Goal: Information Seeking & Learning: Learn about a topic

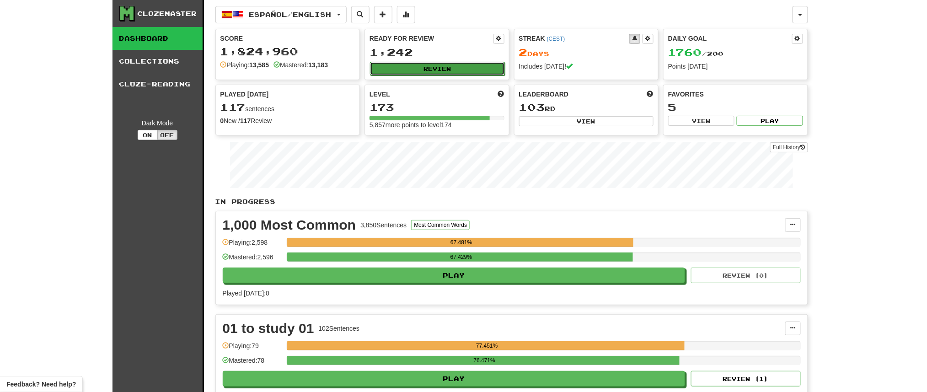
click at [446, 68] on button "Review" at bounding box center [437, 69] width 135 height 14
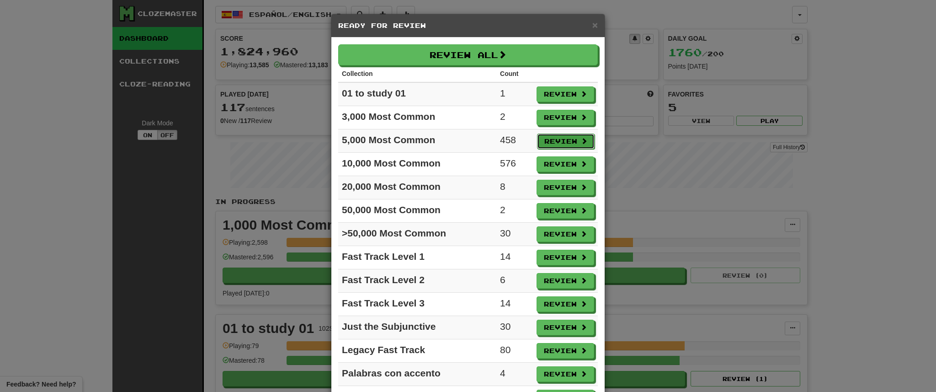
click at [567, 138] on button "Review" at bounding box center [566, 141] width 58 height 16
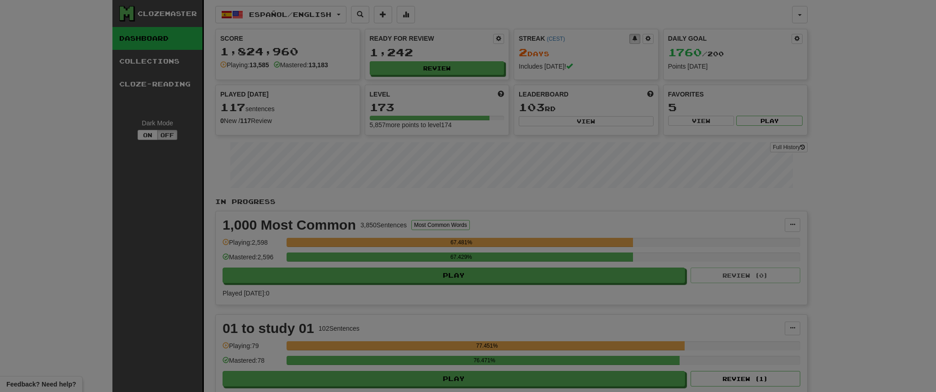
select select "**"
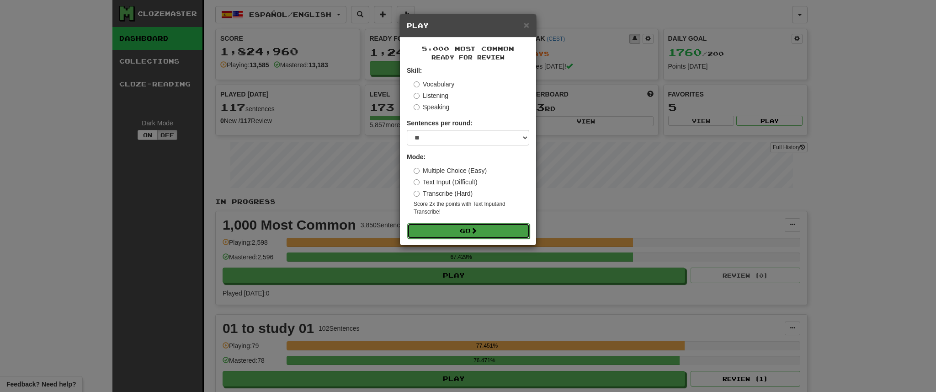
click at [488, 229] on button "Go" at bounding box center [468, 231] width 123 height 16
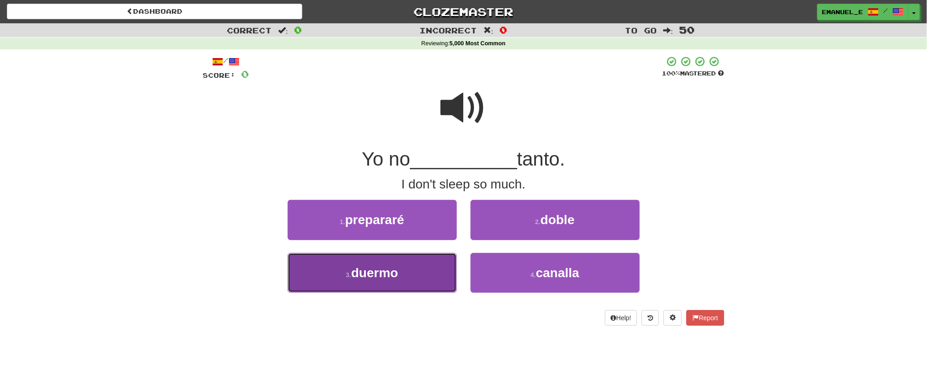
click at [435, 266] on button "3 . duermo" at bounding box center [372, 273] width 169 height 40
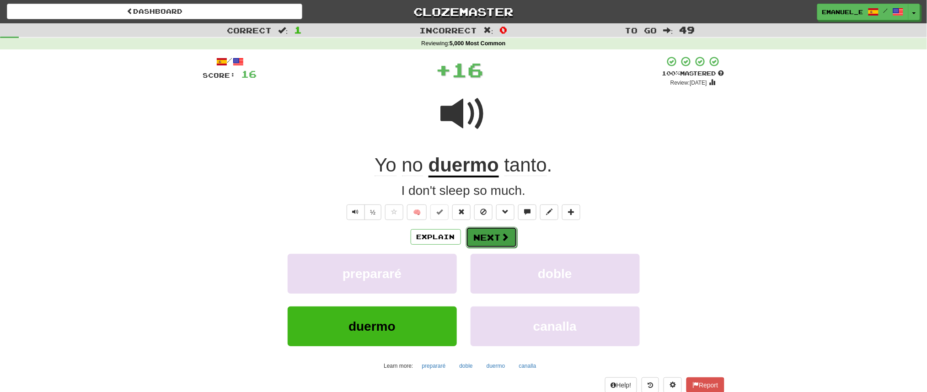
click at [493, 235] on button "Next" at bounding box center [491, 237] width 51 height 21
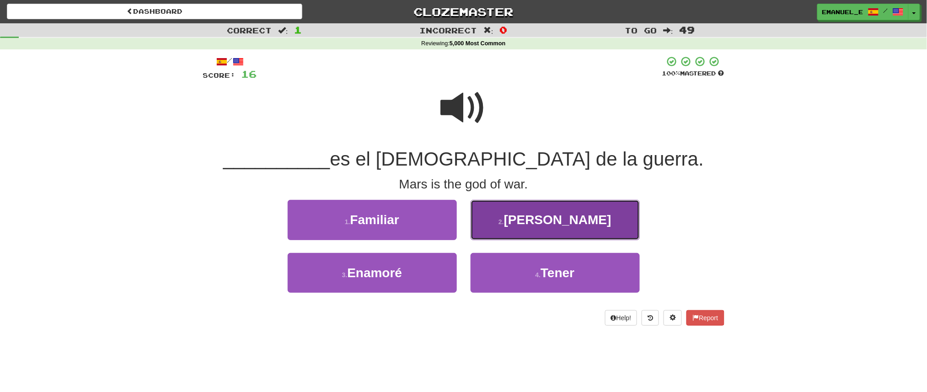
click at [537, 217] on button "2 . Marte" at bounding box center [554, 220] width 169 height 40
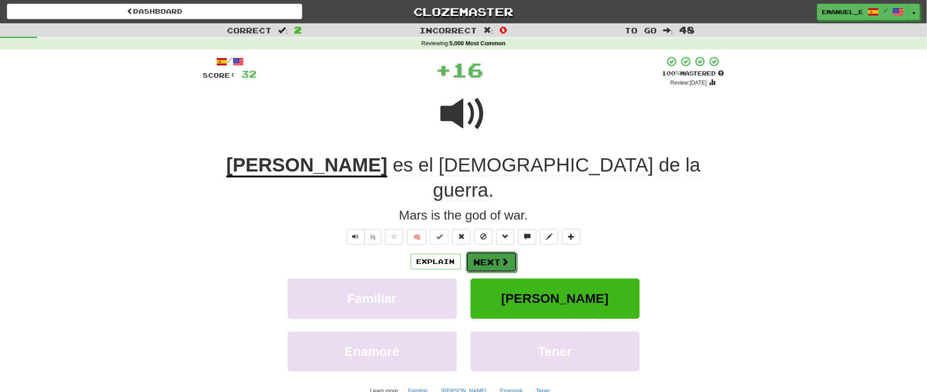
click at [502, 251] on button "Next" at bounding box center [491, 261] width 51 height 21
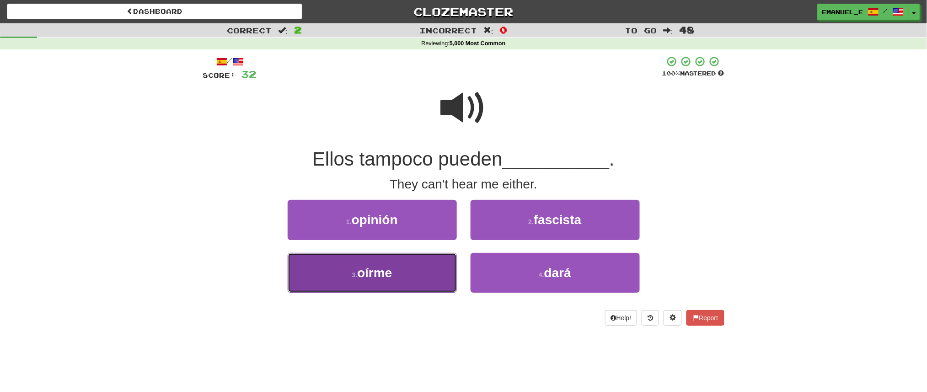
click at [379, 274] on span "oírme" at bounding box center [374, 273] width 35 height 14
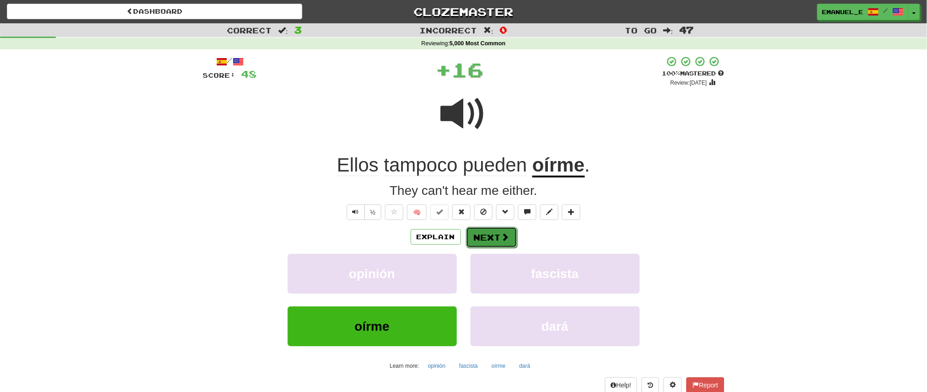
click at [495, 236] on button "Next" at bounding box center [491, 237] width 51 height 21
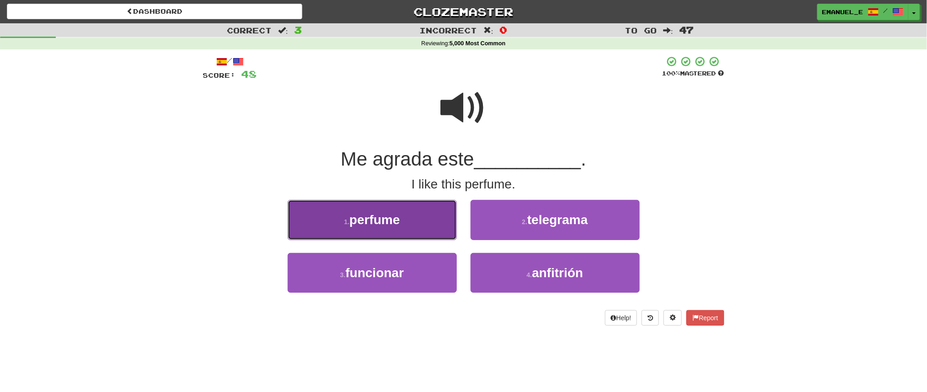
click at [396, 223] on span "perfume" at bounding box center [374, 220] width 50 height 14
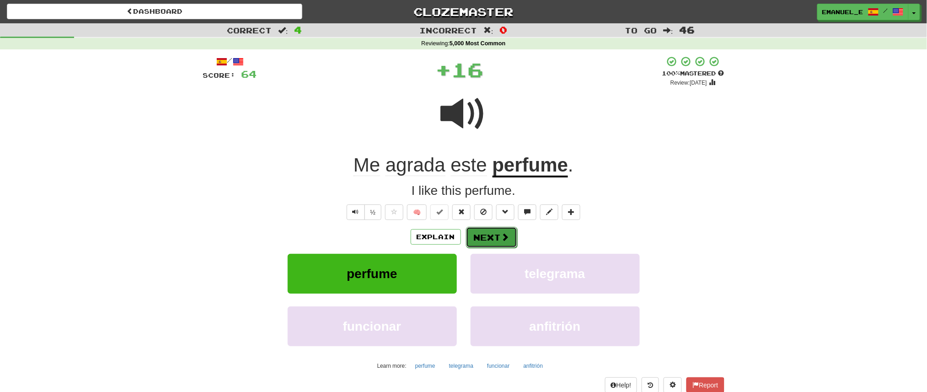
click at [484, 234] on button "Next" at bounding box center [491, 237] width 51 height 21
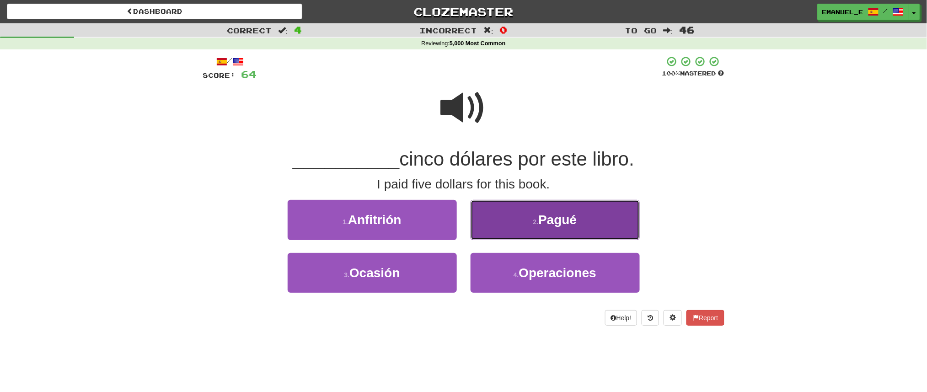
click at [494, 234] on button "2 . Pagué" at bounding box center [554, 220] width 169 height 40
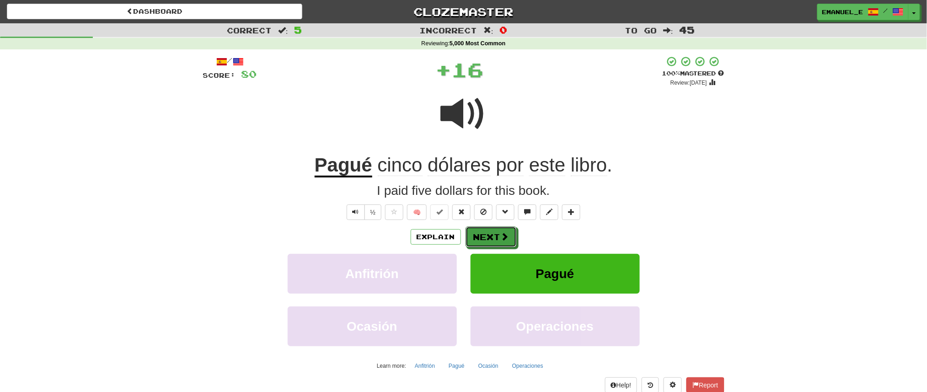
click at [494, 234] on button "Next" at bounding box center [490, 236] width 51 height 21
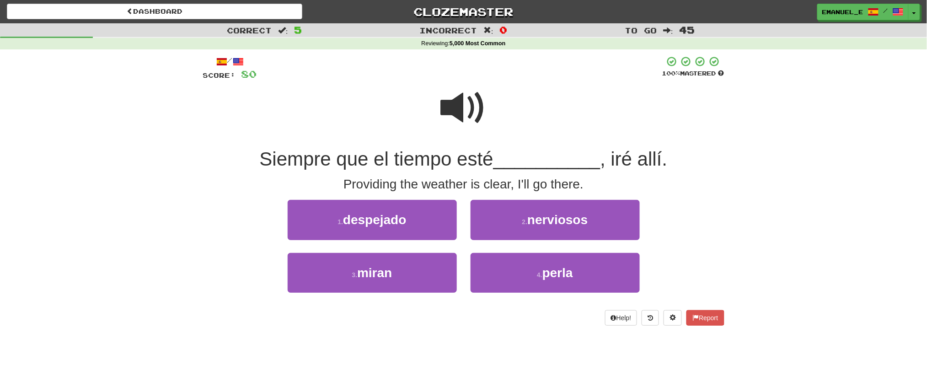
click at [477, 131] on span at bounding box center [464, 108] width 46 height 46
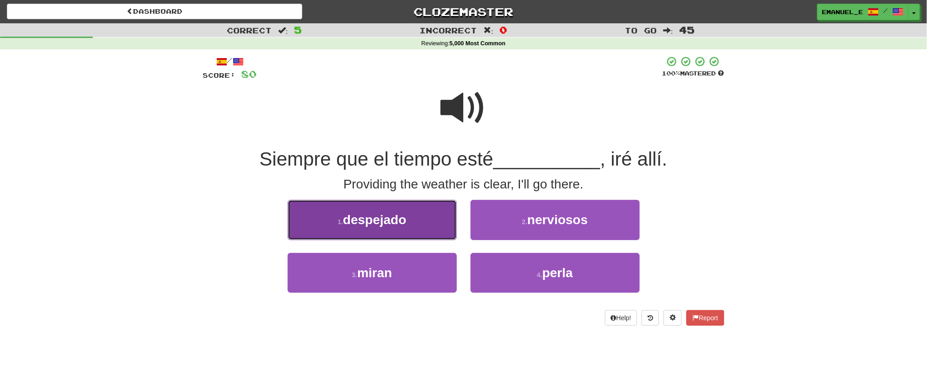
click at [415, 211] on button "1 . despejado" at bounding box center [372, 220] width 169 height 40
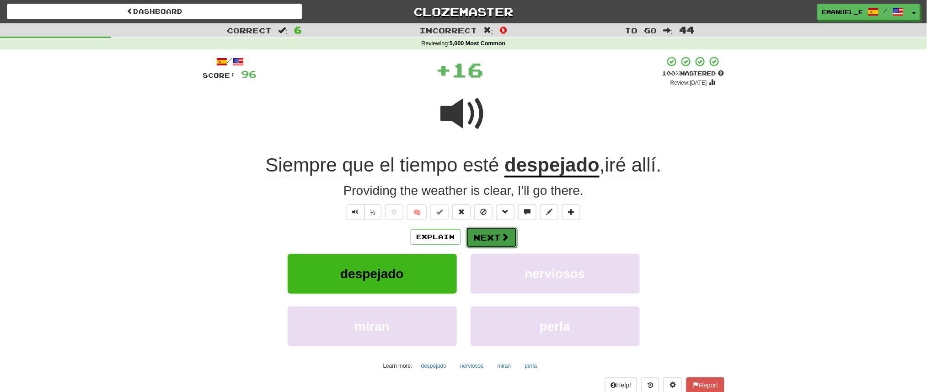
click at [499, 235] on button "Next" at bounding box center [491, 237] width 51 height 21
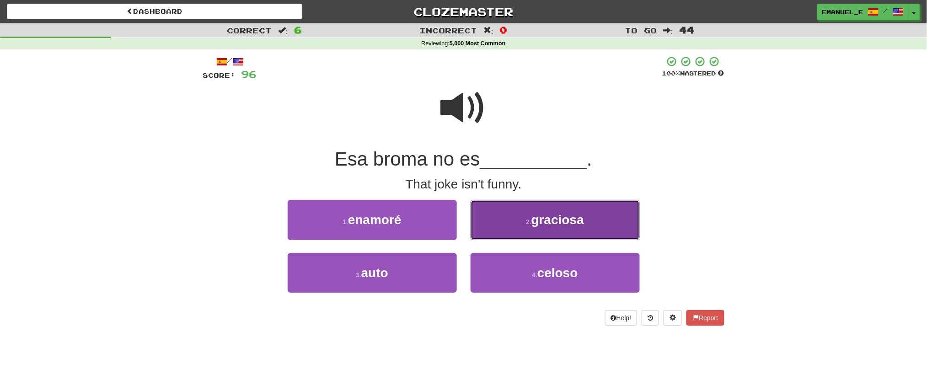
click at [499, 237] on button "2 . graciosa" at bounding box center [554, 220] width 169 height 40
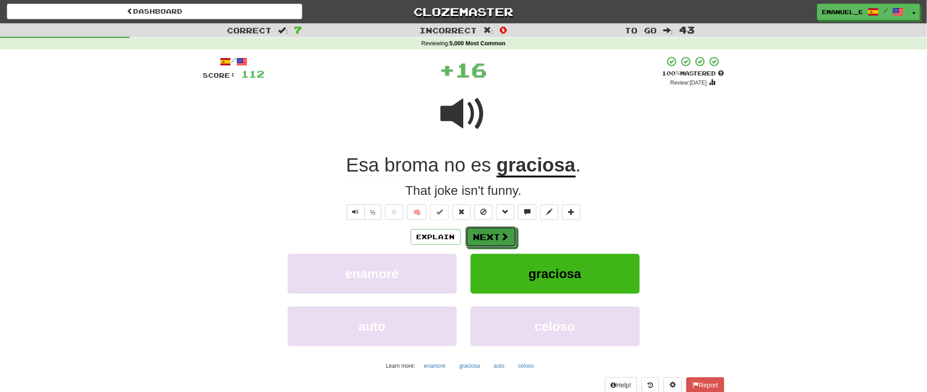
click at [499, 237] on button "Next" at bounding box center [490, 236] width 51 height 21
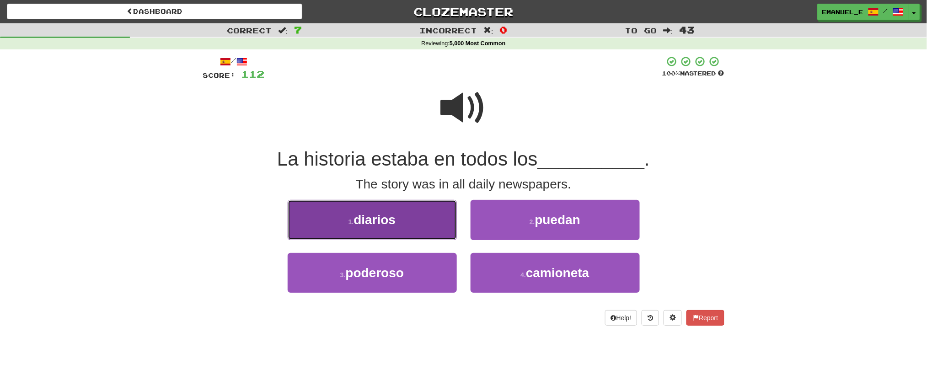
click at [432, 222] on button "1 . diarios" at bounding box center [372, 220] width 169 height 40
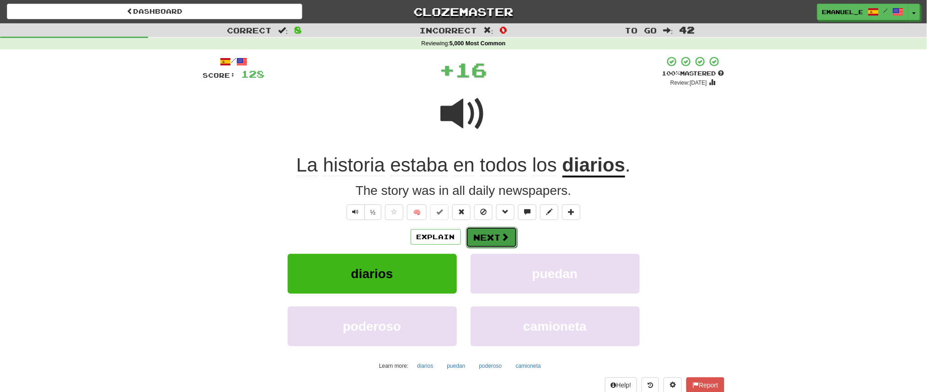
click at [491, 230] on button "Next" at bounding box center [491, 237] width 51 height 21
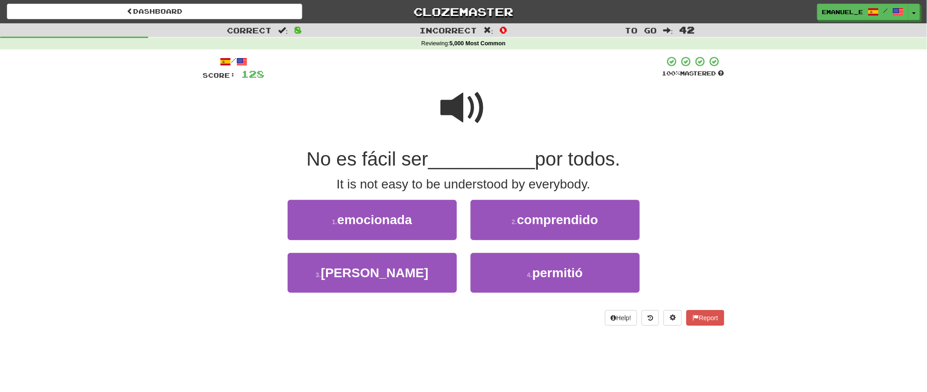
click at [462, 107] on span at bounding box center [464, 108] width 46 height 46
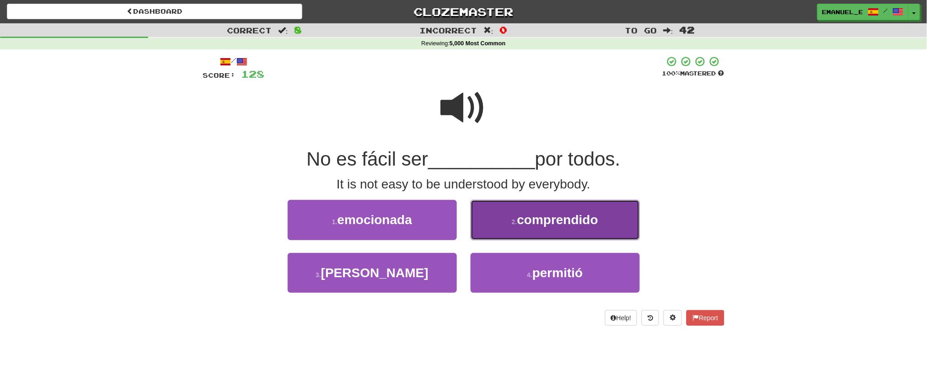
click at [526, 215] on span "comprendido" at bounding box center [557, 220] width 81 height 14
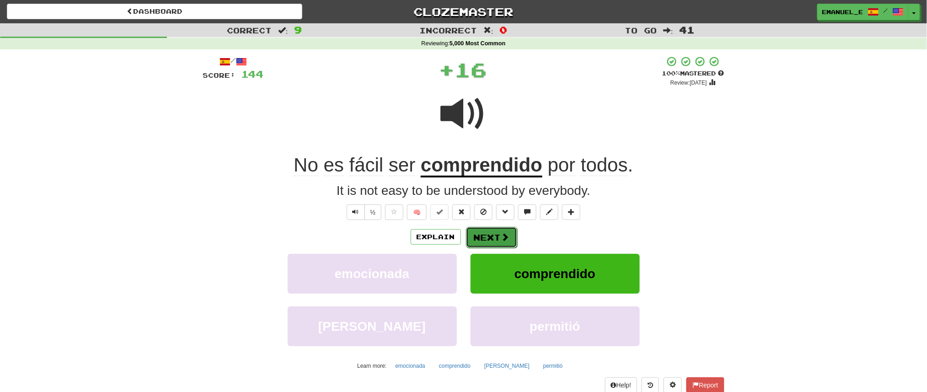
click at [503, 229] on button "Next" at bounding box center [491, 237] width 51 height 21
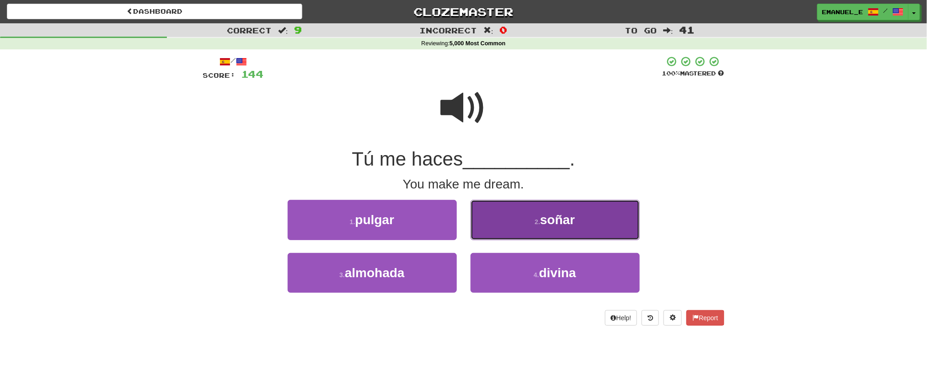
click at [505, 233] on button "2 . soñar" at bounding box center [554, 220] width 169 height 40
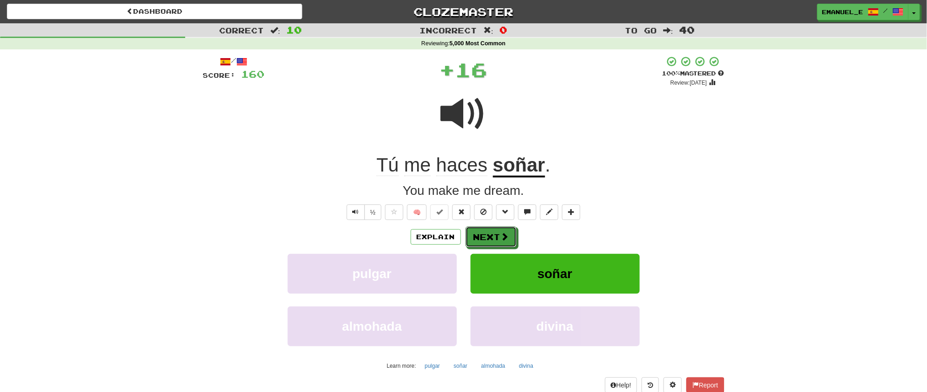
click at [505, 233] on span at bounding box center [505, 236] width 8 height 8
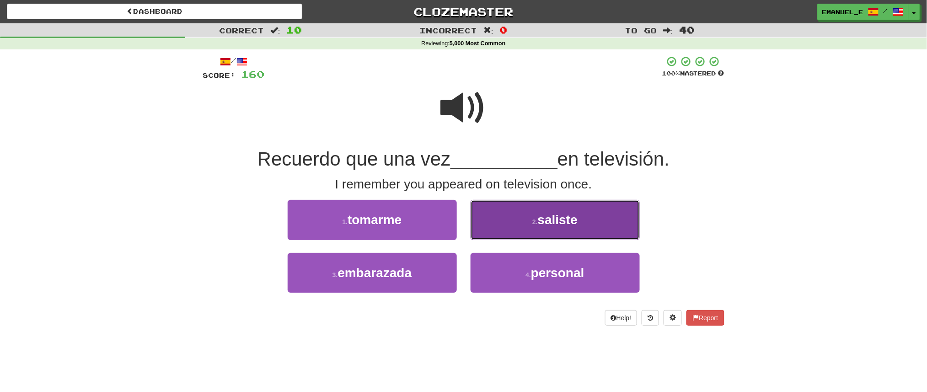
click at [506, 228] on button "2 . saliste" at bounding box center [554, 220] width 169 height 40
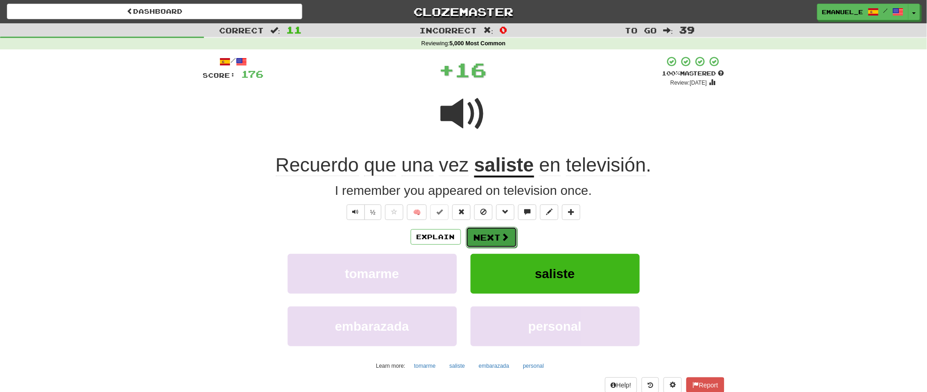
click at [499, 237] on button "Next" at bounding box center [491, 237] width 51 height 21
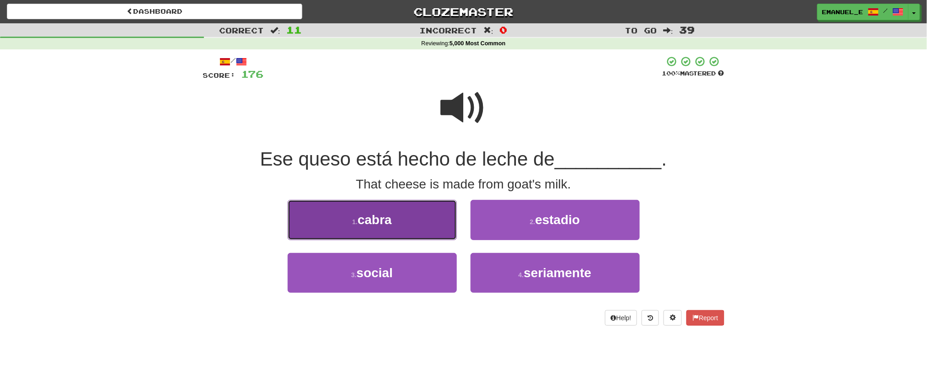
click at [434, 211] on button "1 . cabra" at bounding box center [372, 220] width 169 height 40
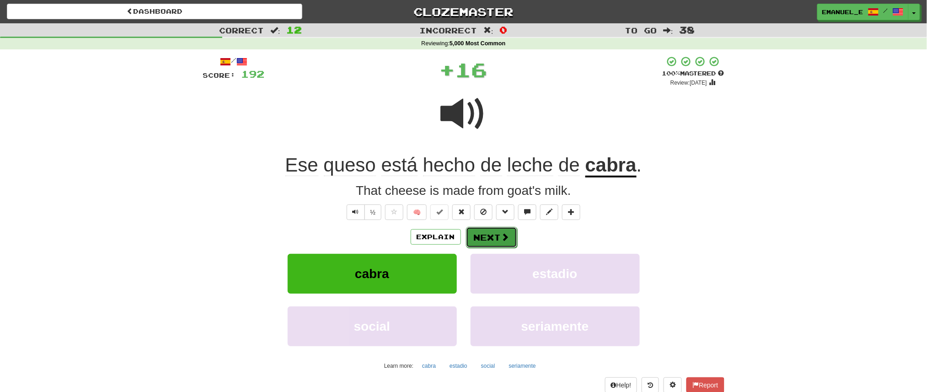
click at [484, 228] on button "Next" at bounding box center [491, 237] width 51 height 21
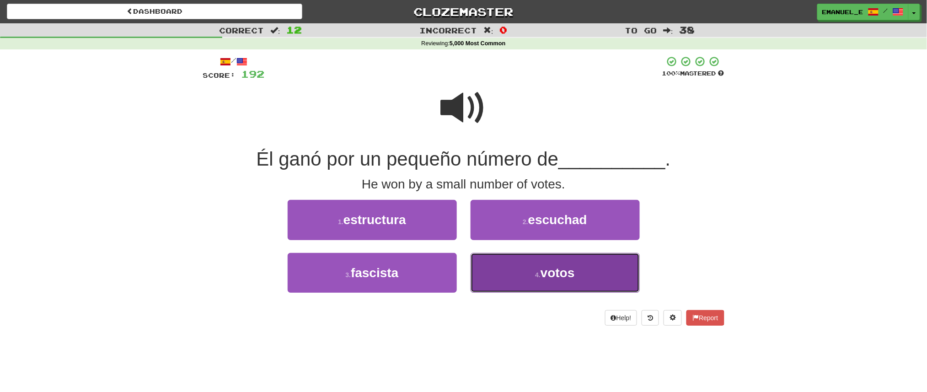
click at [499, 279] on button "4 . votos" at bounding box center [554, 273] width 169 height 40
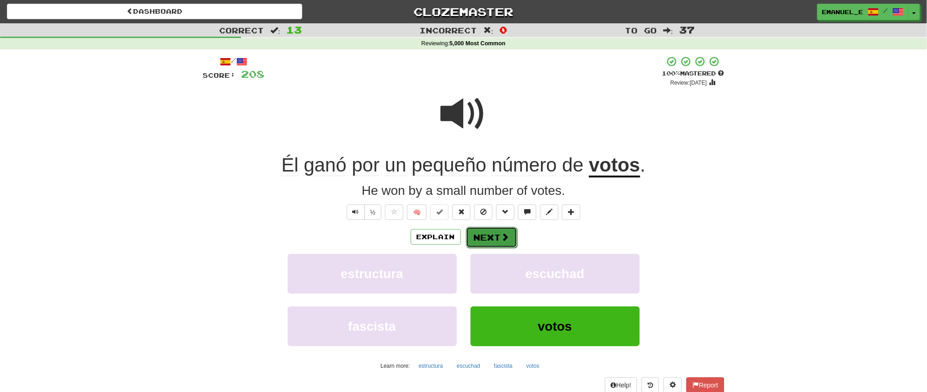
click at [500, 232] on button "Next" at bounding box center [491, 237] width 51 height 21
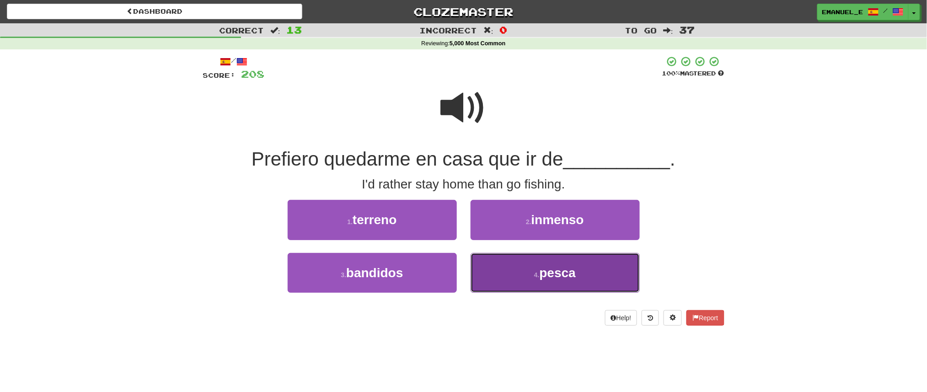
click at [512, 270] on button "4 . pesca" at bounding box center [554, 273] width 169 height 40
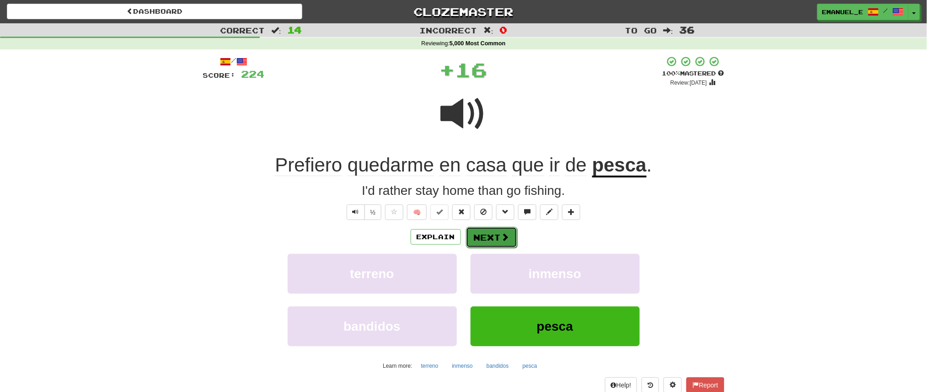
click at [499, 236] on button "Next" at bounding box center [491, 237] width 51 height 21
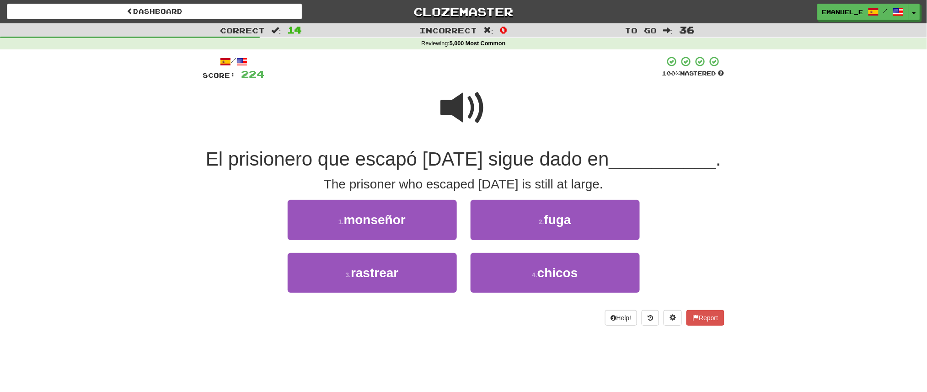
click at [463, 112] on span at bounding box center [464, 108] width 46 height 46
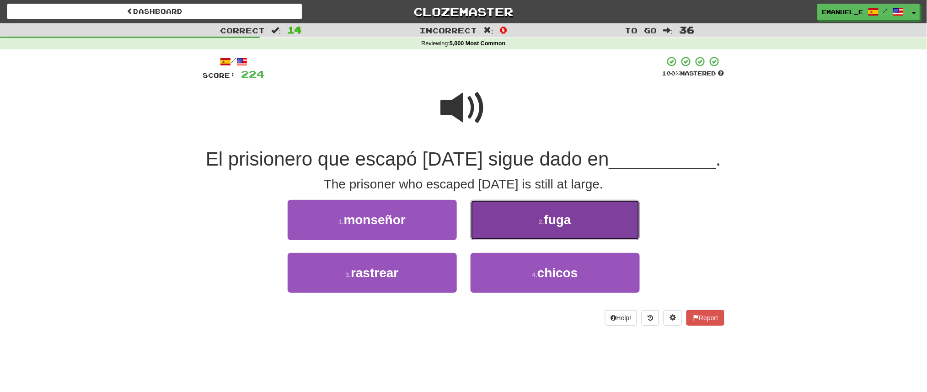
click at [505, 237] on button "2 . fuga" at bounding box center [554, 220] width 169 height 40
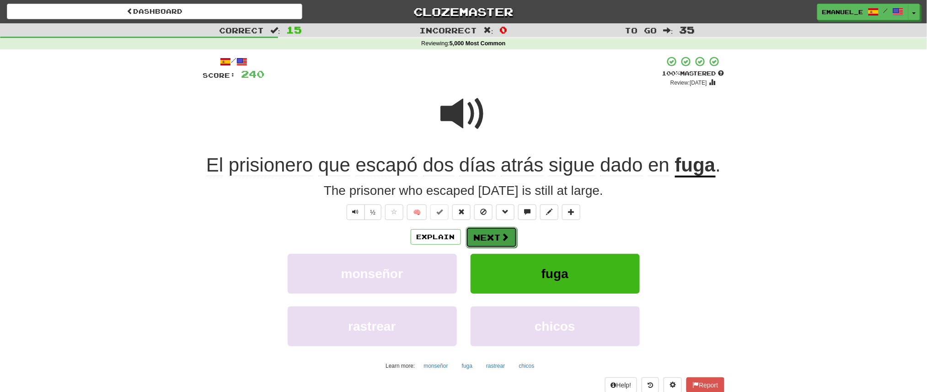
click at [487, 237] on button "Next" at bounding box center [491, 237] width 51 height 21
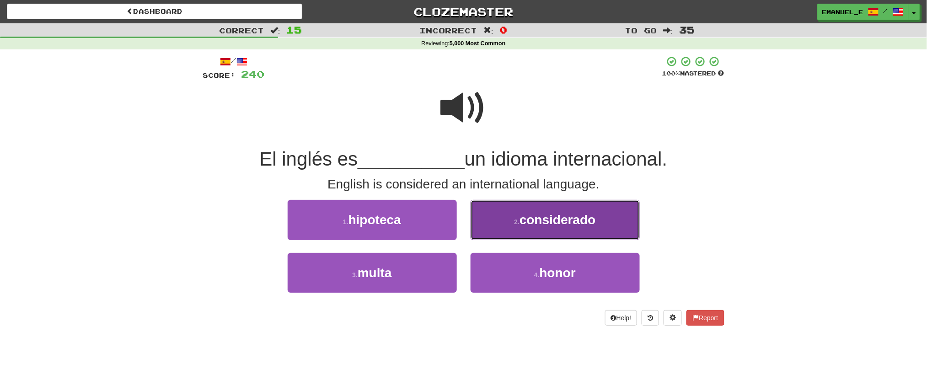
click at [533, 213] on span "considerado" at bounding box center [557, 220] width 76 height 14
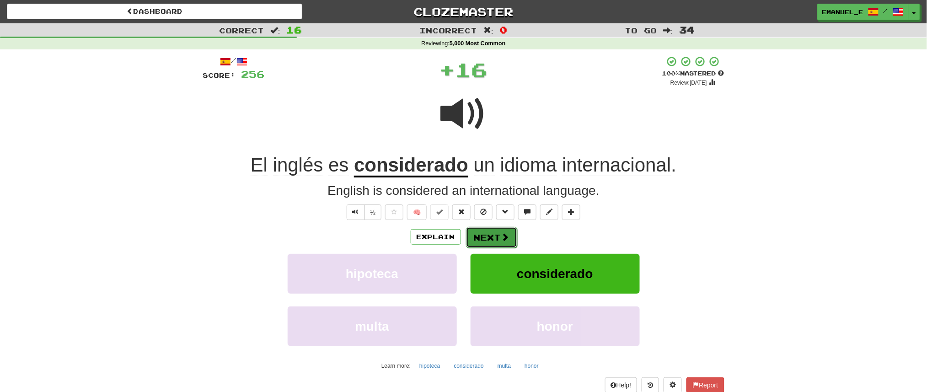
click at [493, 232] on button "Next" at bounding box center [491, 237] width 51 height 21
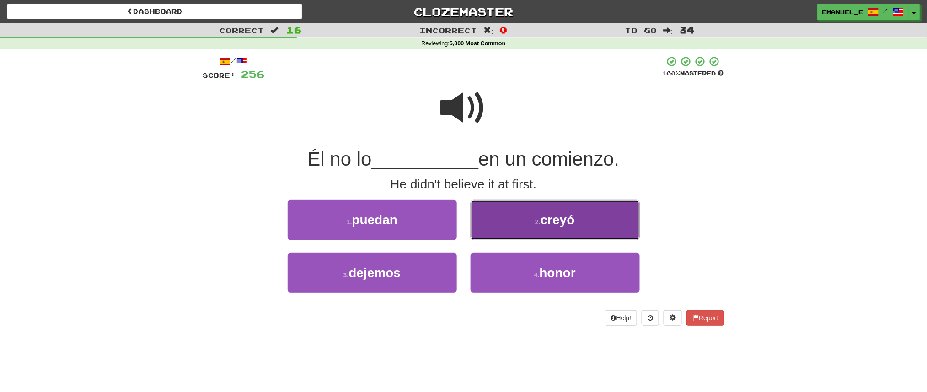
click at [494, 235] on button "2 . creyó" at bounding box center [554, 220] width 169 height 40
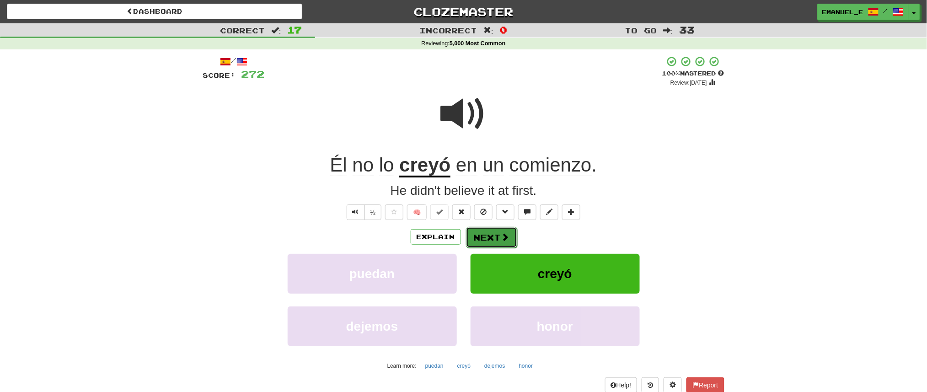
click at [494, 230] on button "Next" at bounding box center [491, 237] width 51 height 21
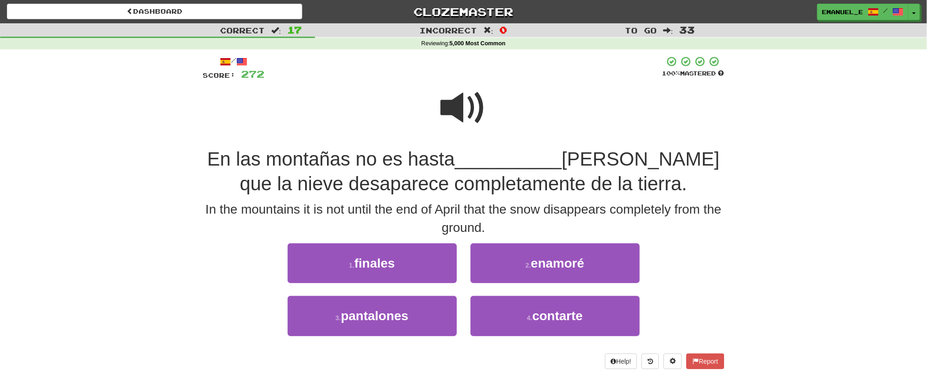
click at [465, 113] on span at bounding box center [464, 108] width 46 height 46
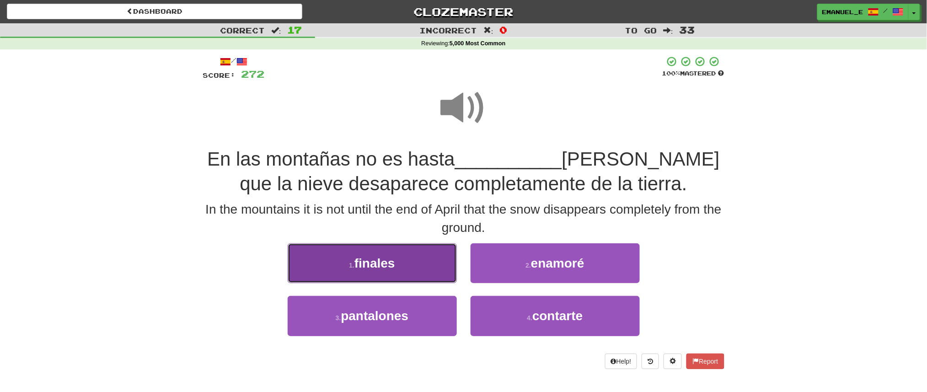
click at [397, 266] on button "1 . finales" at bounding box center [372, 263] width 169 height 40
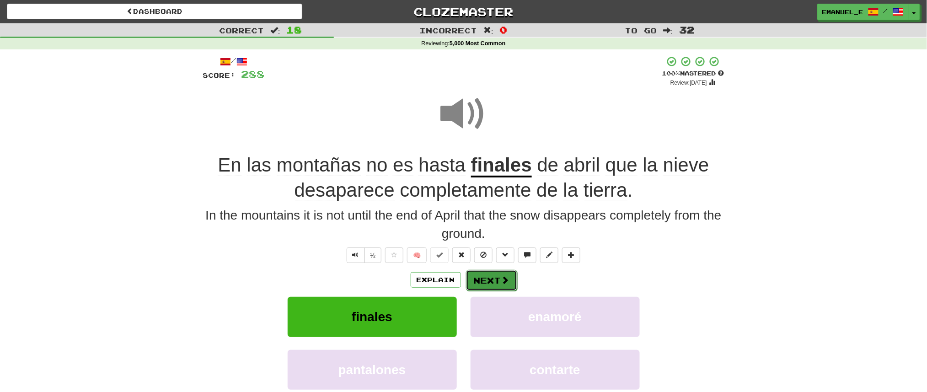
click at [478, 279] on button "Next" at bounding box center [491, 280] width 51 height 21
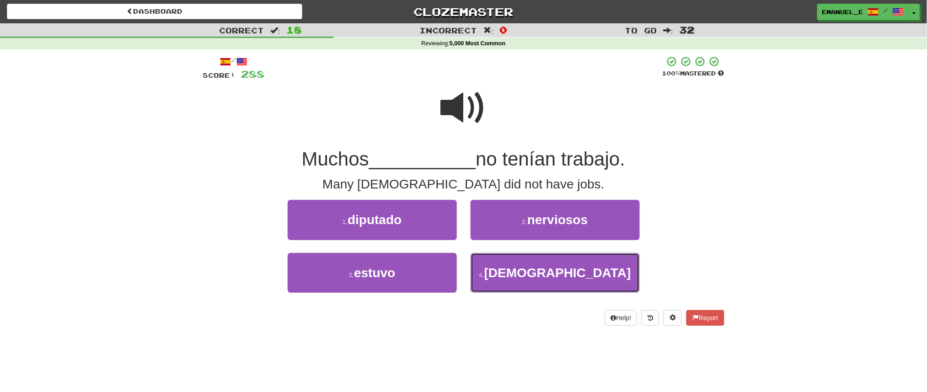
click at [482, 271] on button "4 . estadounidenses" at bounding box center [554, 273] width 169 height 40
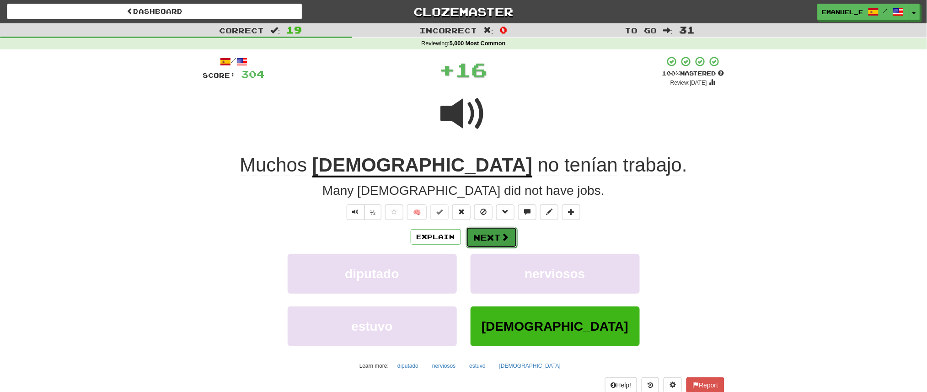
click at [494, 227] on button "Next" at bounding box center [491, 237] width 51 height 21
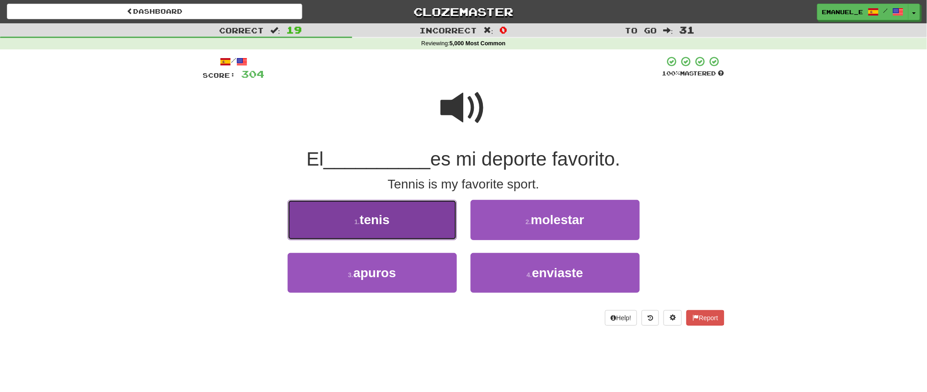
click at [421, 210] on button "1 . tenis" at bounding box center [372, 220] width 169 height 40
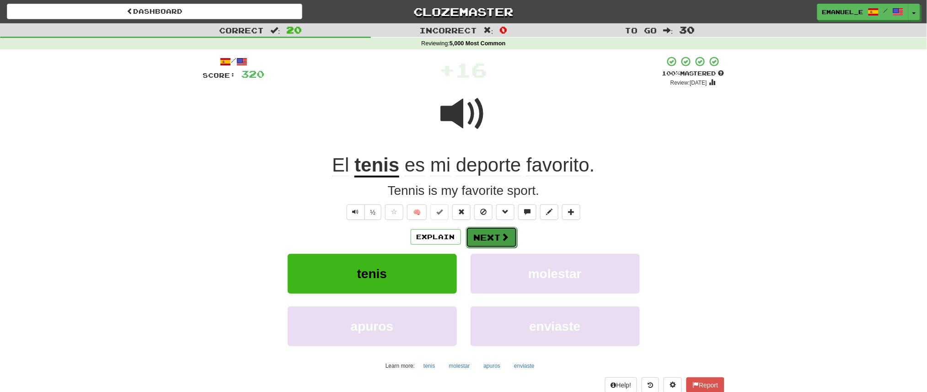
click at [485, 233] on button "Next" at bounding box center [491, 237] width 51 height 21
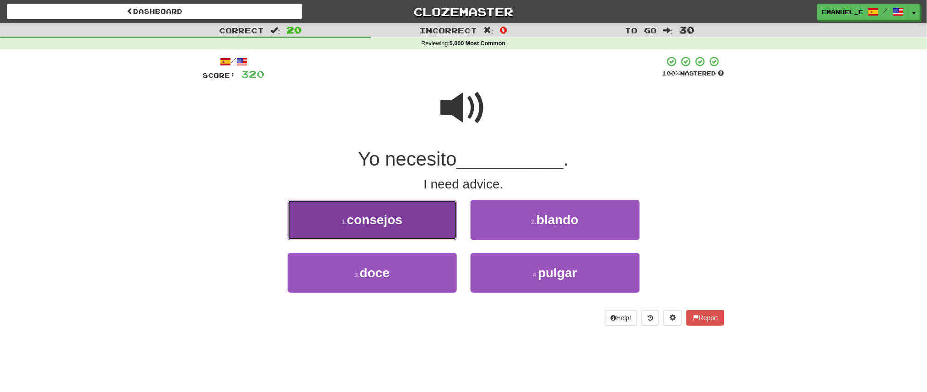
click at [441, 223] on button "1 . consejos" at bounding box center [372, 220] width 169 height 40
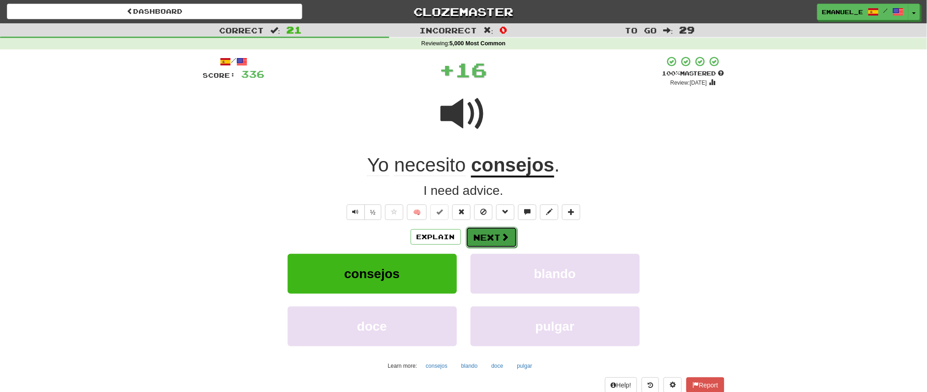
click at [483, 237] on button "Next" at bounding box center [491, 237] width 51 height 21
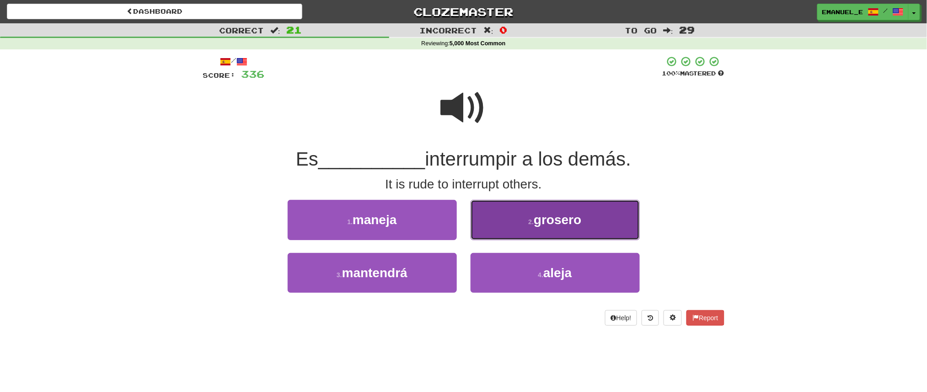
click at [511, 230] on button "2 . grosero" at bounding box center [554, 220] width 169 height 40
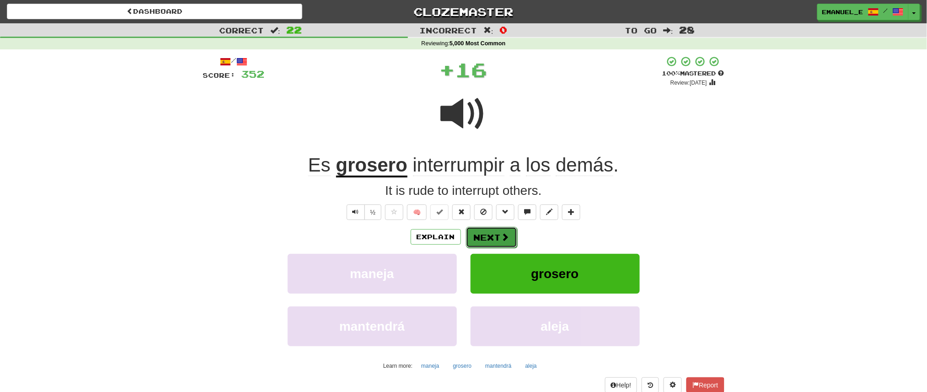
click at [492, 235] on button "Next" at bounding box center [491, 237] width 51 height 21
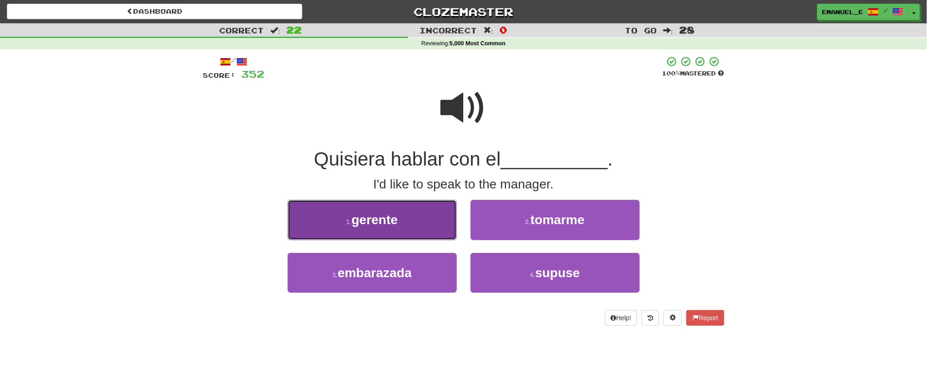
click at [425, 217] on button "1 . gerente" at bounding box center [372, 220] width 169 height 40
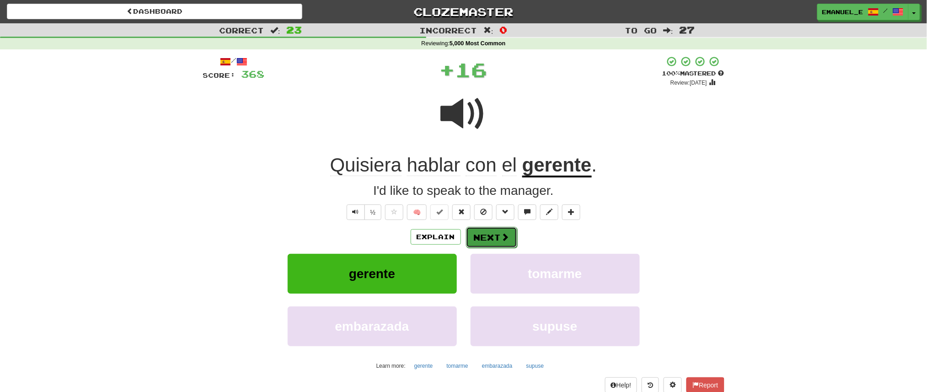
click at [501, 229] on button "Next" at bounding box center [491, 237] width 51 height 21
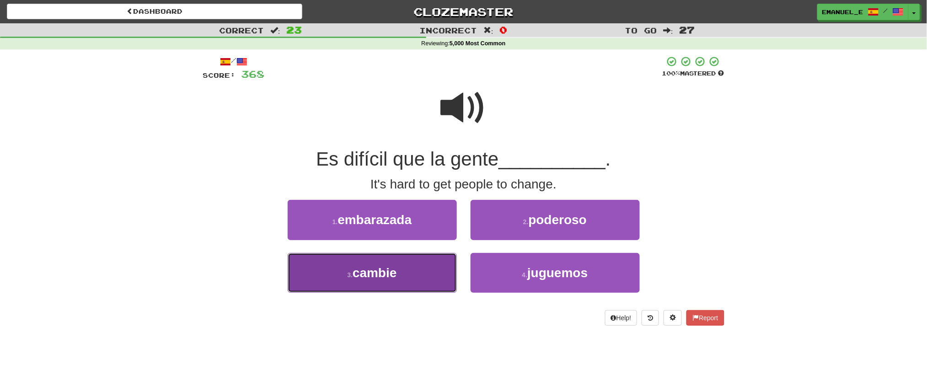
click at [410, 279] on button "3 . cambie" at bounding box center [372, 273] width 169 height 40
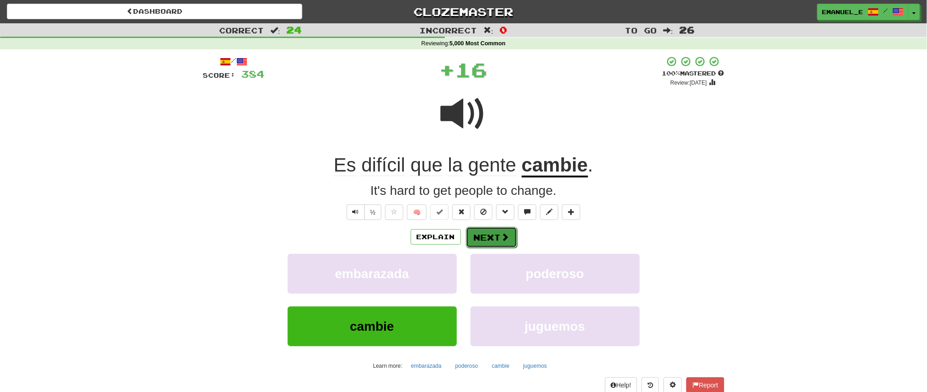
click at [493, 230] on button "Next" at bounding box center [491, 237] width 51 height 21
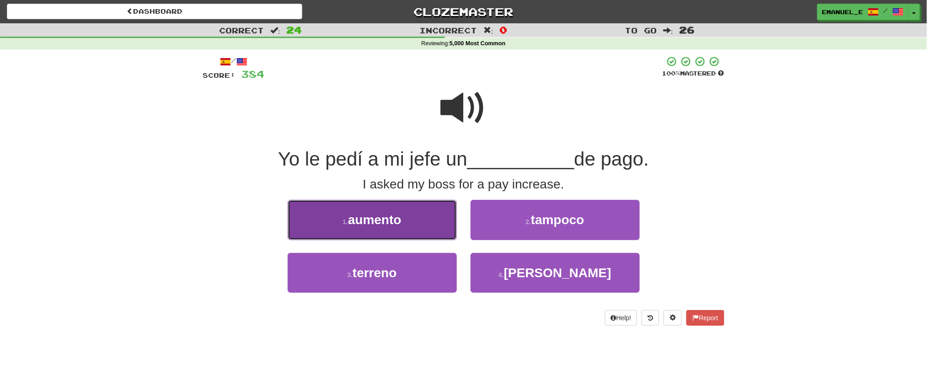
click at [417, 227] on button "1 . aumento" at bounding box center [372, 220] width 169 height 40
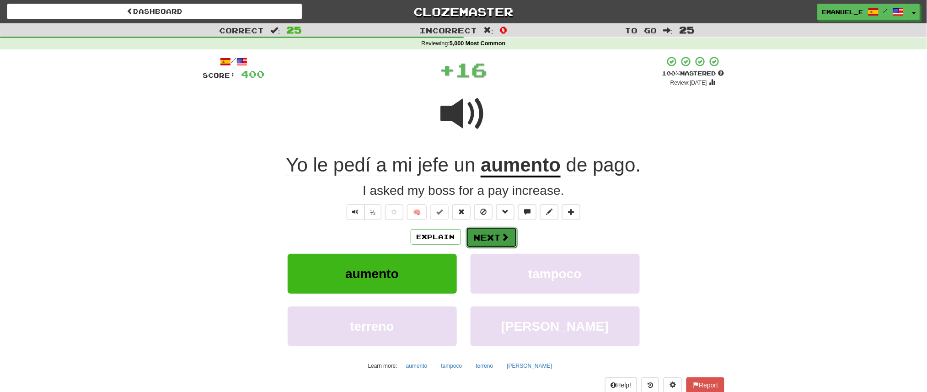
click at [505, 230] on button "Next" at bounding box center [491, 237] width 51 height 21
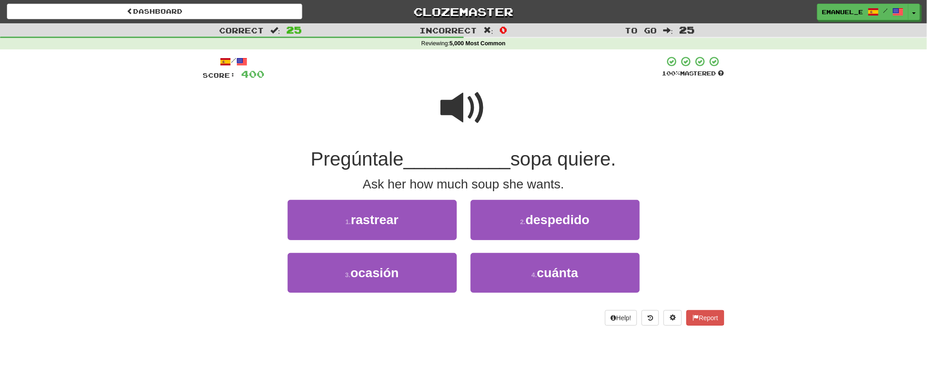
click at [461, 109] on span at bounding box center [464, 108] width 46 height 46
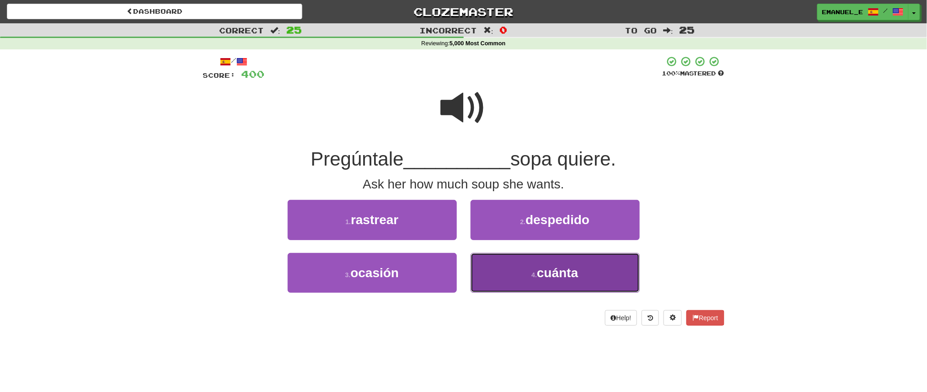
click at [533, 269] on button "4 . cuánta" at bounding box center [554, 273] width 169 height 40
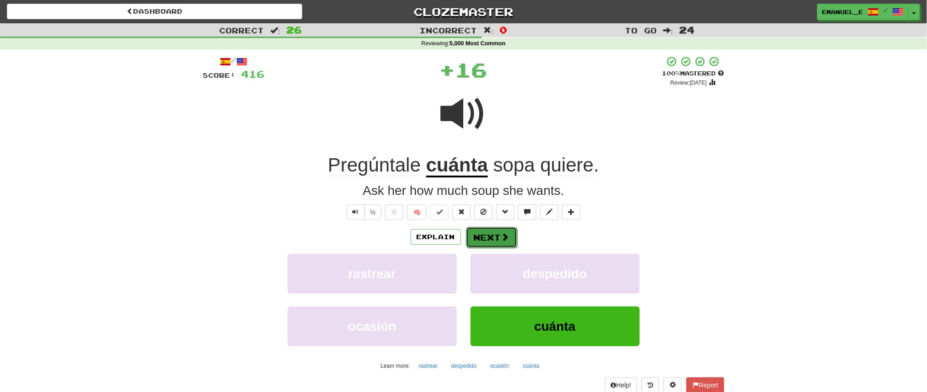
click at [501, 238] on span at bounding box center [505, 237] width 8 height 8
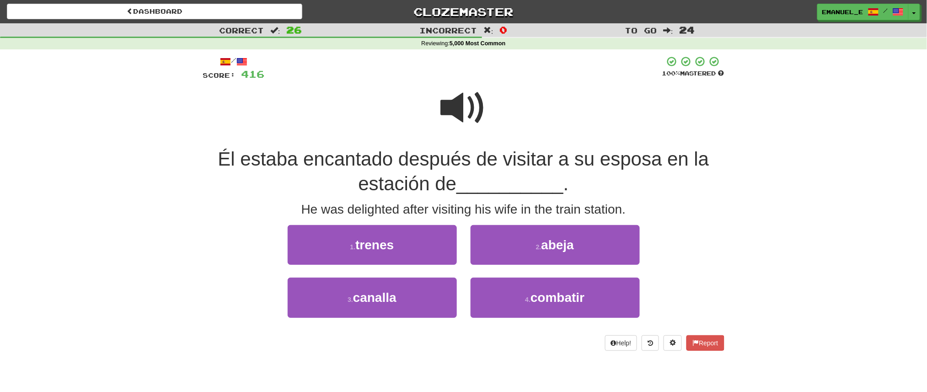
click at [464, 92] on span at bounding box center [464, 108] width 46 height 46
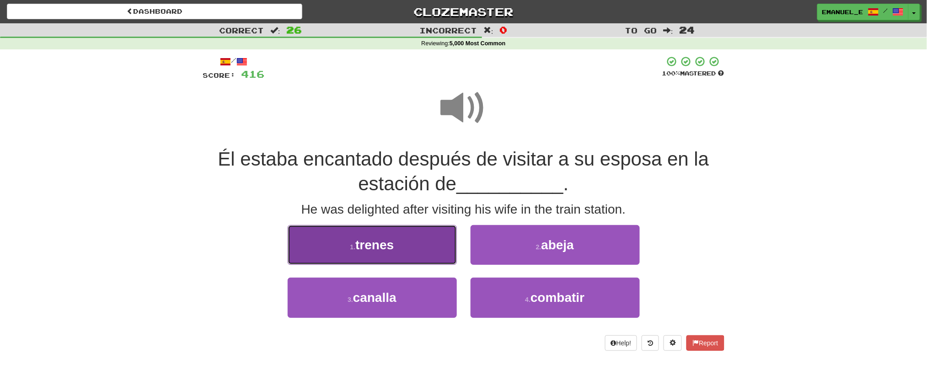
click at [401, 240] on button "1 . trenes" at bounding box center [372, 245] width 169 height 40
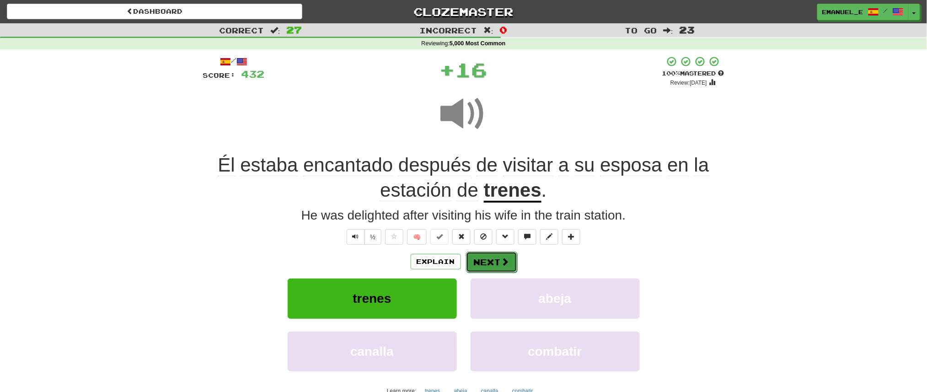
click at [491, 255] on button "Next" at bounding box center [491, 261] width 51 height 21
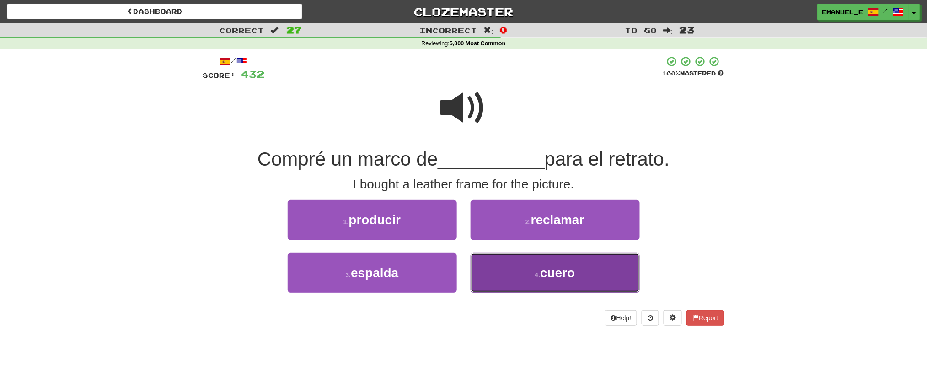
click at [510, 270] on button "4 . cuero" at bounding box center [554, 273] width 169 height 40
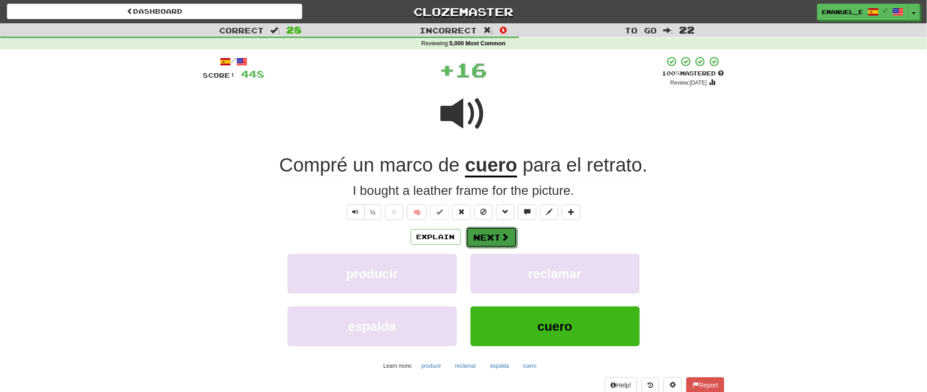
click at [499, 237] on button "Next" at bounding box center [491, 237] width 51 height 21
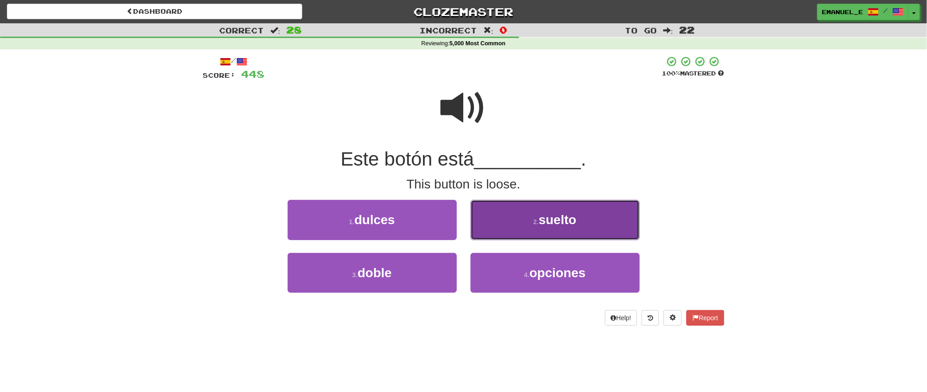
click at [503, 223] on button "2 . suelto" at bounding box center [554, 220] width 169 height 40
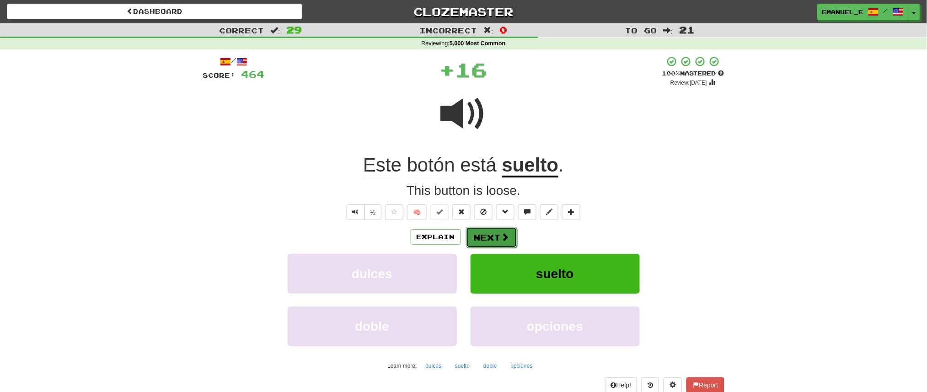
click at [495, 230] on button "Next" at bounding box center [491, 237] width 51 height 21
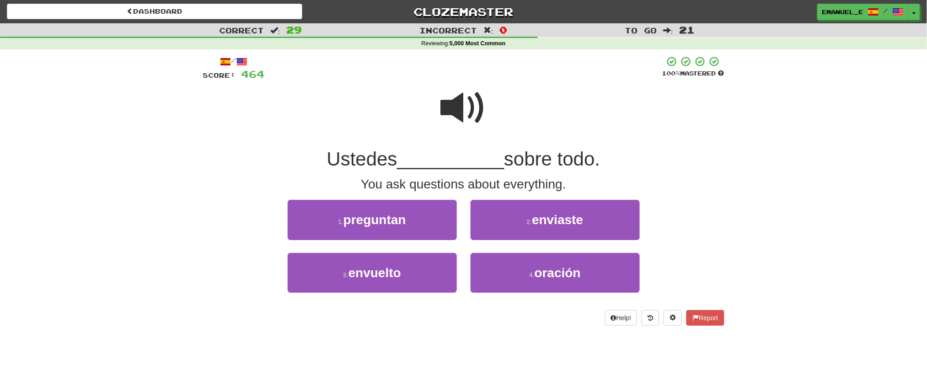
click at [458, 94] on span at bounding box center [464, 108] width 46 height 46
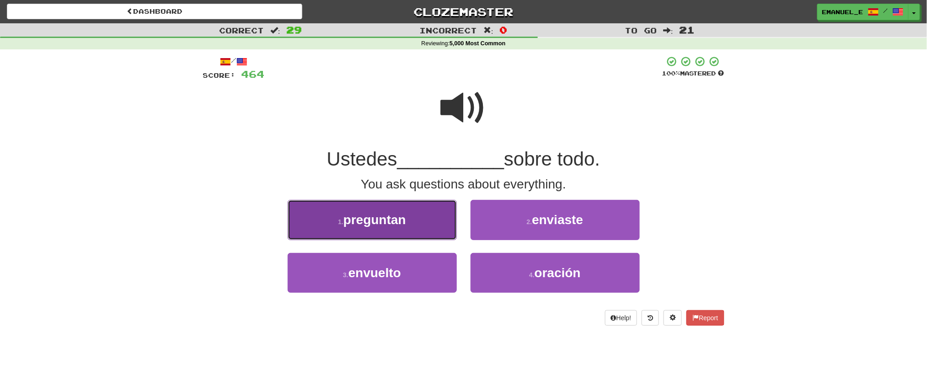
click at [426, 214] on button "1 . preguntan" at bounding box center [372, 220] width 169 height 40
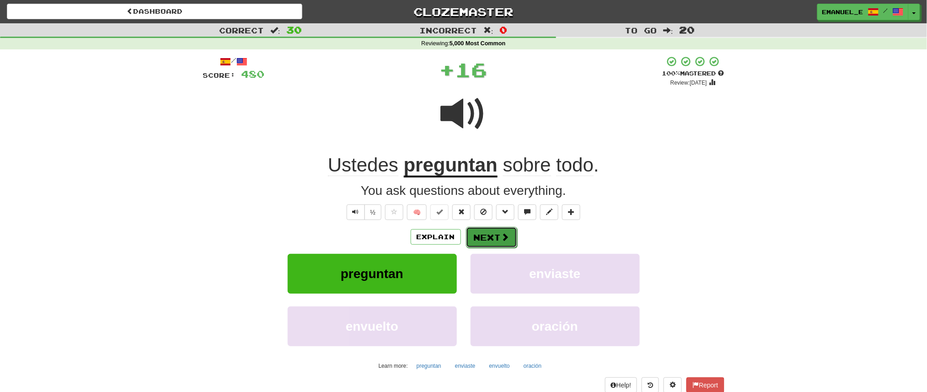
click at [485, 231] on button "Next" at bounding box center [491, 237] width 51 height 21
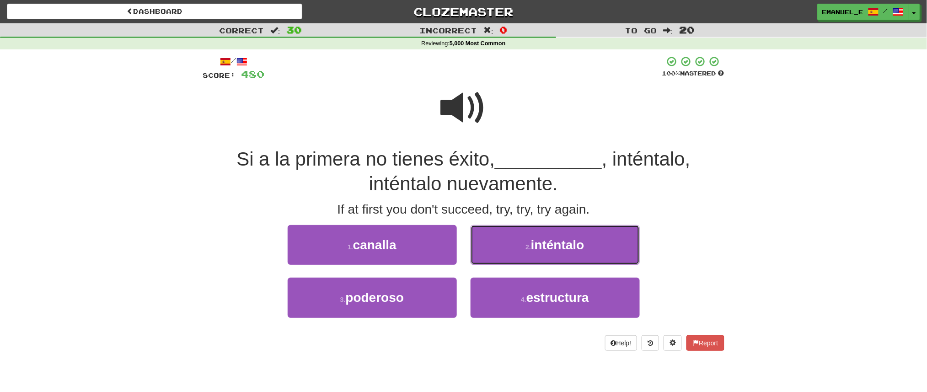
click at [485, 232] on button "2 . inténtalo" at bounding box center [554, 245] width 169 height 40
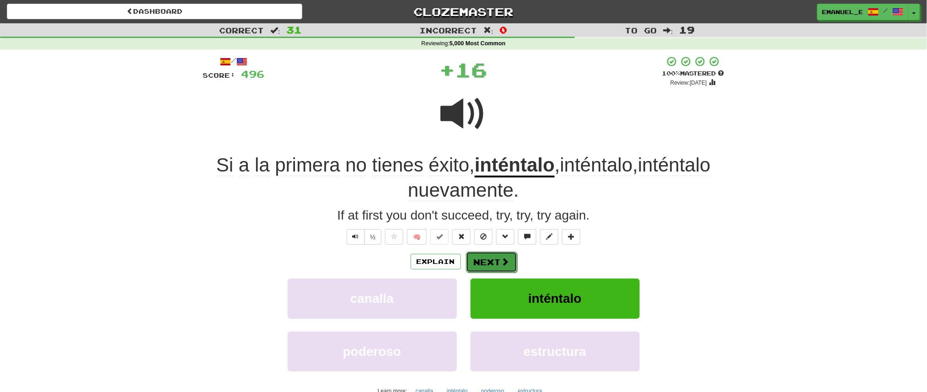
click at [485, 254] on button "Next" at bounding box center [491, 261] width 51 height 21
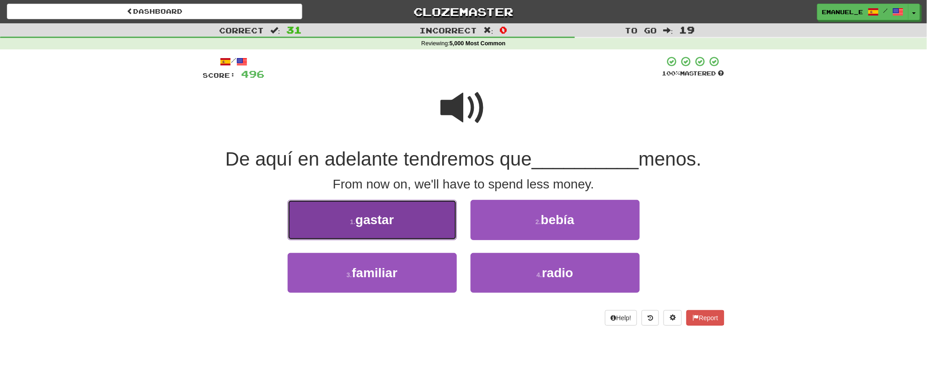
click at [430, 221] on button "1 . gastar" at bounding box center [372, 220] width 169 height 40
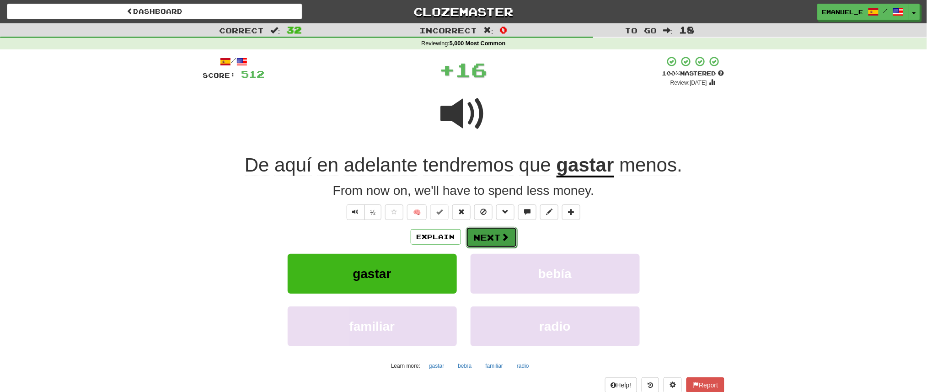
click at [501, 231] on button "Next" at bounding box center [491, 237] width 51 height 21
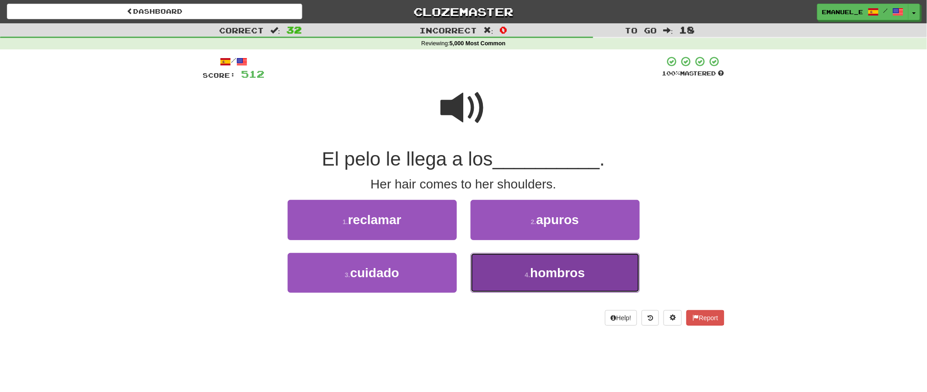
click at [515, 262] on button "4 . hombros" at bounding box center [554, 273] width 169 height 40
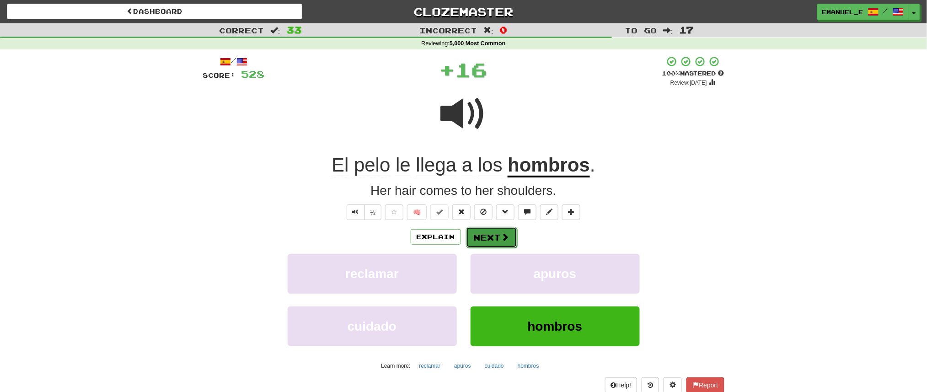
click at [506, 237] on span at bounding box center [505, 237] width 8 height 8
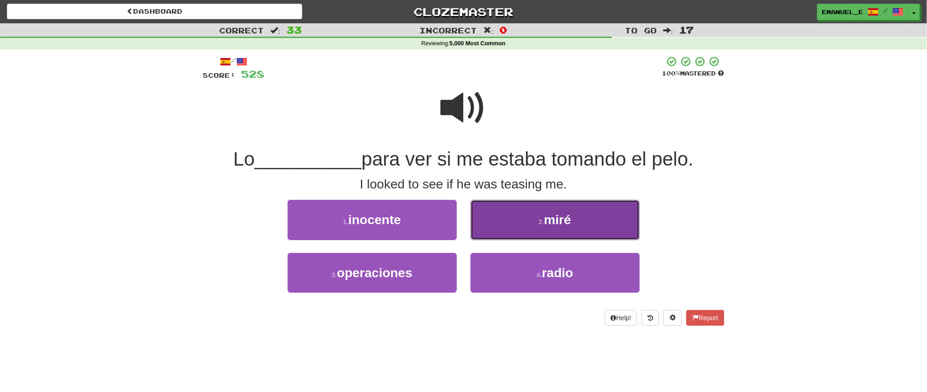
click at [529, 229] on button "2 . miré" at bounding box center [554, 220] width 169 height 40
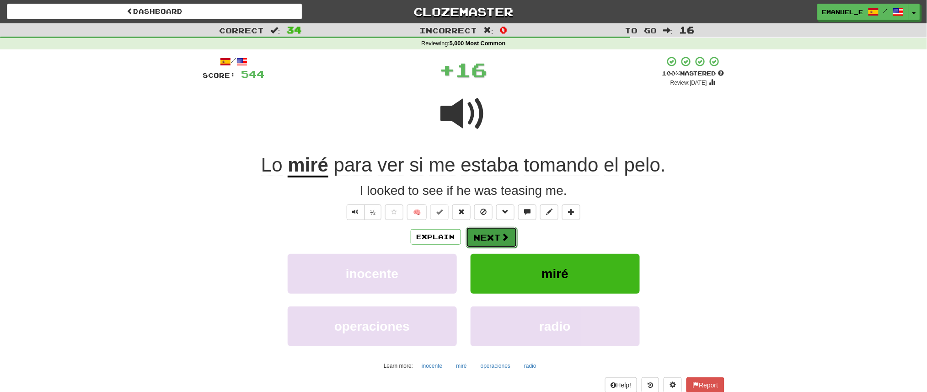
click at [499, 230] on button "Next" at bounding box center [491, 237] width 51 height 21
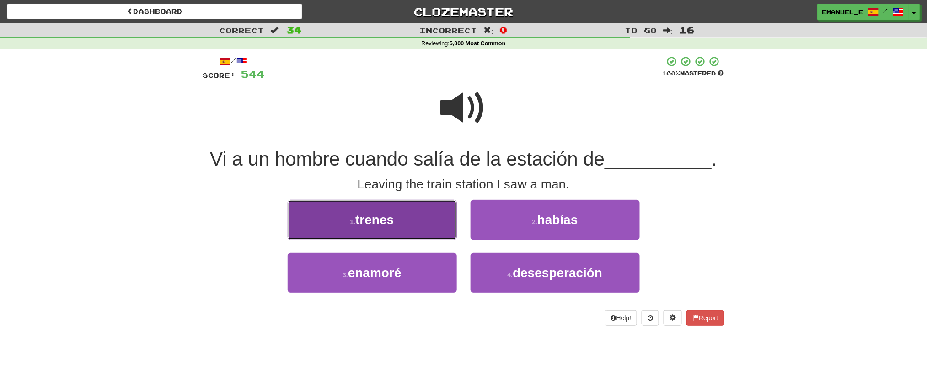
click at [442, 225] on button "1 . trenes" at bounding box center [372, 220] width 169 height 40
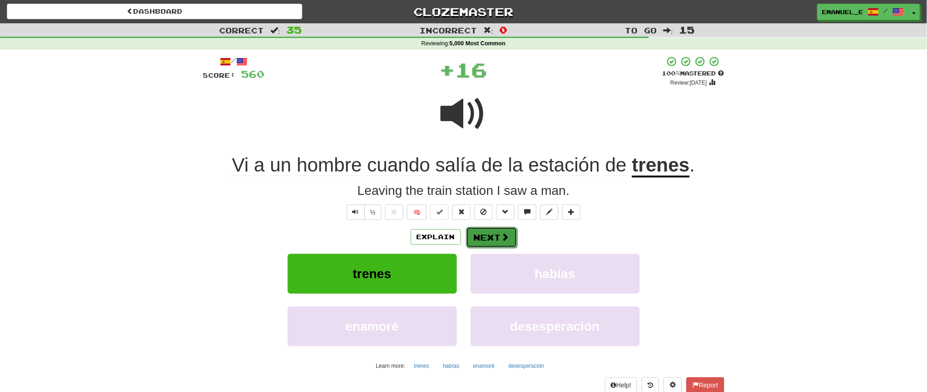
click at [498, 235] on button "Next" at bounding box center [491, 237] width 51 height 21
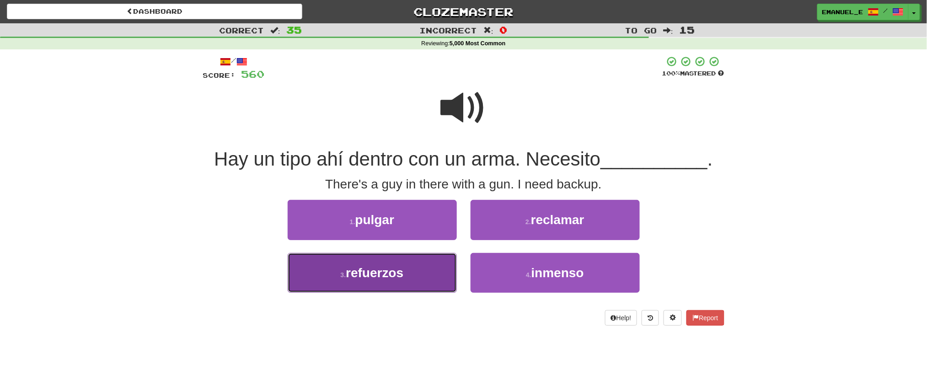
click at [421, 273] on button "3 . refuerzos" at bounding box center [372, 273] width 169 height 40
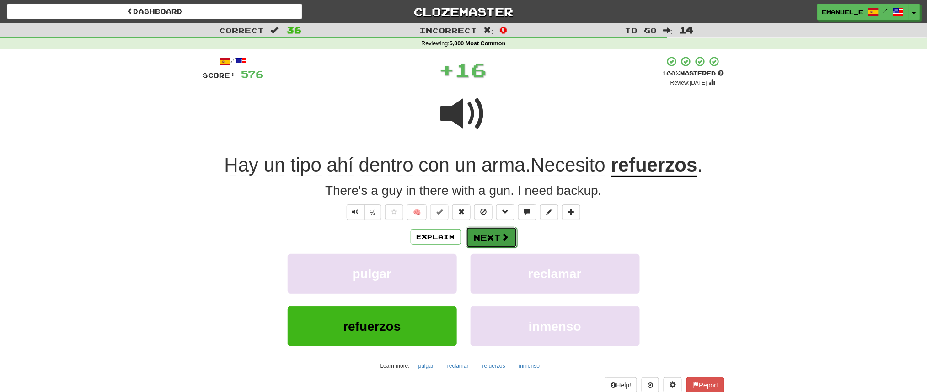
click at [503, 229] on button "Next" at bounding box center [491, 237] width 51 height 21
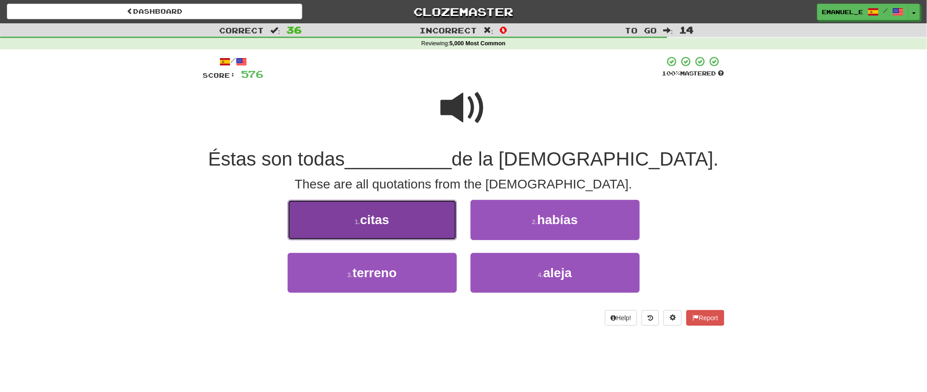
click at [437, 213] on button "1 . citas" at bounding box center [372, 220] width 169 height 40
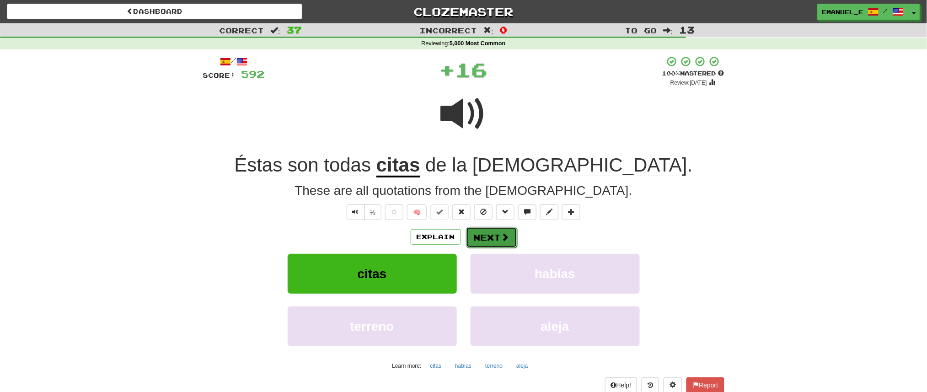
click at [498, 235] on button "Next" at bounding box center [491, 237] width 51 height 21
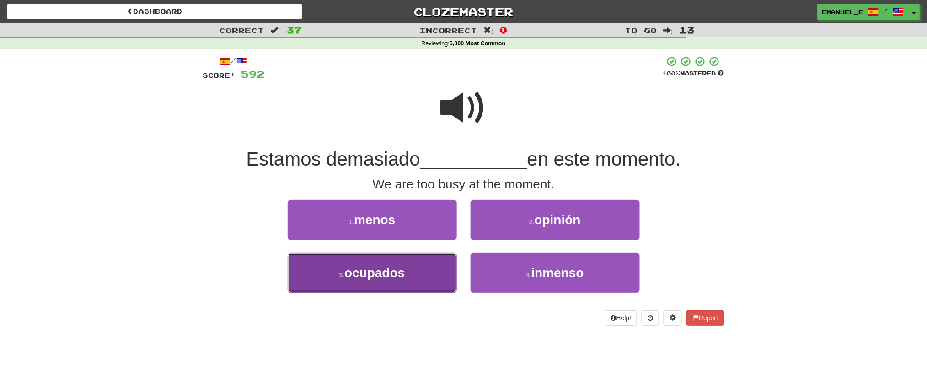
click at [441, 263] on button "3 . ocupados" at bounding box center [372, 273] width 169 height 40
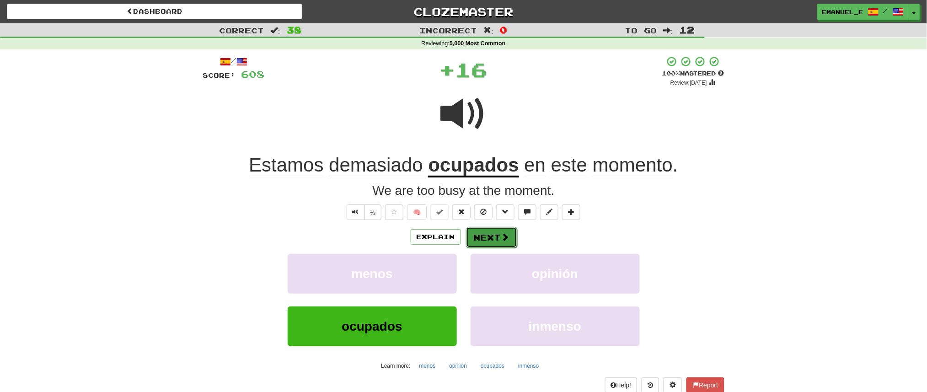
click at [488, 243] on button "Next" at bounding box center [491, 237] width 51 height 21
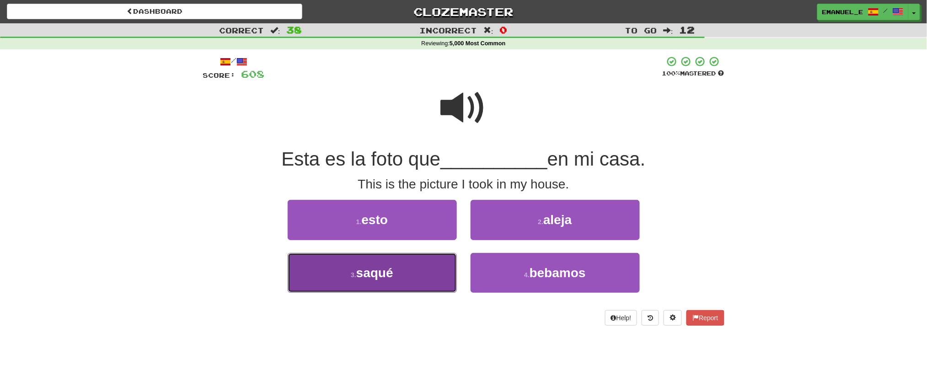
click at [439, 264] on button "3 . saqué" at bounding box center [372, 273] width 169 height 40
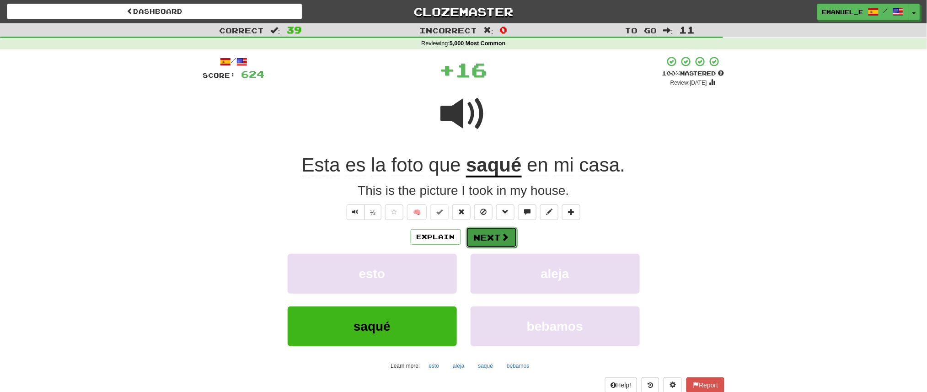
click at [501, 231] on button "Next" at bounding box center [491, 237] width 51 height 21
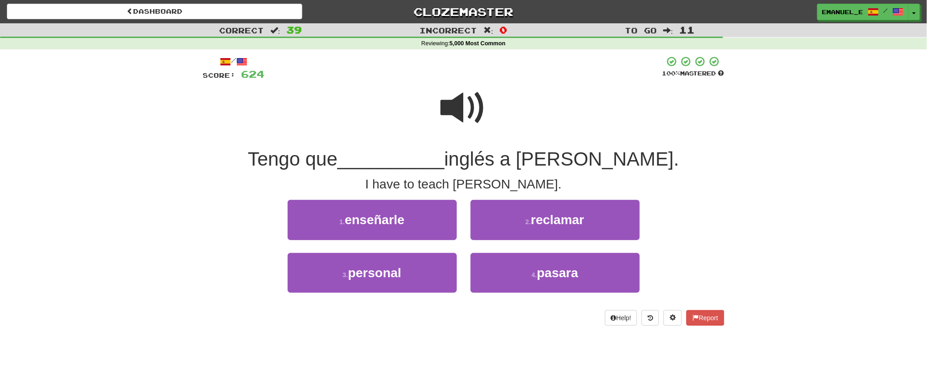
click at [464, 95] on span at bounding box center [464, 108] width 46 height 46
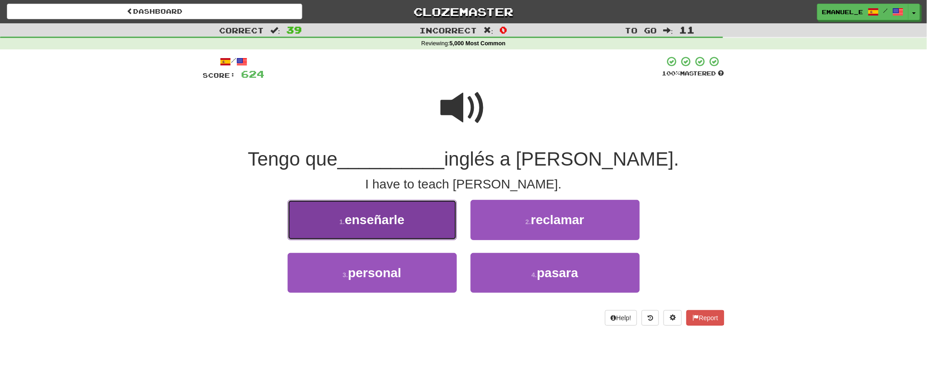
click at [425, 231] on button "1 . enseñarle" at bounding box center [372, 220] width 169 height 40
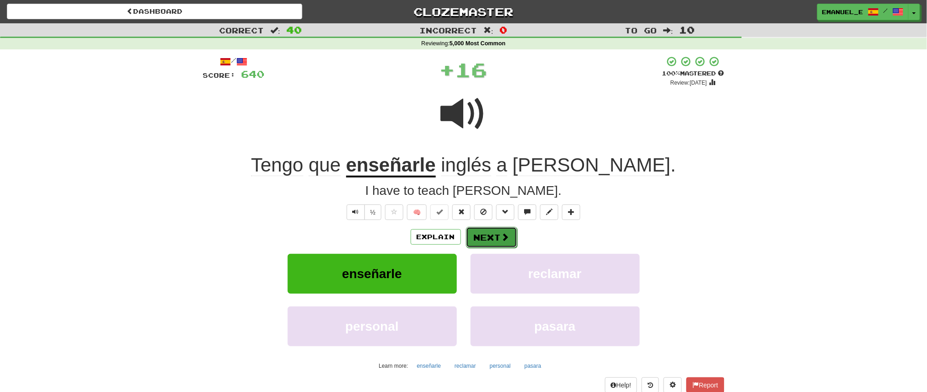
click at [493, 231] on button "Next" at bounding box center [491, 237] width 51 height 21
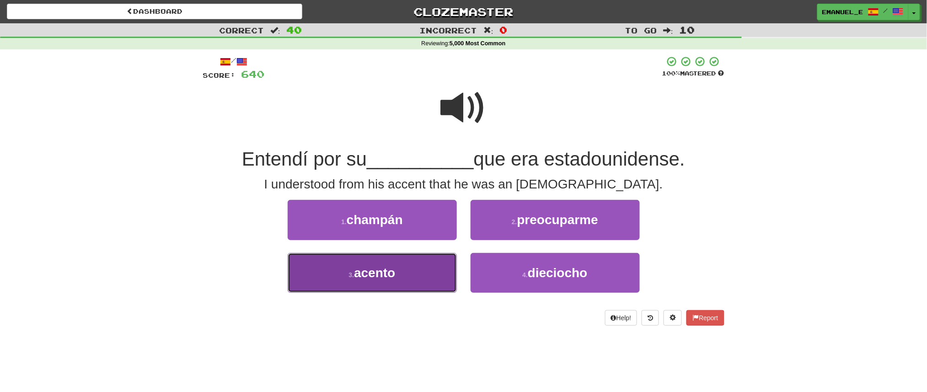
click at [429, 268] on button "3 . acento" at bounding box center [372, 273] width 169 height 40
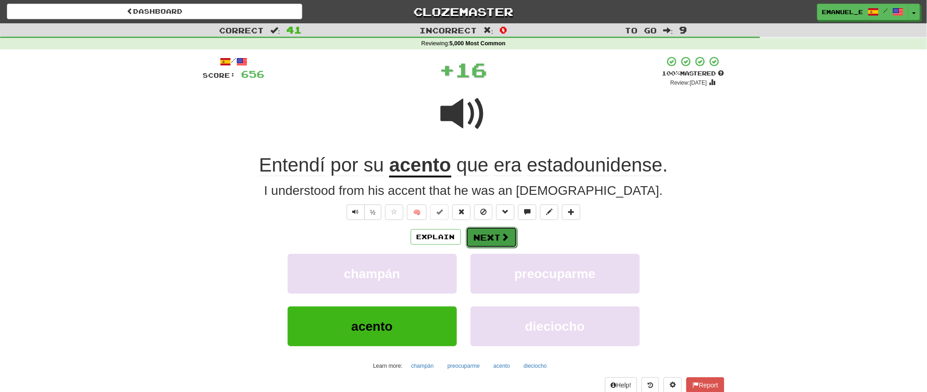
click at [500, 230] on button "Next" at bounding box center [491, 237] width 51 height 21
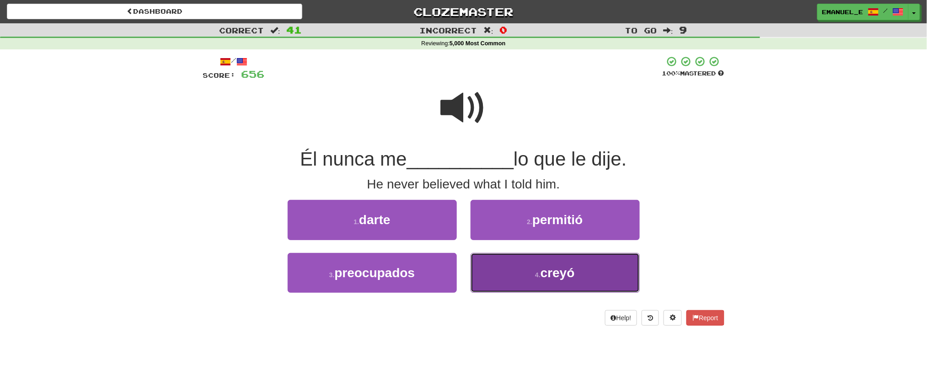
click at [509, 284] on button "4 . creyó" at bounding box center [554, 273] width 169 height 40
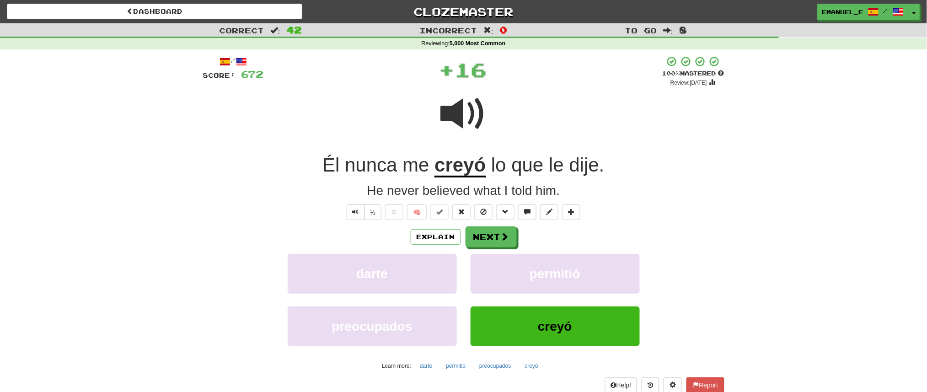
click at [493, 225] on div "/ Score: 672 + 16 100 % Mastered Review: 2026-02-18 Él nunca me creyó lo que le…" at bounding box center [463, 232] width 521 height 352
click at [495, 233] on button "Next" at bounding box center [491, 237] width 51 height 21
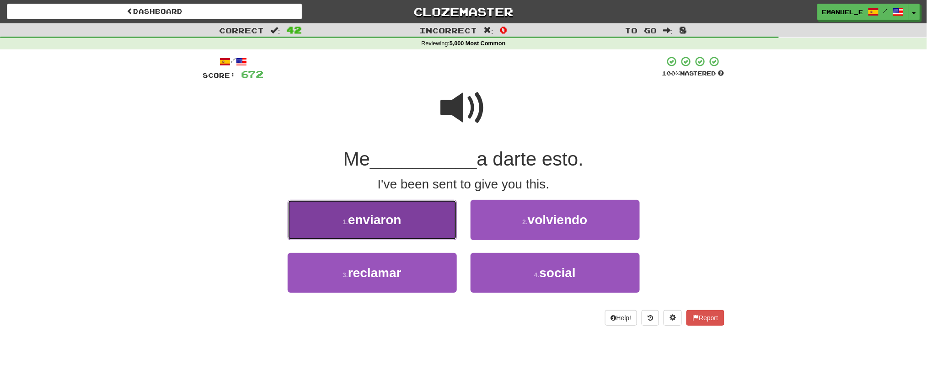
click at [441, 218] on button "1 . enviaron" at bounding box center [372, 220] width 169 height 40
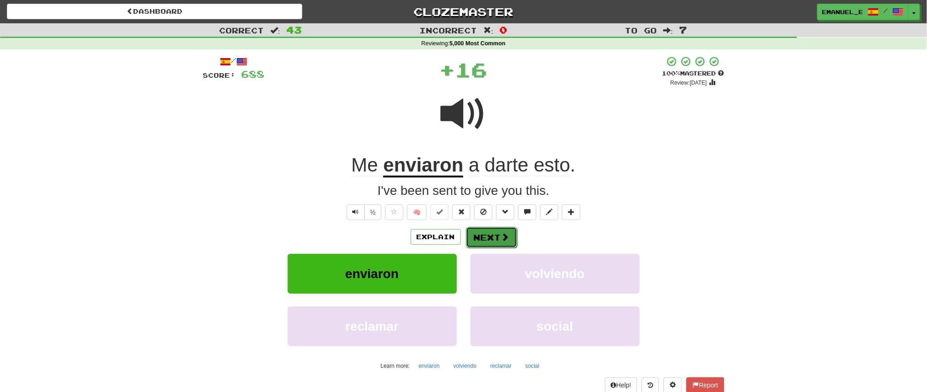
click at [478, 231] on button "Next" at bounding box center [491, 237] width 51 height 21
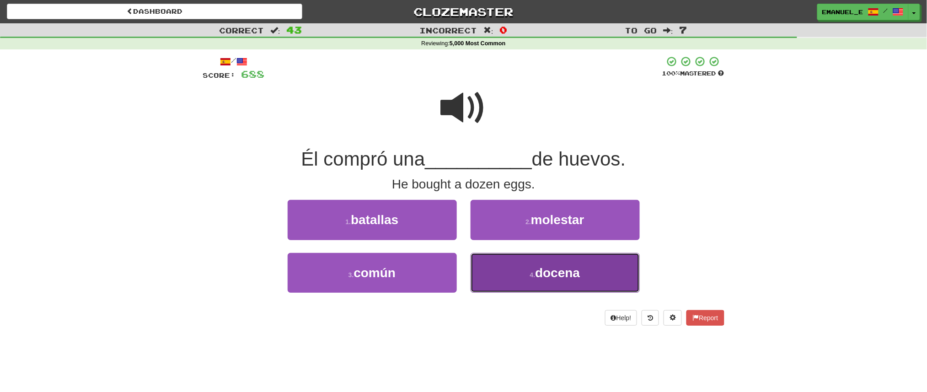
click at [495, 260] on button "4 . docena" at bounding box center [554, 273] width 169 height 40
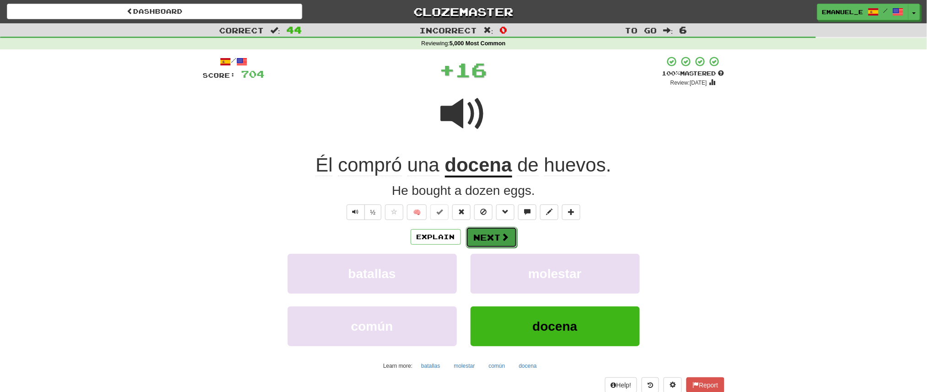
click at [498, 237] on button "Next" at bounding box center [491, 237] width 51 height 21
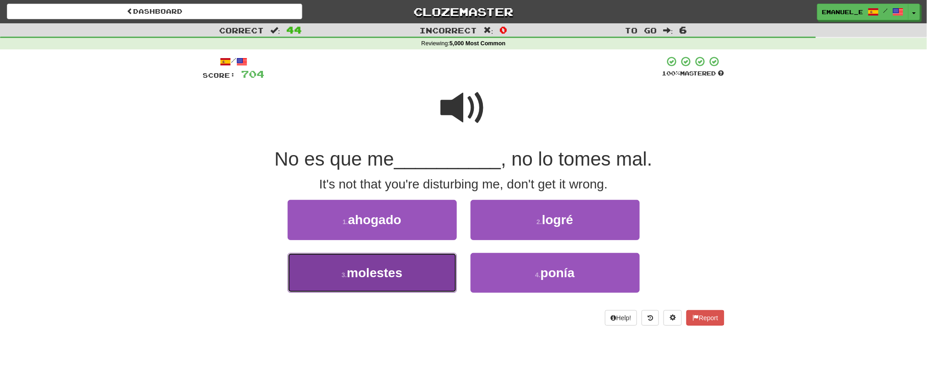
click at [413, 268] on button "3 . molestes" at bounding box center [372, 273] width 169 height 40
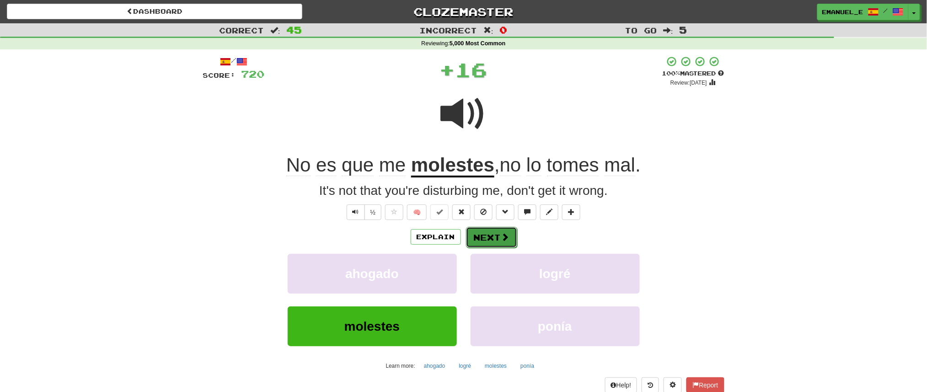
click at [506, 227] on button "Next" at bounding box center [491, 237] width 51 height 21
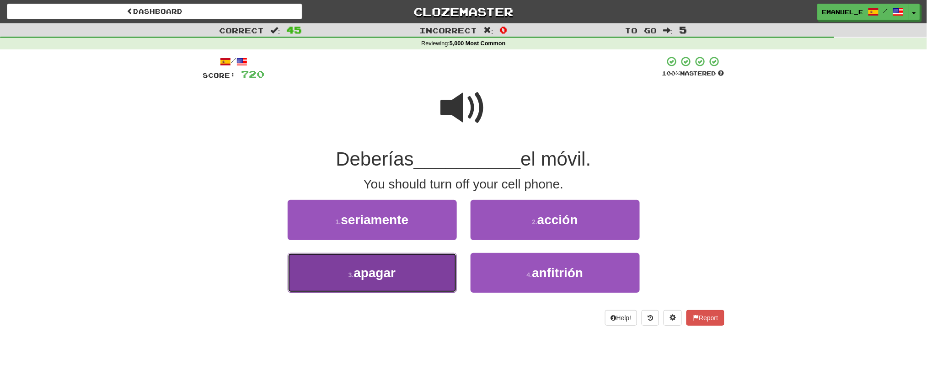
click at [432, 260] on button "3 . apagar" at bounding box center [372, 273] width 169 height 40
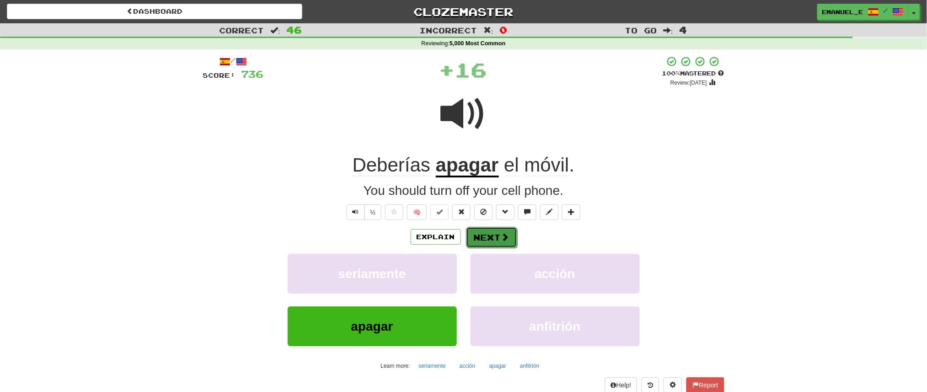
click at [500, 229] on button "Next" at bounding box center [491, 237] width 51 height 21
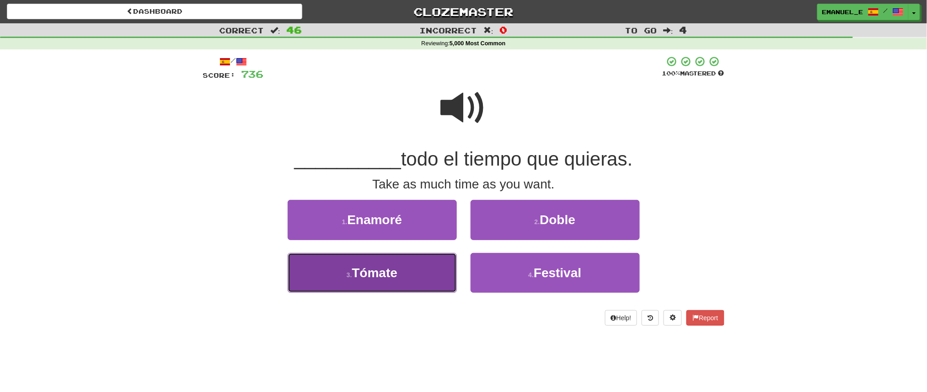
click at [427, 270] on button "3 . Tómate" at bounding box center [372, 273] width 169 height 40
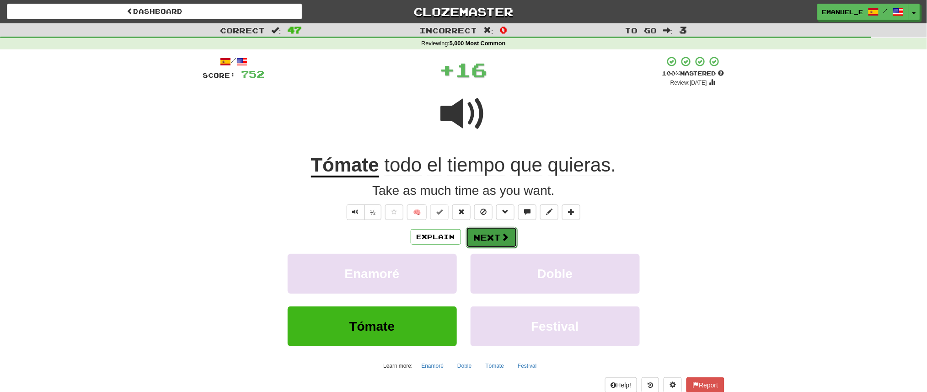
click at [505, 238] on span at bounding box center [505, 237] width 8 height 8
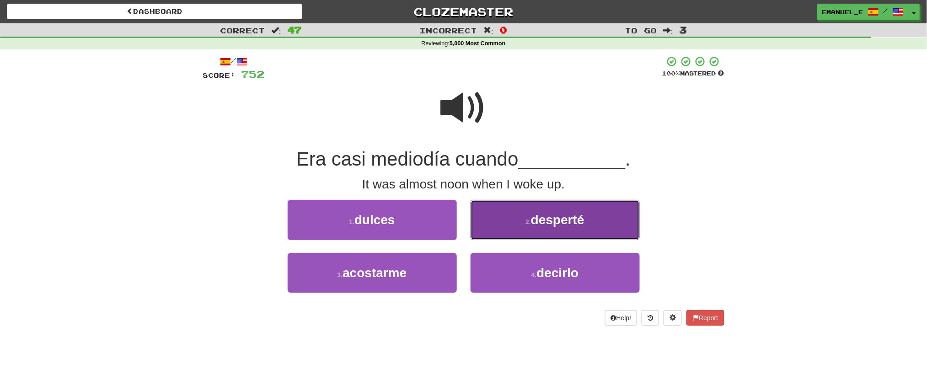
click at [521, 219] on button "2 . desperté" at bounding box center [554, 220] width 169 height 40
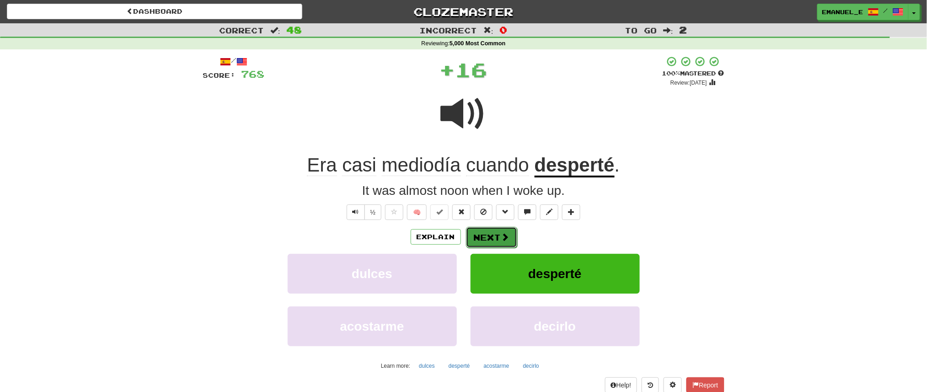
click at [498, 239] on button "Next" at bounding box center [491, 237] width 51 height 21
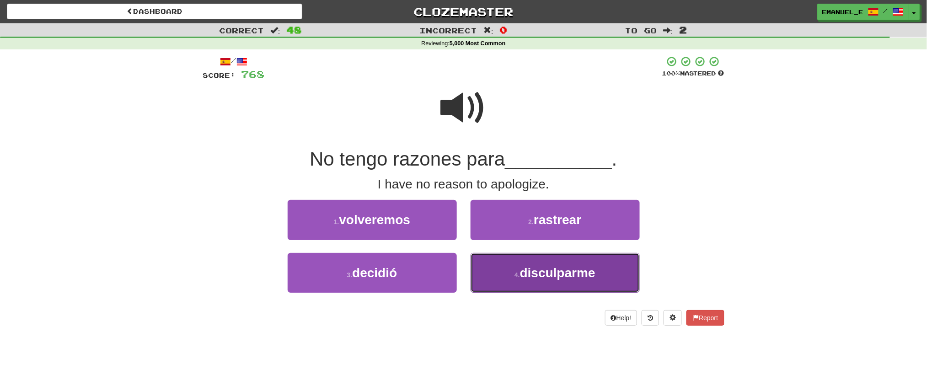
click at [498, 269] on button "4 . disculparme" at bounding box center [554, 273] width 169 height 40
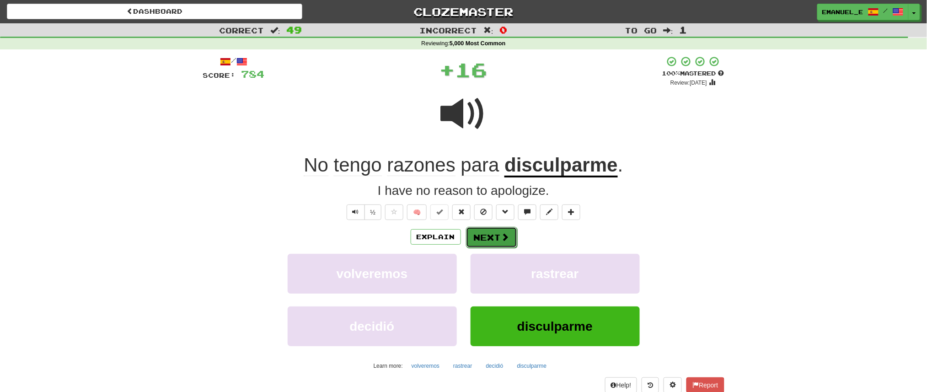
click at [505, 227] on button "Next" at bounding box center [491, 237] width 51 height 21
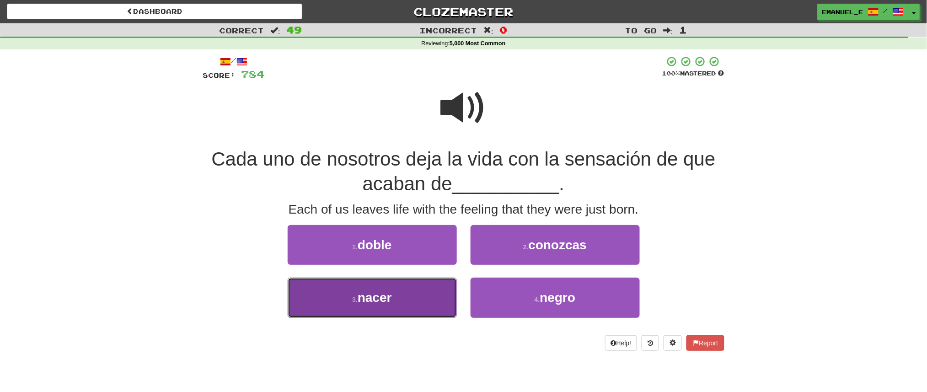
click at [419, 297] on button "3 . nacer" at bounding box center [372, 297] width 169 height 40
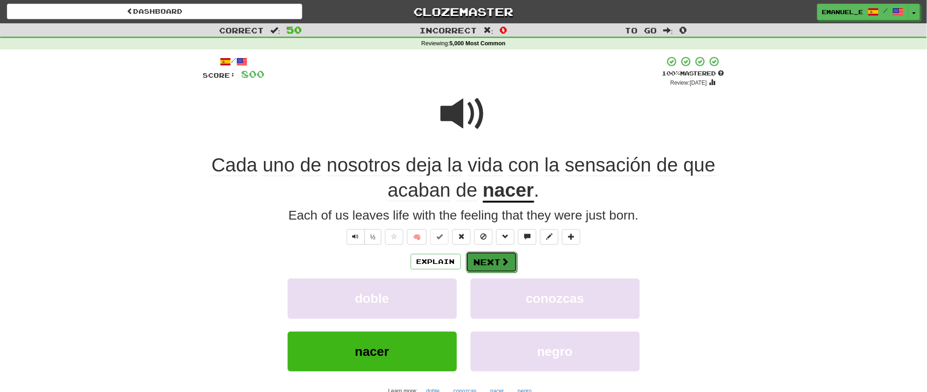
click at [485, 258] on button "Next" at bounding box center [491, 261] width 51 height 21
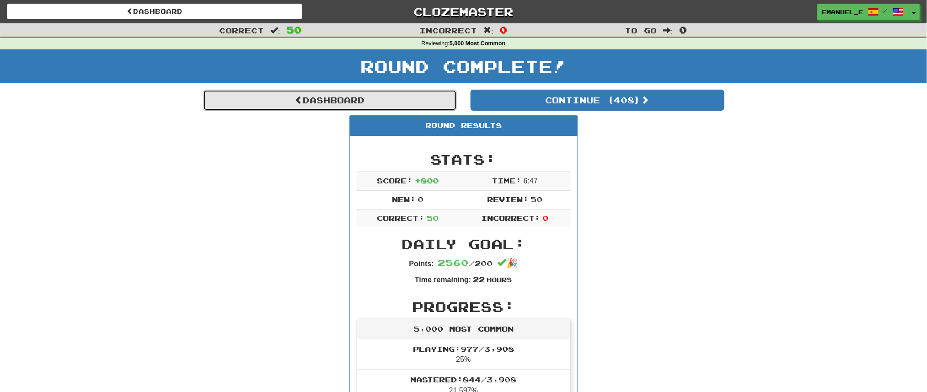
click at [328, 98] on link "Dashboard" at bounding box center [330, 100] width 254 height 21
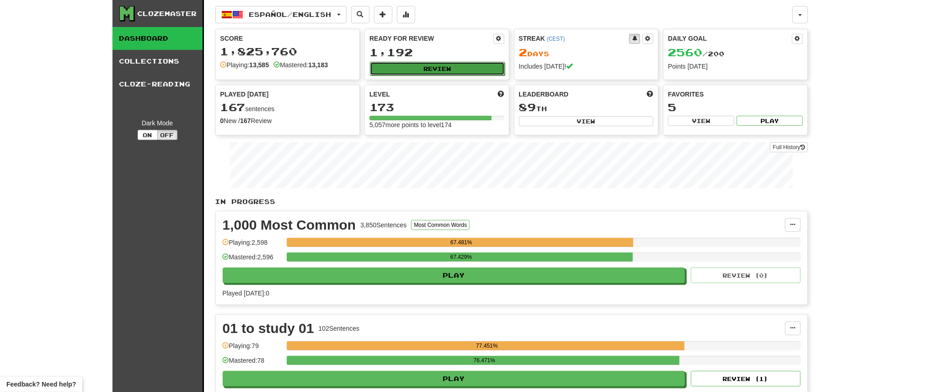
click at [426, 64] on button "Review" at bounding box center [437, 69] width 135 height 14
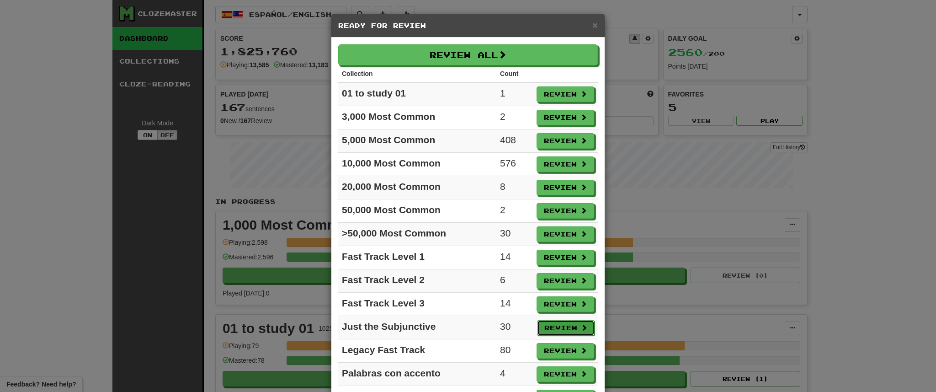
click at [549, 328] on button "Review" at bounding box center [566, 328] width 58 height 16
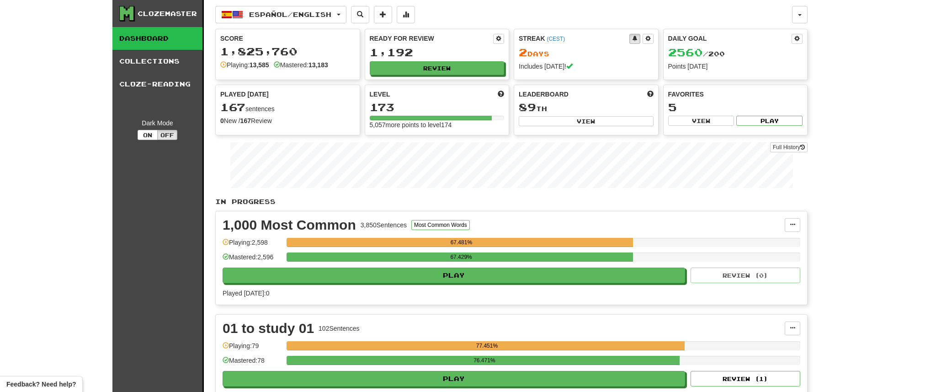
select select "**"
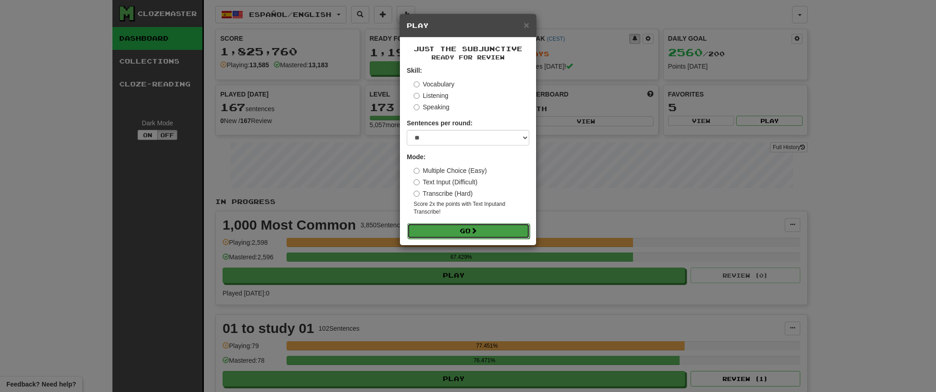
click at [501, 228] on button "Go" at bounding box center [468, 231] width 123 height 16
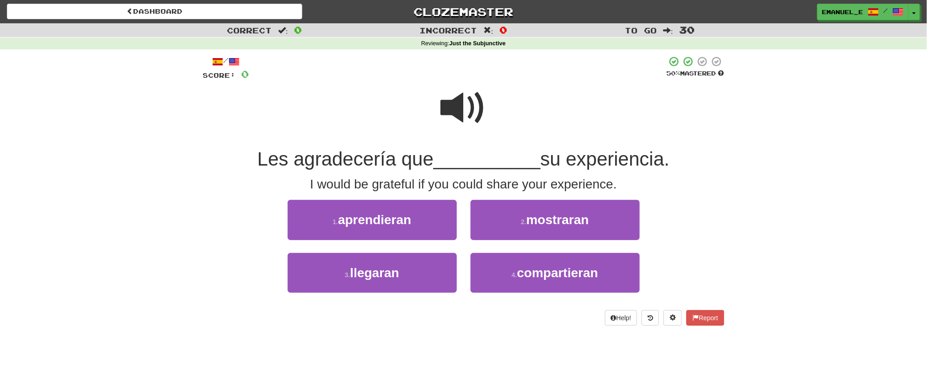
click at [460, 109] on span at bounding box center [464, 108] width 46 height 46
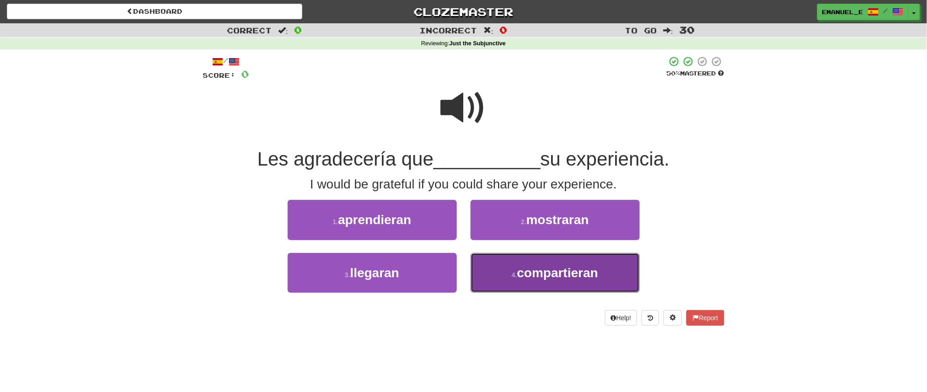
click at [503, 277] on button "4 . compartieran" at bounding box center [554, 273] width 169 height 40
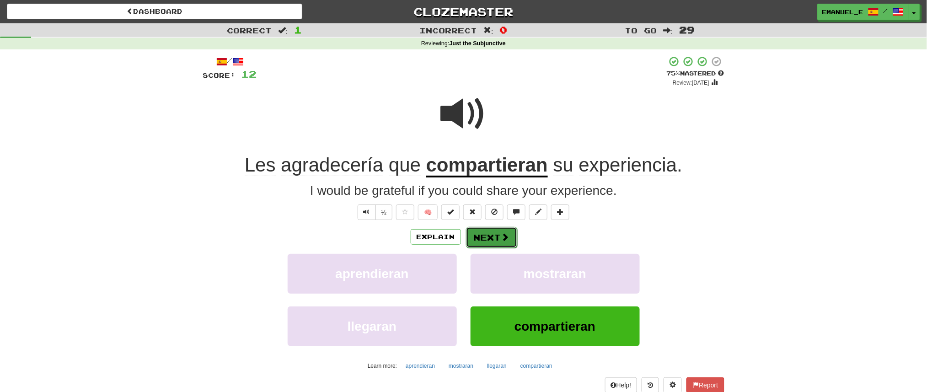
click at [496, 244] on button "Next" at bounding box center [491, 237] width 51 height 21
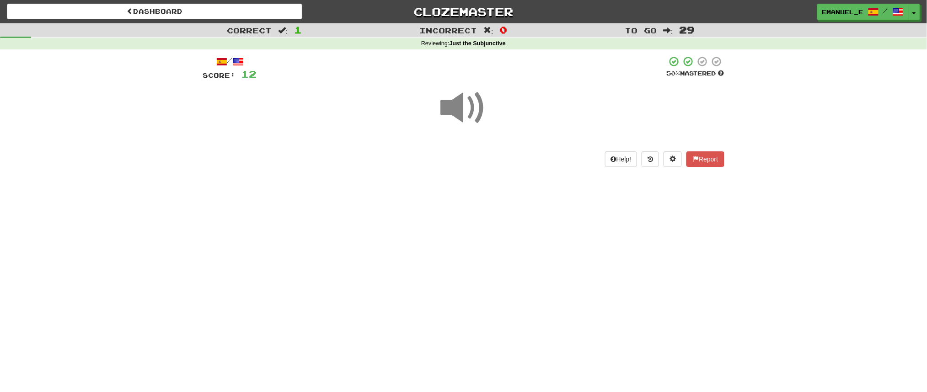
click at [496, 244] on div "Dashboard Clozemaster emanuel_e / Toggle Dropdown Dashboard Leaderboard Activit…" at bounding box center [463, 196] width 927 height 392
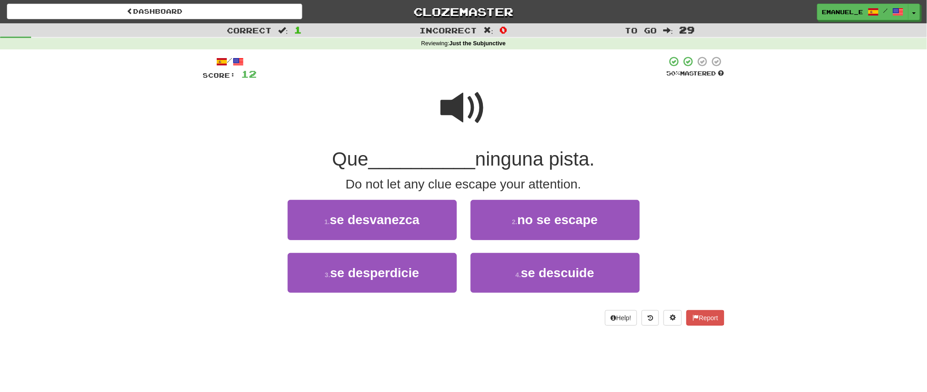
click at [495, 242] on div "Dashboard Clozemaster emanuel_e / Toggle Dropdown Dashboard Leaderboard Activit…" at bounding box center [463, 196] width 927 height 392
click at [457, 107] on span at bounding box center [464, 108] width 46 height 46
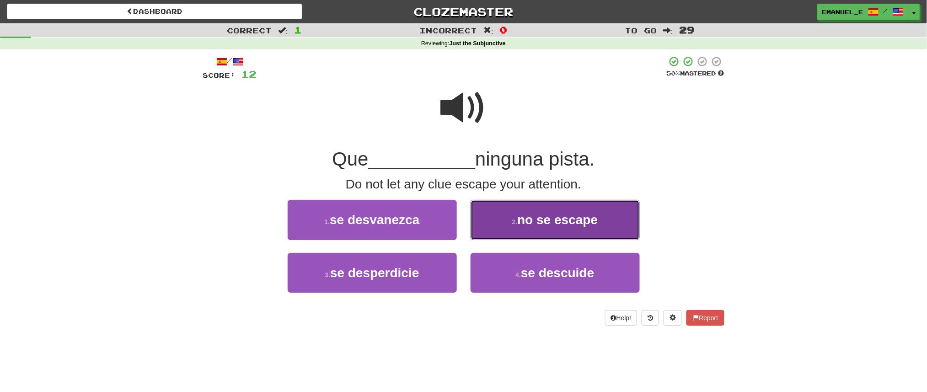
click at [517, 219] on small "2 ." at bounding box center [514, 221] width 5 height 7
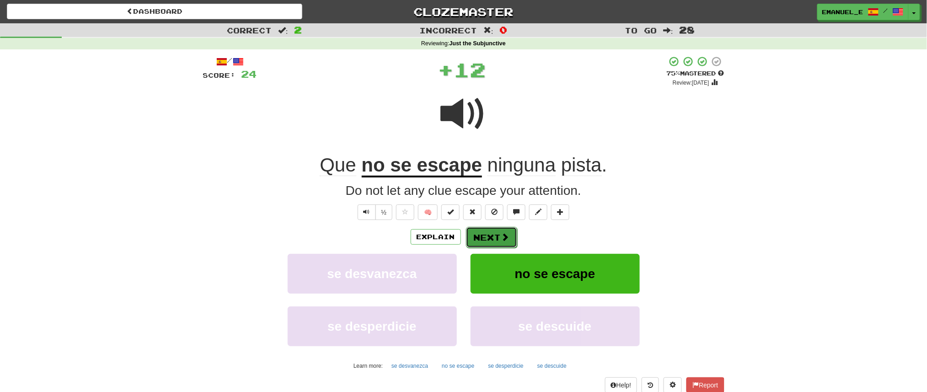
click at [501, 235] on span at bounding box center [505, 237] width 8 height 8
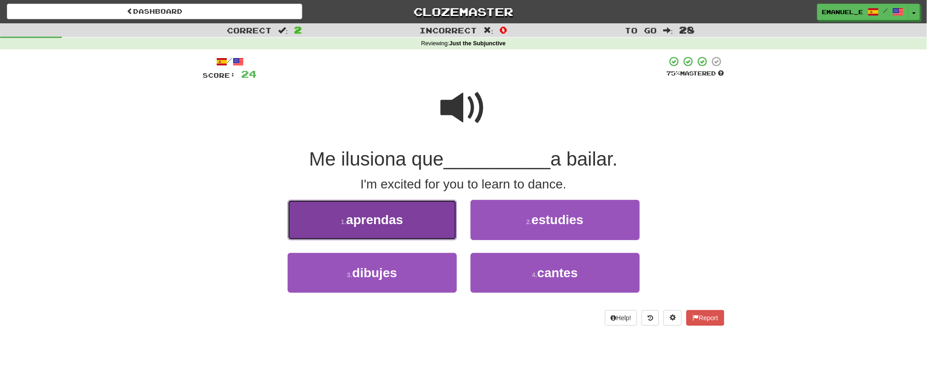
click at [437, 222] on button "1 . aprendas" at bounding box center [372, 220] width 169 height 40
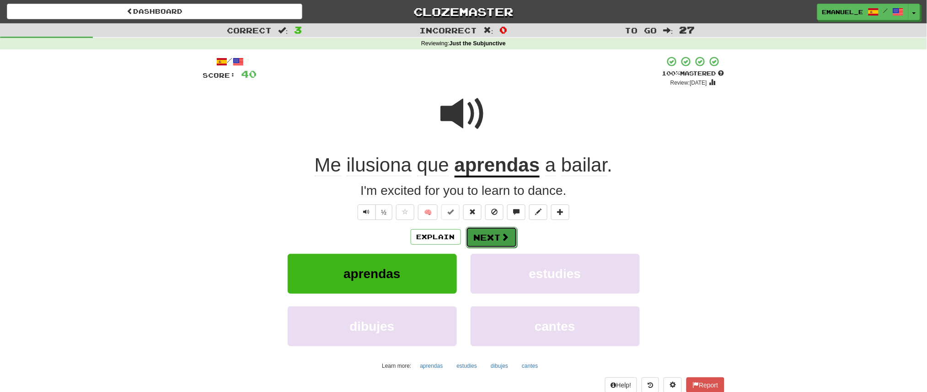
click at [478, 233] on button "Next" at bounding box center [491, 237] width 51 height 21
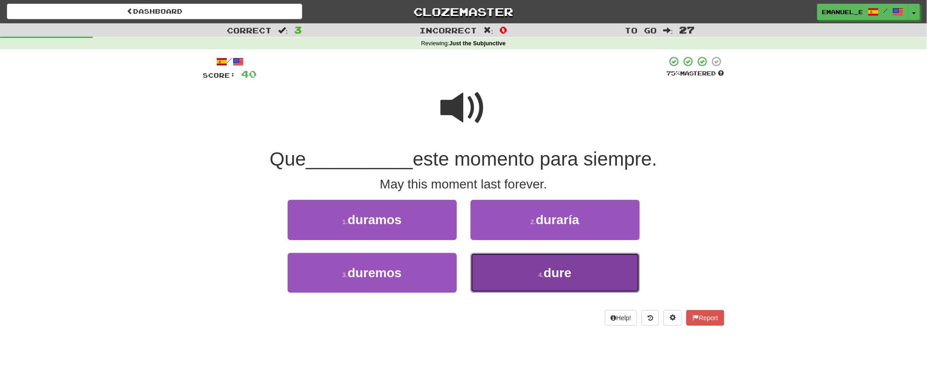
click at [498, 272] on button "4 . dure" at bounding box center [554, 273] width 169 height 40
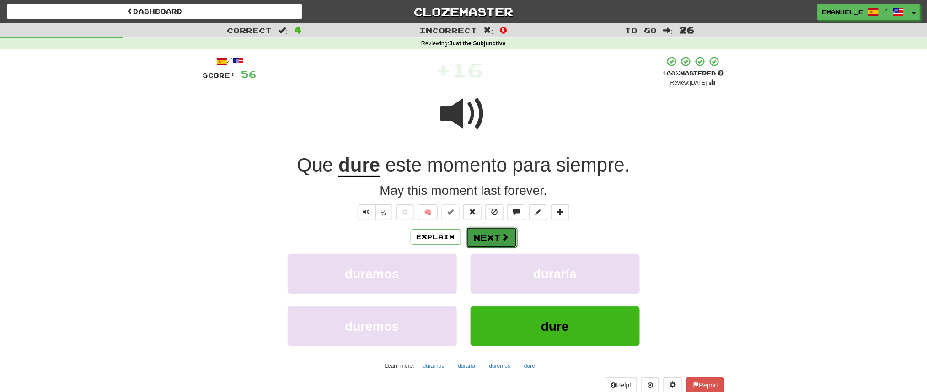
click at [488, 236] on button "Next" at bounding box center [491, 237] width 51 height 21
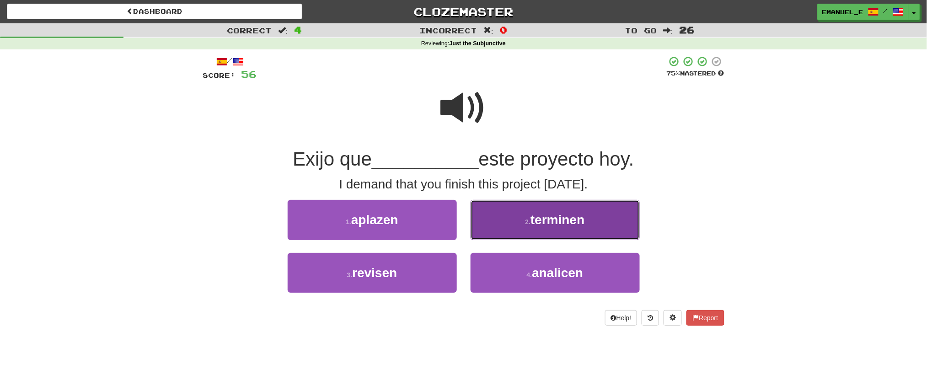
click at [503, 227] on button "2 . terminen" at bounding box center [554, 220] width 169 height 40
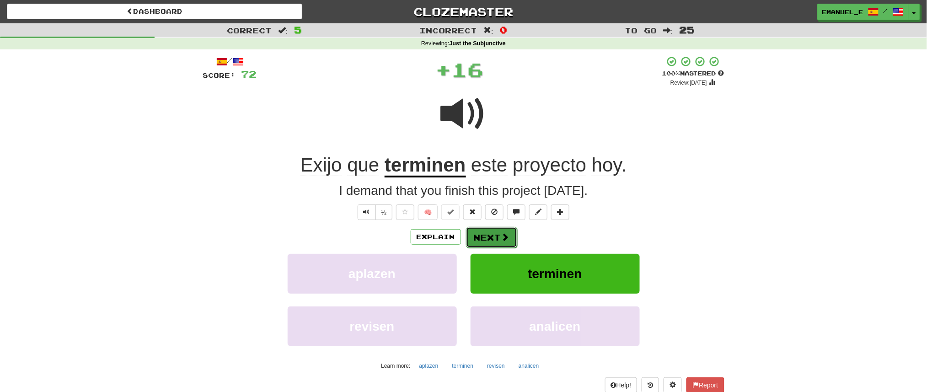
click at [491, 233] on button "Next" at bounding box center [491, 237] width 51 height 21
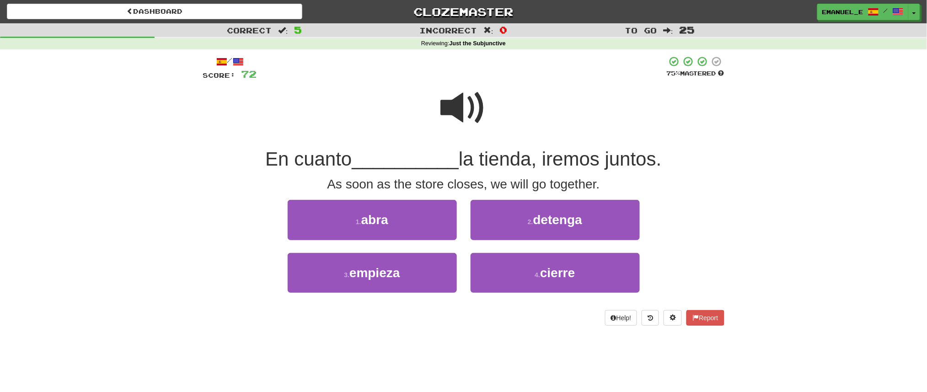
click at [457, 102] on span at bounding box center [464, 108] width 46 height 46
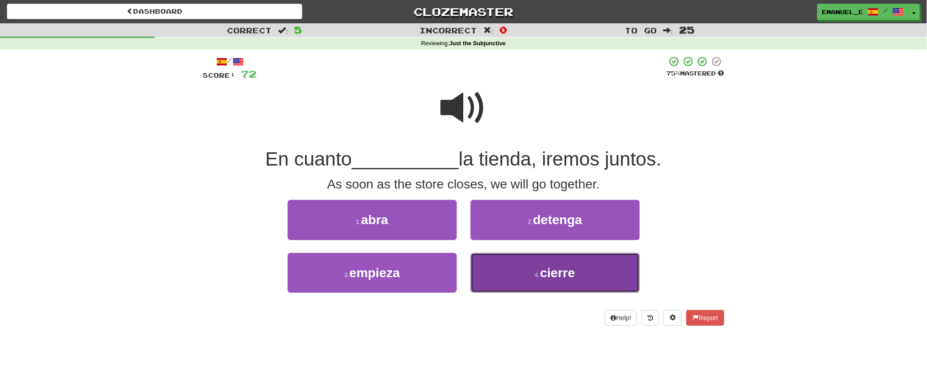
click at [498, 263] on button "4 . cierre" at bounding box center [554, 273] width 169 height 40
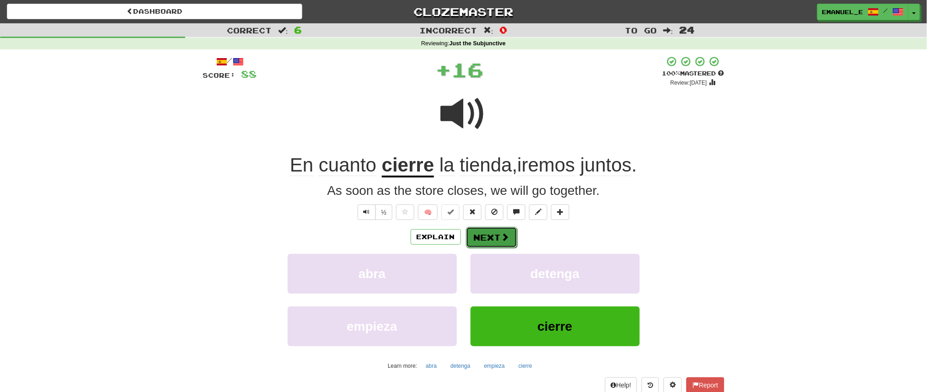
click at [489, 233] on button "Next" at bounding box center [491, 237] width 51 height 21
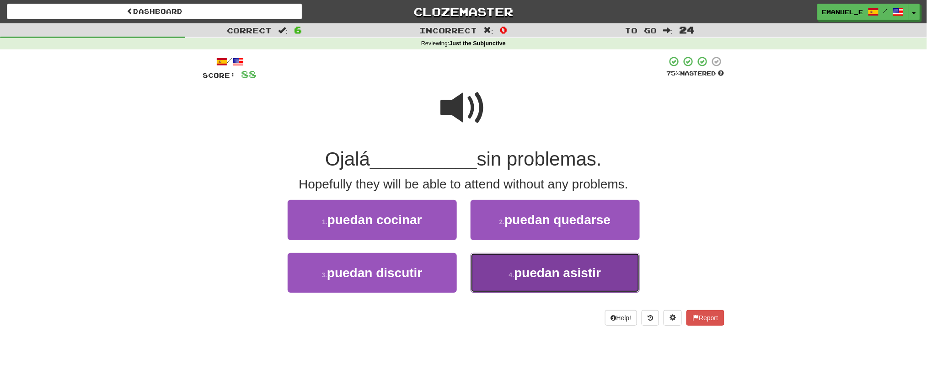
click at [500, 265] on button "4 . puedan asistir" at bounding box center [554, 273] width 169 height 40
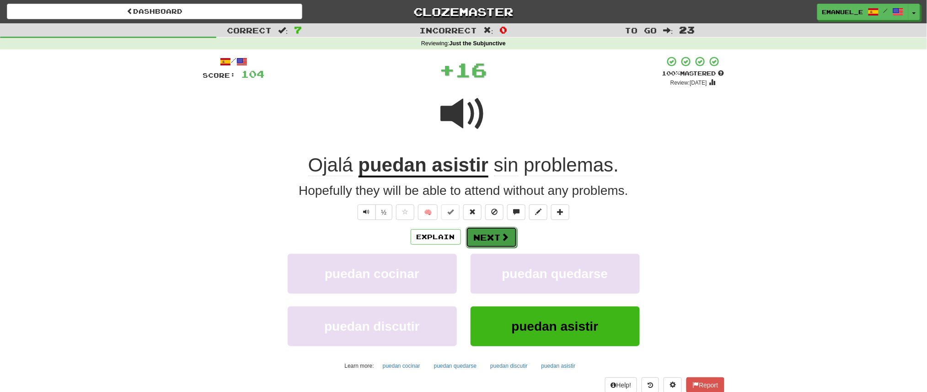
click at [495, 236] on button "Next" at bounding box center [491, 237] width 51 height 21
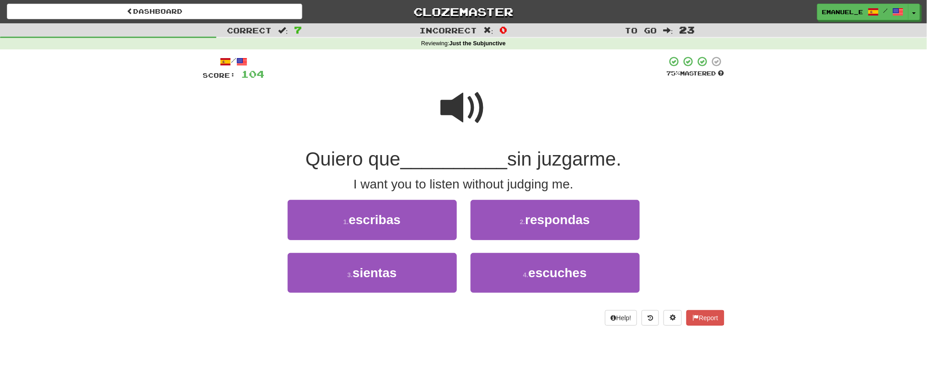
click at [457, 90] on span at bounding box center [464, 108] width 46 height 46
click at [459, 101] on span at bounding box center [464, 108] width 46 height 46
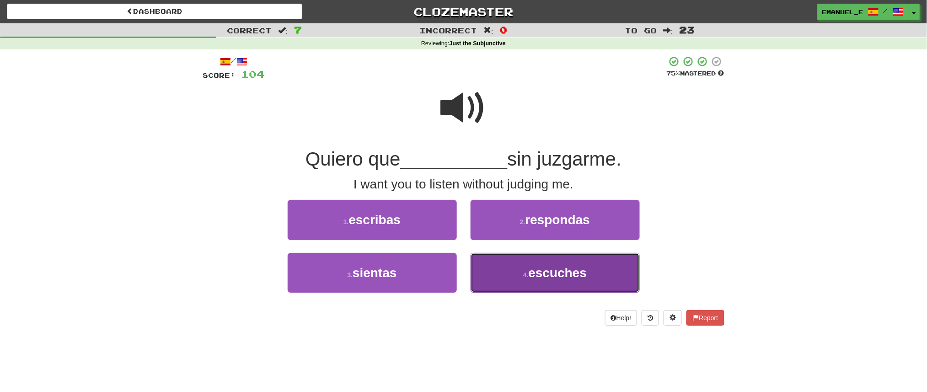
click at [506, 271] on button "4 . escuches" at bounding box center [554, 273] width 169 height 40
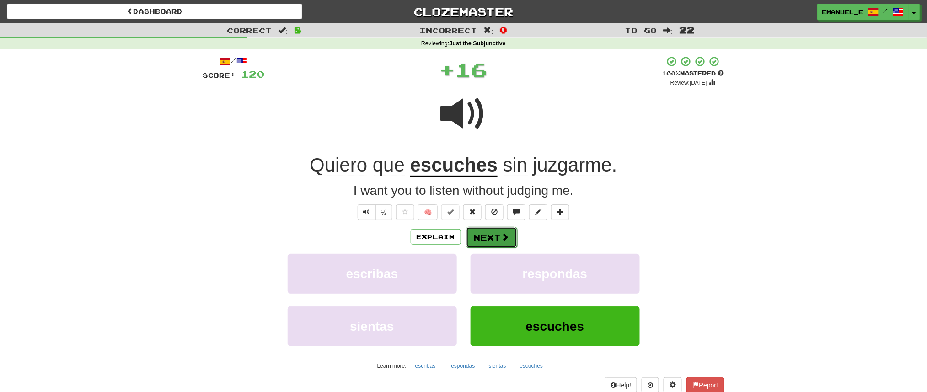
click at [496, 238] on button "Next" at bounding box center [491, 237] width 51 height 21
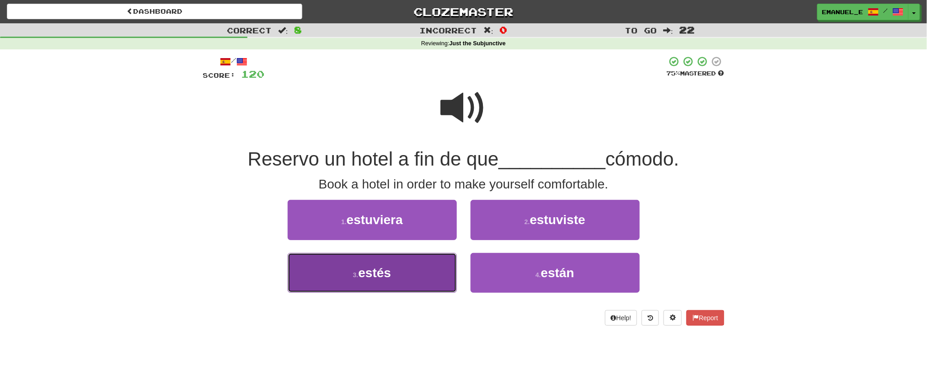
click at [427, 263] on button "3 . estés" at bounding box center [372, 273] width 169 height 40
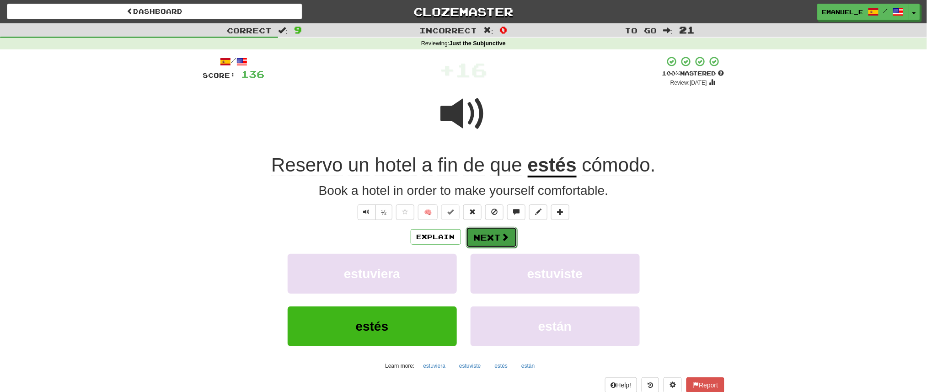
click at [491, 234] on button "Next" at bounding box center [491, 237] width 51 height 21
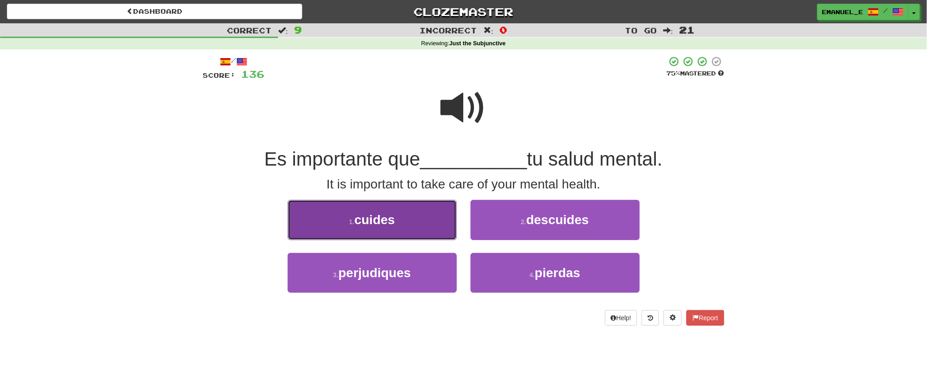
click at [429, 217] on button "1 . cuides" at bounding box center [372, 220] width 169 height 40
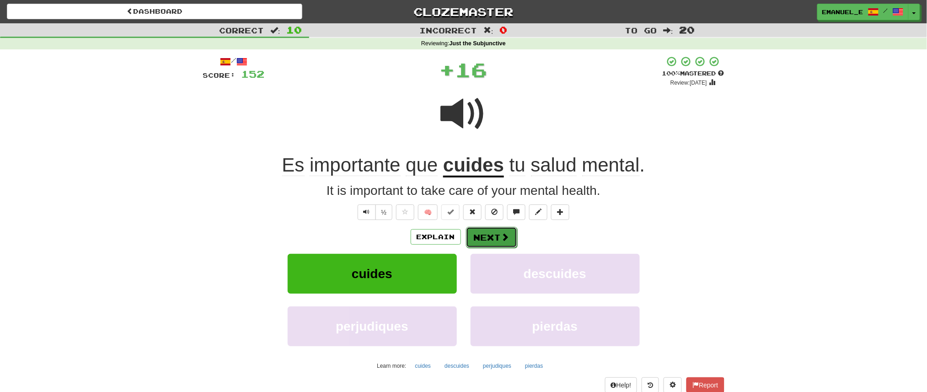
click at [493, 232] on button "Next" at bounding box center [491, 237] width 51 height 21
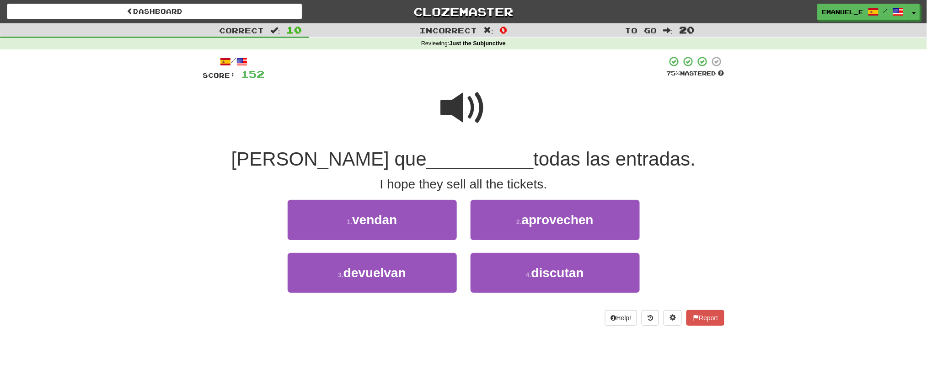
click at [454, 102] on span at bounding box center [464, 108] width 46 height 46
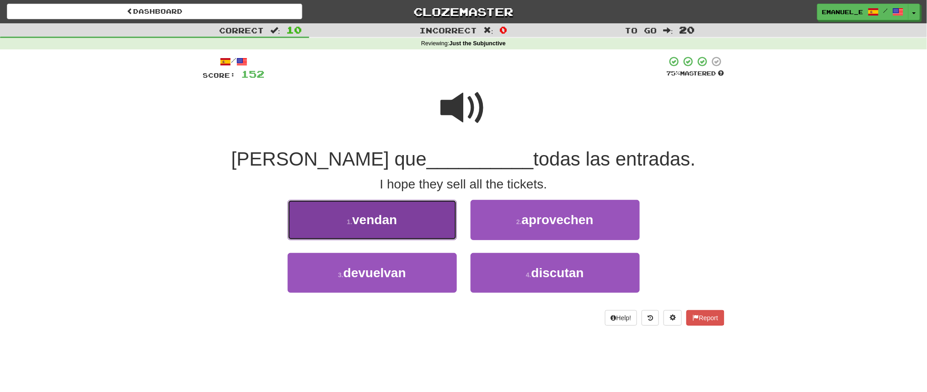
click at [414, 221] on button "1 . vendan" at bounding box center [372, 220] width 169 height 40
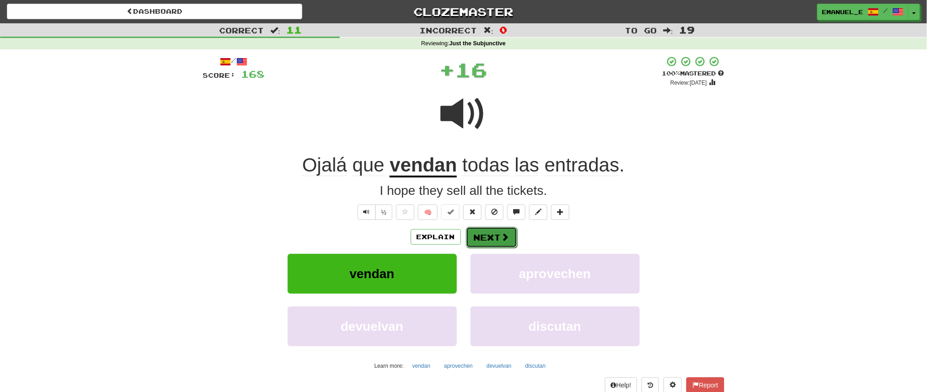
click at [494, 239] on button "Next" at bounding box center [491, 237] width 51 height 21
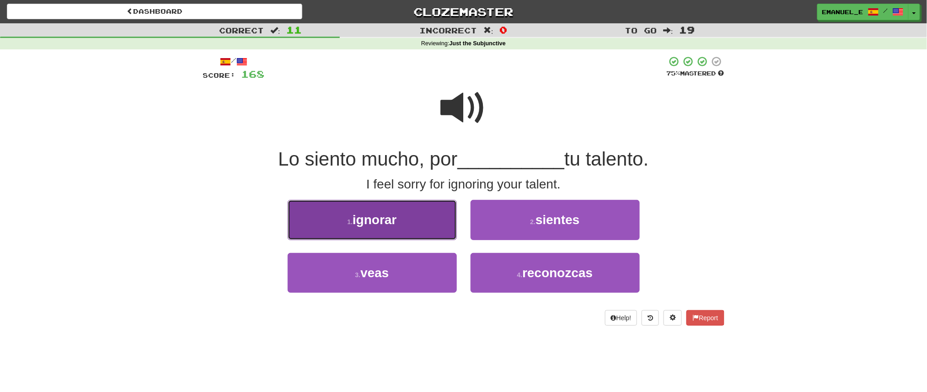
click at [436, 221] on button "1 . ignorar" at bounding box center [372, 220] width 169 height 40
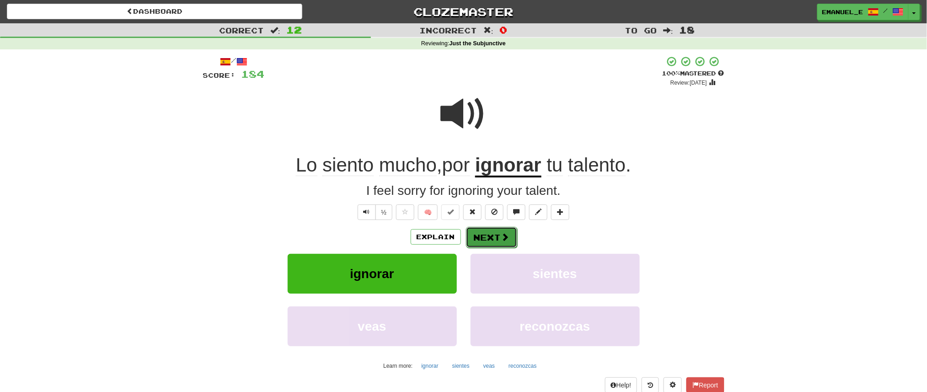
click at [487, 237] on button "Next" at bounding box center [491, 237] width 51 height 21
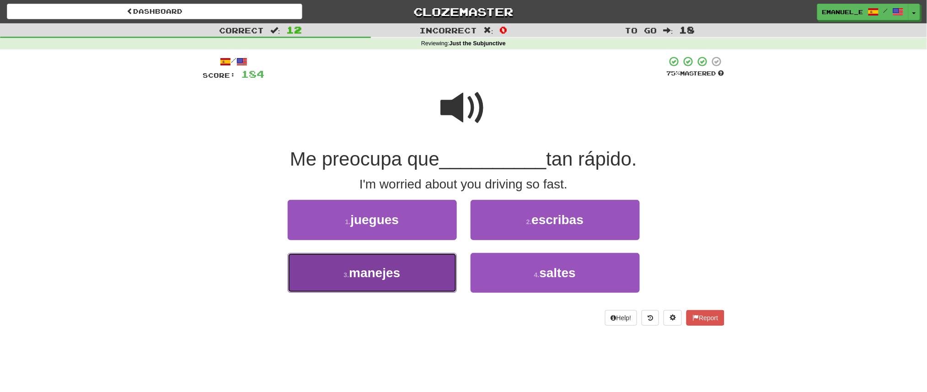
click at [430, 270] on button "3 . manejes" at bounding box center [372, 273] width 169 height 40
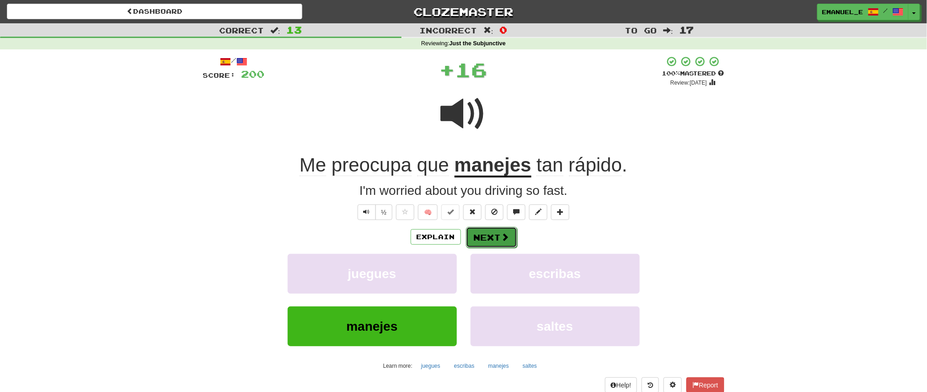
click at [501, 235] on span at bounding box center [505, 237] width 8 height 8
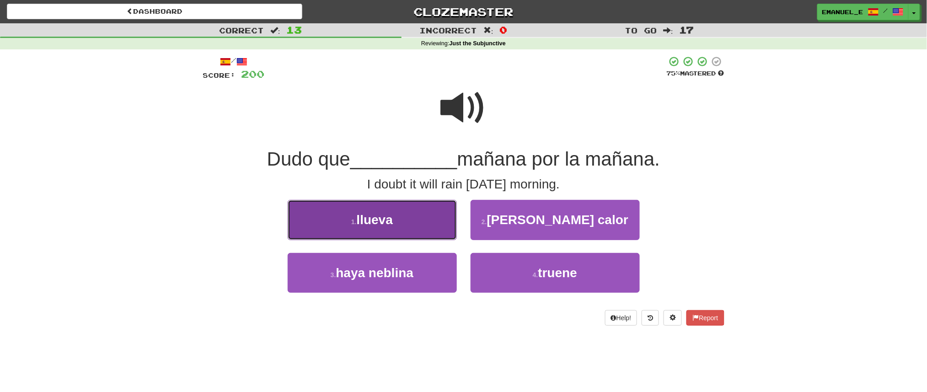
click at [436, 229] on button "1 . llueva" at bounding box center [372, 220] width 169 height 40
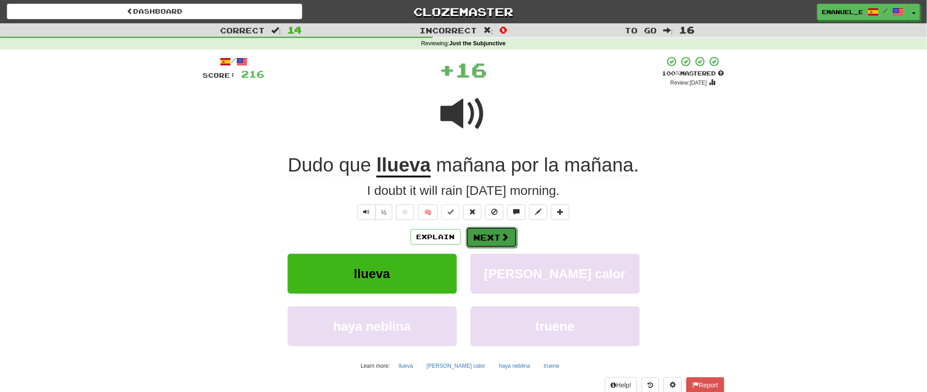
click at [484, 230] on button "Next" at bounding box center [491, 237] width 51 height 21
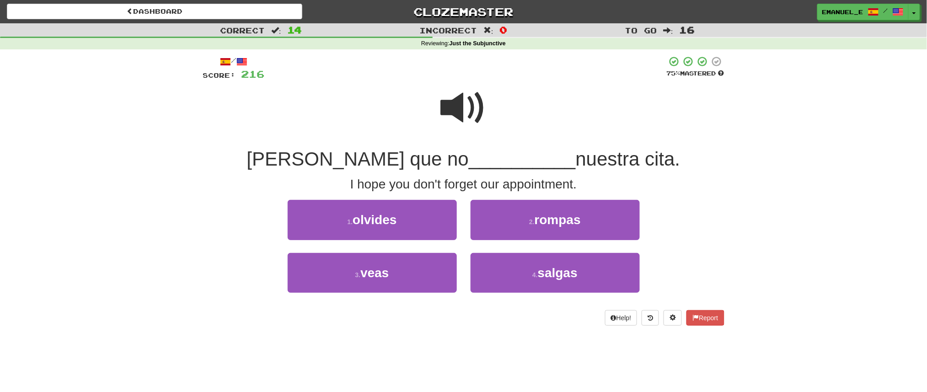
click at [469, 117] on span at bounding box center [464, 108] width 46 height 46
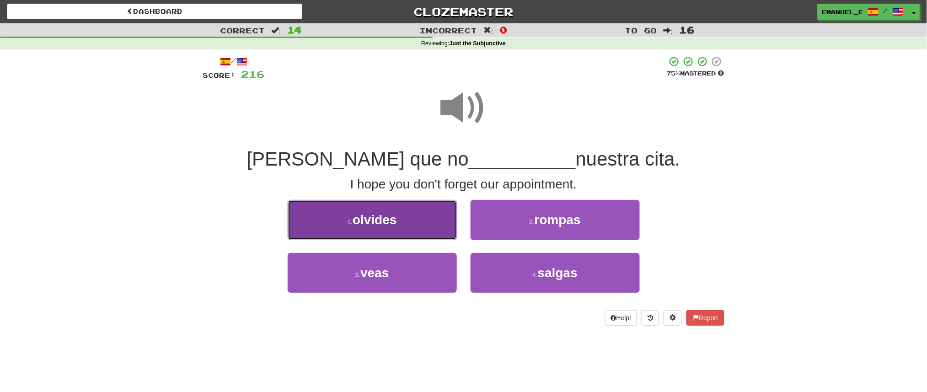
click at [422, 208] on button "1 . olvides" at bounding box center [372, 220] width 169 height 40
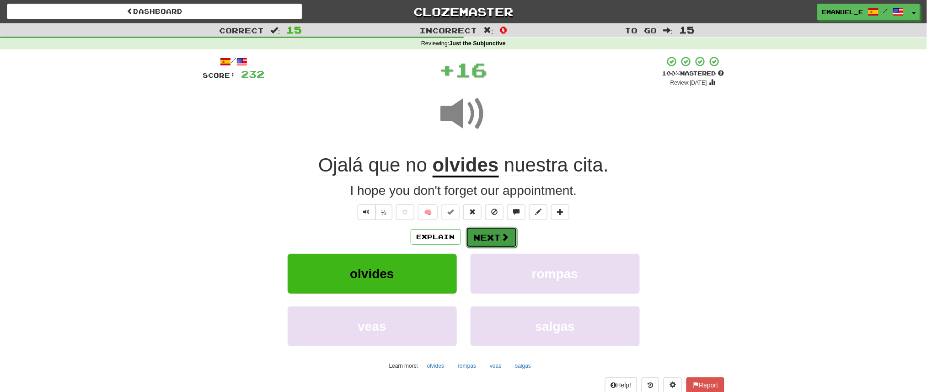
click at [484, 234] on button "Next" at bounding box center [491, 237] width 51 height 21
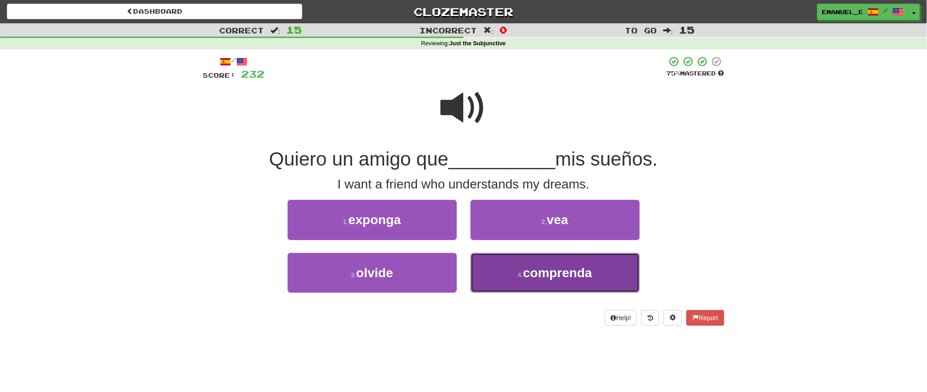
click at [500, 266] on button "4 . comprenda" at bounding box center [554, 273] width 169 height 40
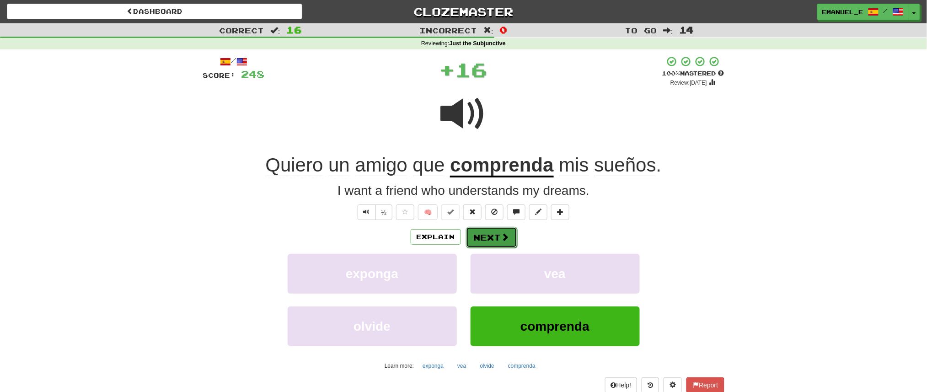
click at [492, 233] on button "Next" at bounding box center [491, 237] width 51 height 21
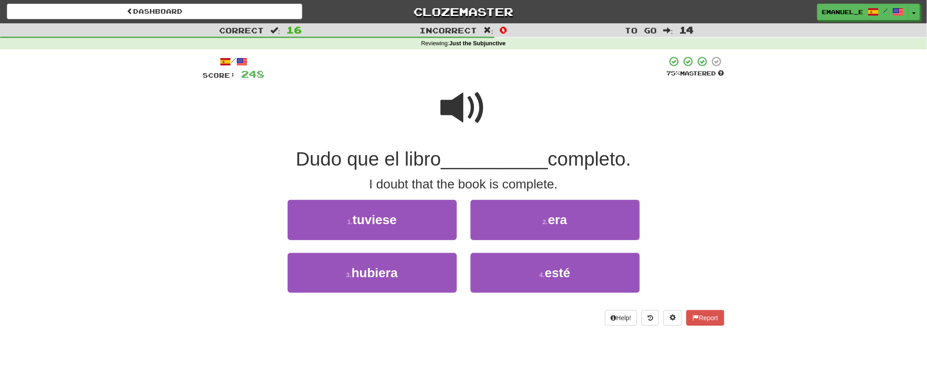
click at [473, 125] on span at bounding box center [464, 108] width 46 height 46
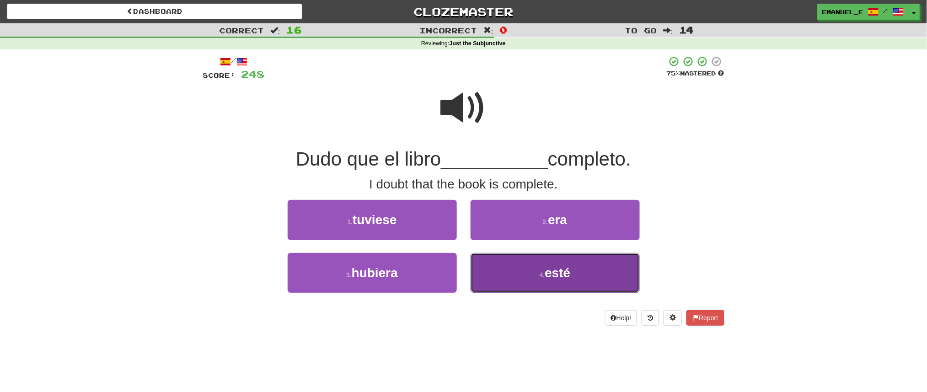
click at [512, 272] on button "4 . esté" at bounding box center [554, 273] width 169 height 40
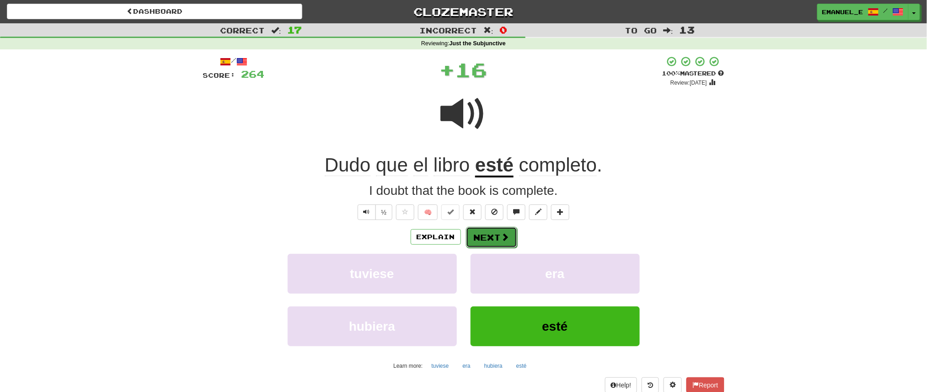
click at [492, 234] on button "Next" at bounding box center [491, 237] width 51 height 21
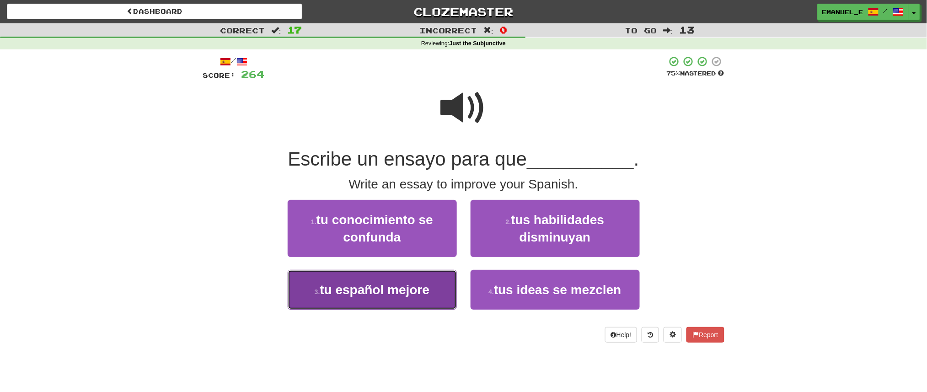
click at [391, 287] on span "tu español mejore" at bounding box center [375, 289] width 110 height 14
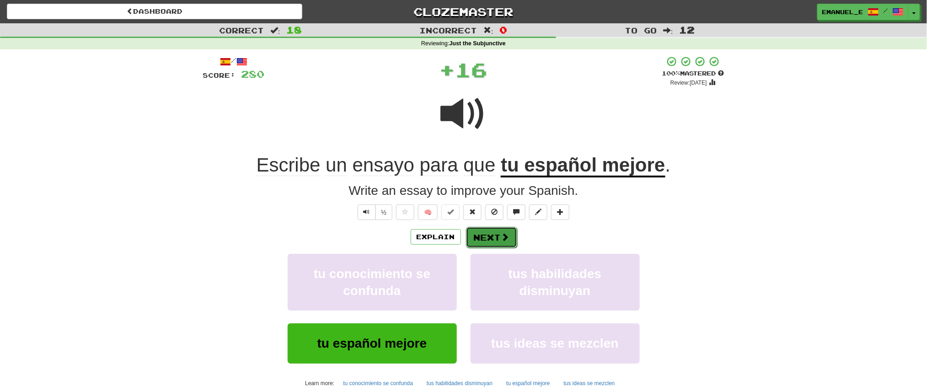
click at [503, 228] on button "Next" at bounding box center [491, 237] width 51 height 21
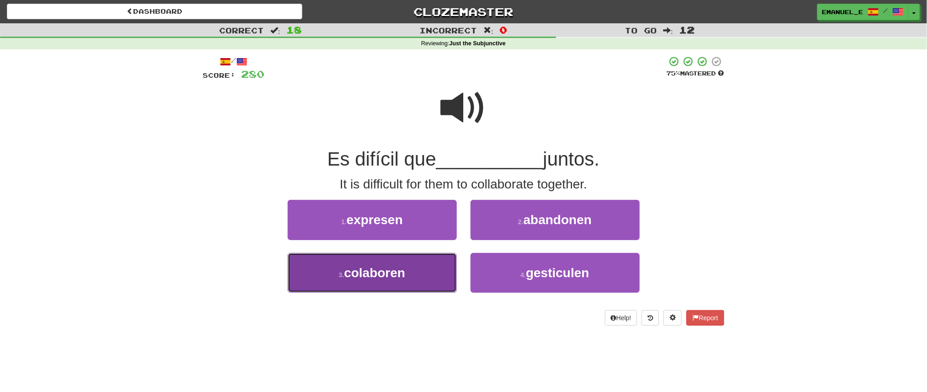
click at [428, 261] on button "3 . colaboren" at bounding box center [372, 273] width 169 height 40
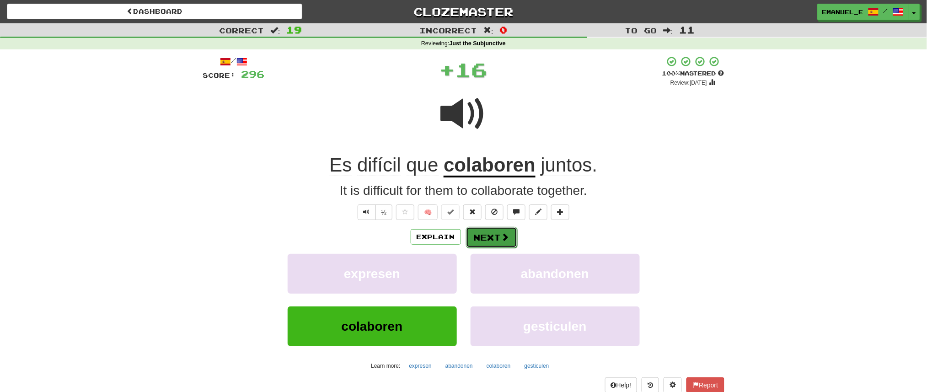
click at [502, 233] on span at bounding box center [505, 237] width 8 height 8
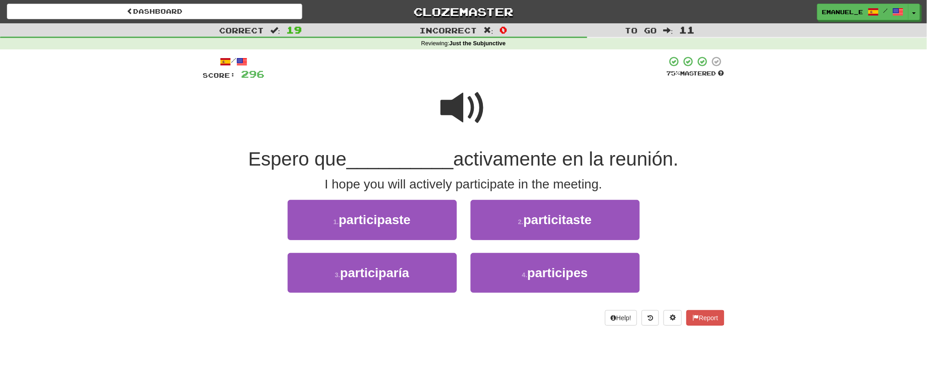
click at [466, 102] on span at bounding box center [464, 108] width 46 height 46
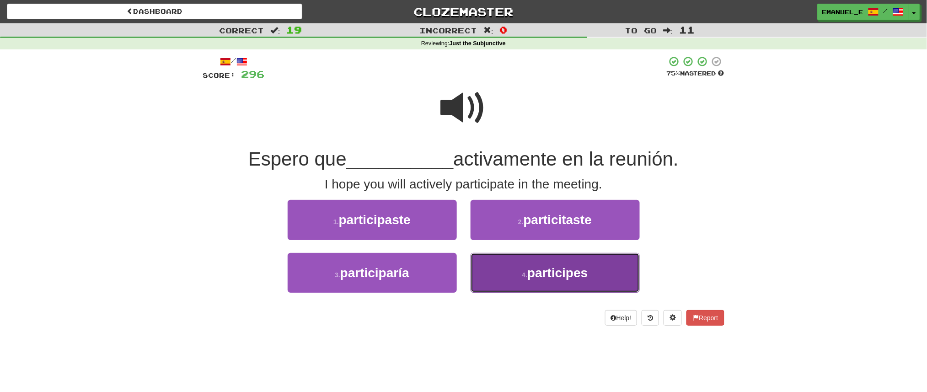
click at [557, 280] on button "4 . participes" at bounding box center [554, 273] width 169 height 40
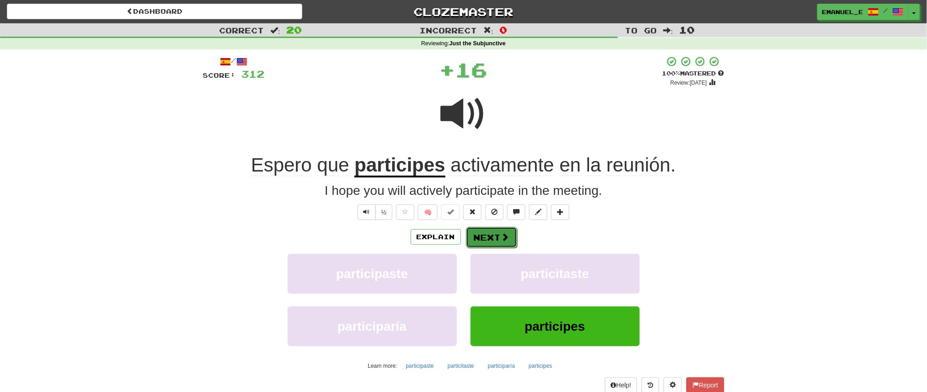
click at [508, 231] on button "Next" at bounding box center [491, 237] width 51 height 21
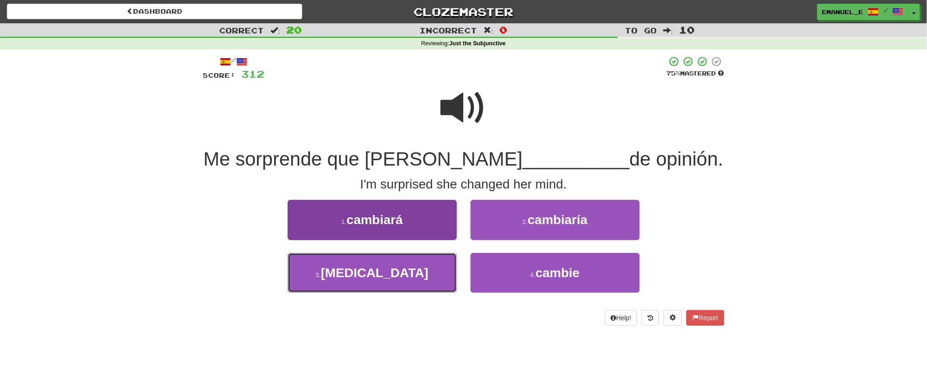
click at [425, 262] on button "3 . cambia" at bounding box center [372, 273] width 169 height 40
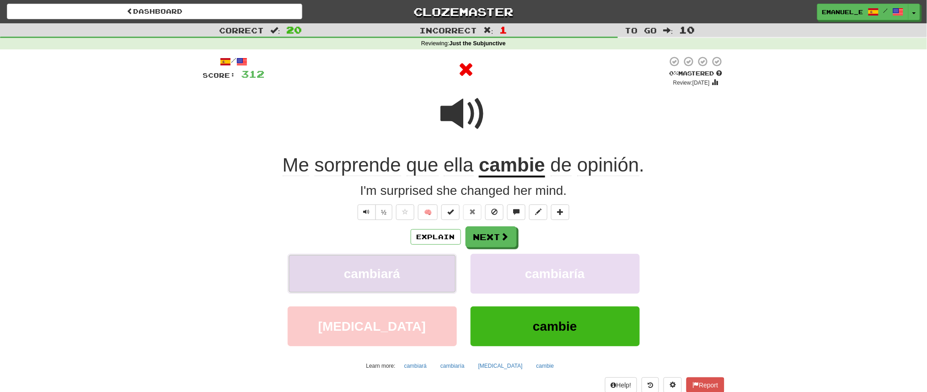
click at [425, 262] on button "cambiará" at bounding box center [372, 274] width 169 height 40
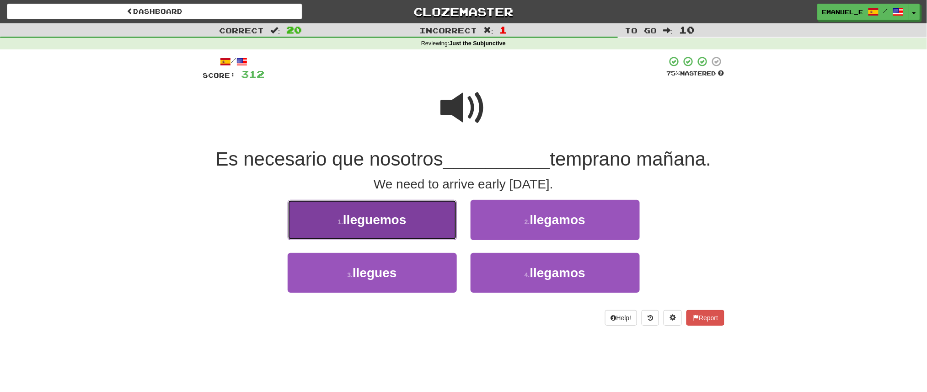
click at [417, 219] on button "1 . lleguemos" at bounding box center [372, 220] width 169 height 40
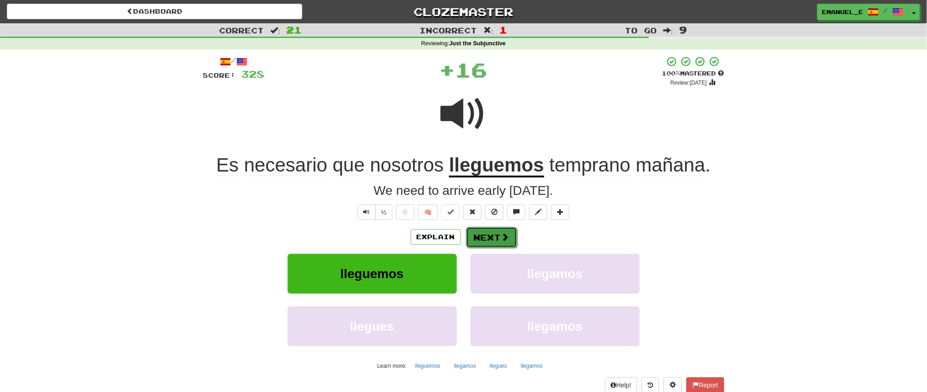
click at [489, 231] on button "Next" at bounding box center [491, 237] width 51 height 21
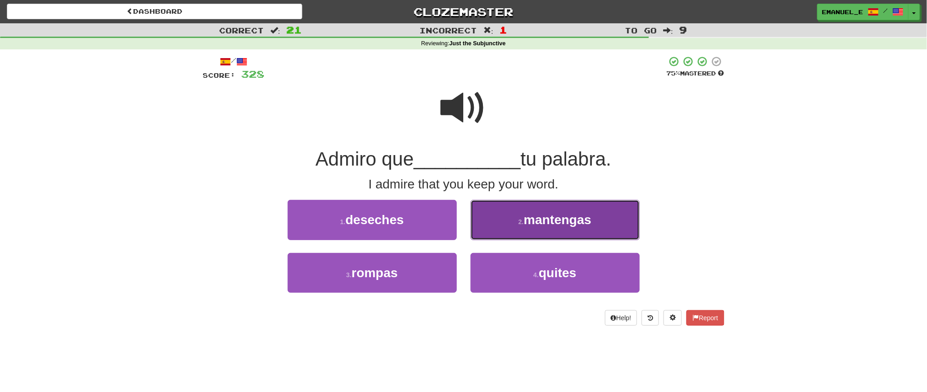
click at [520, 222] on small "2 ." at bounding box center [520, 221] width 5 height 7
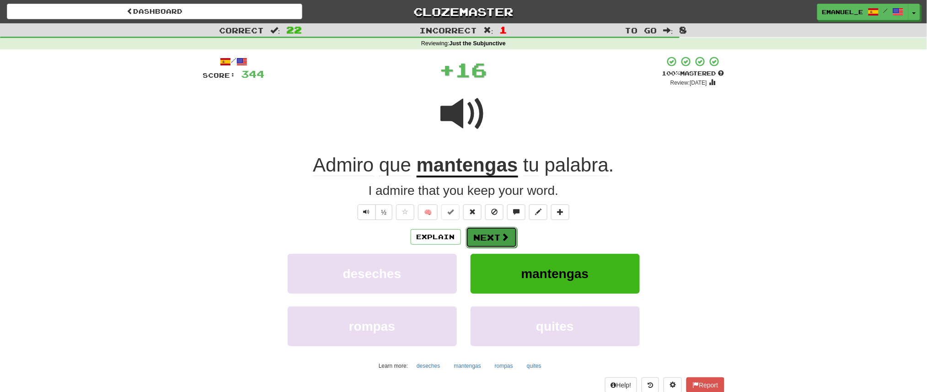
click at [498, 231] on button "Next" at bounding box center [491, 237] width 51 height 21
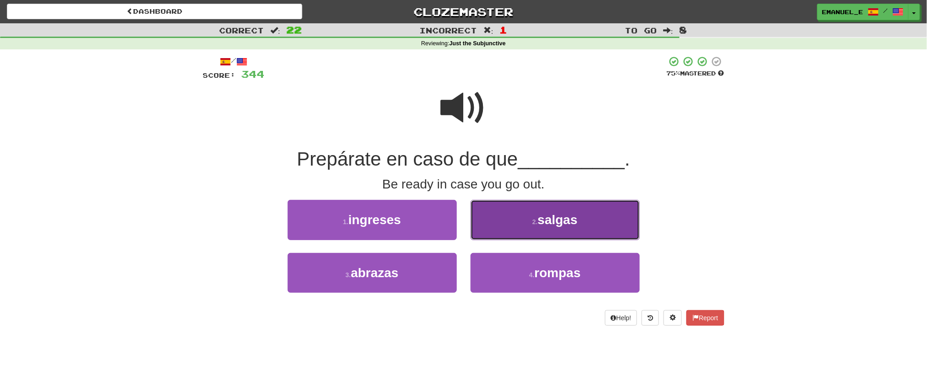
click at [498, 232] on button "2 . salgas" at bounding box center [554, 220] width 169 height 40
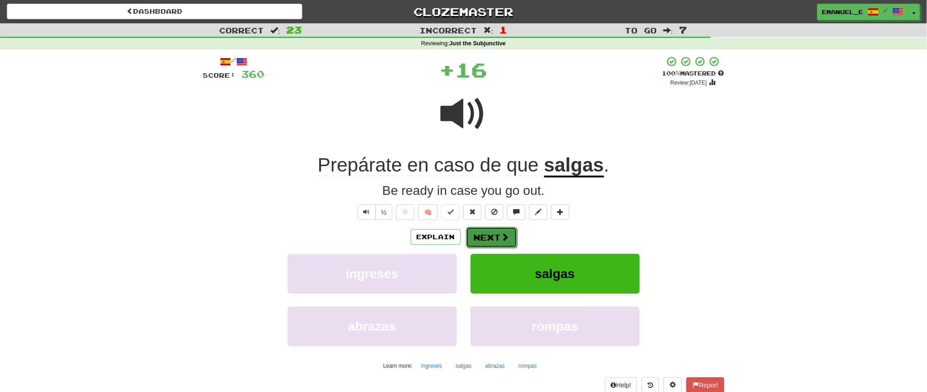
click at [498, 232] on button "Next" at bounding box center [491, 237] width 51 height 21
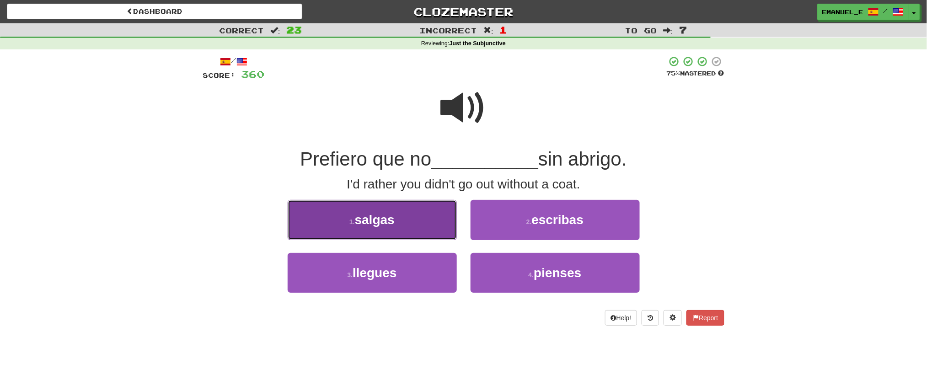
click at [435, 224] on button "1 . salgas" at bounding box center [372, 220] width 169 height 40
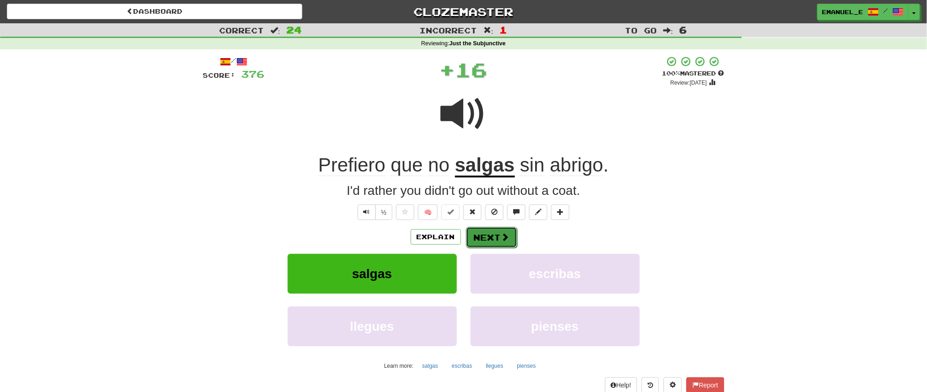
click at [485, 235] on button "Next" at bounding box center [491, 237] width 51 height 21
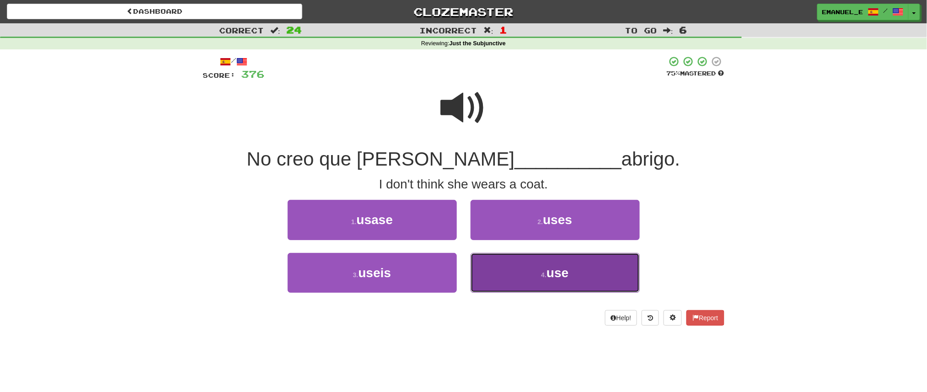
click at [502, 268] on button "4 . use" at bounding box center [554, 273] width 169 height 40
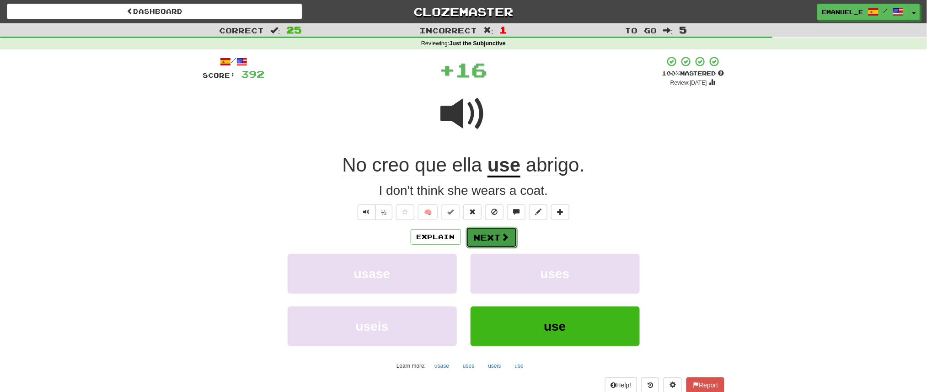
click at [488, 235] on button "Next" at bounding box center [491, 237] width 51 height 21
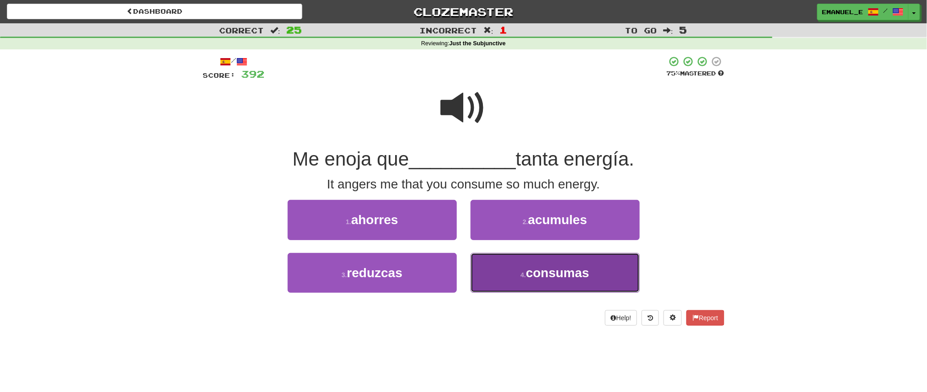
click at [510, 268] on button "4 . consumas" at bounding box center [554, 273] width 169 height 40
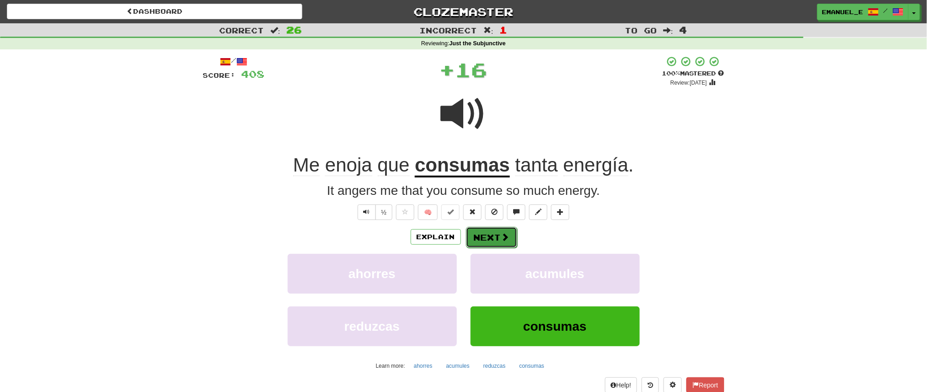
click at [496, 235] on button "Next" at bounding box center [491, 237] width 51 height 21
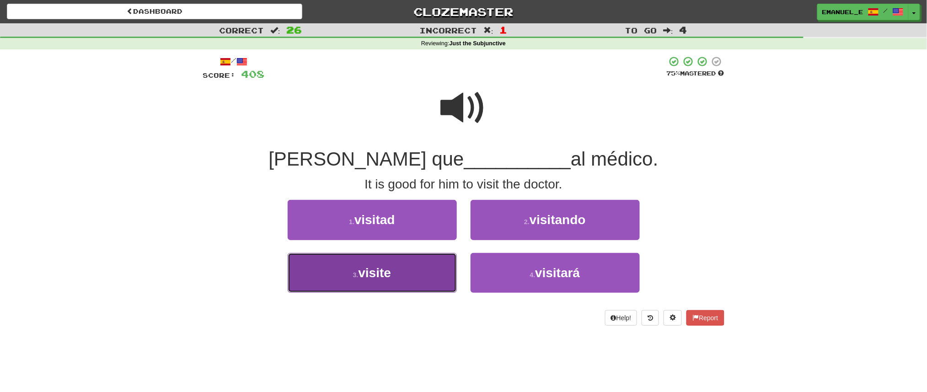
click at [430, 268] on button "3 . visite" at bounding box center [372, 273] width 169 height 40
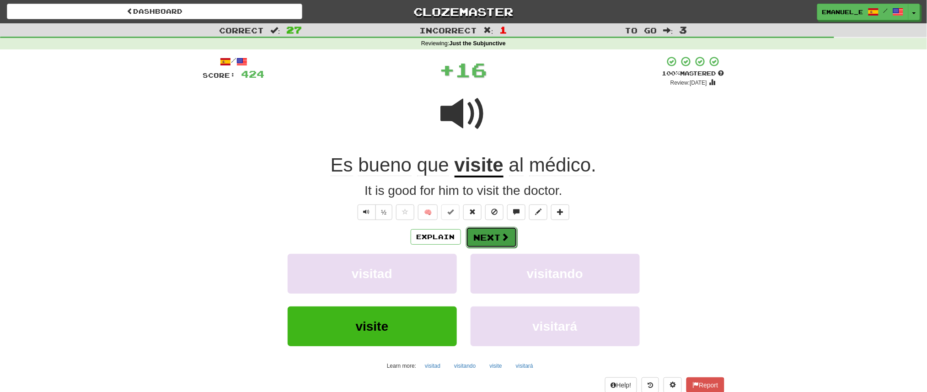
click at [496, 230] on button "Next" at bounding box center [491, 237] width 51 height 21
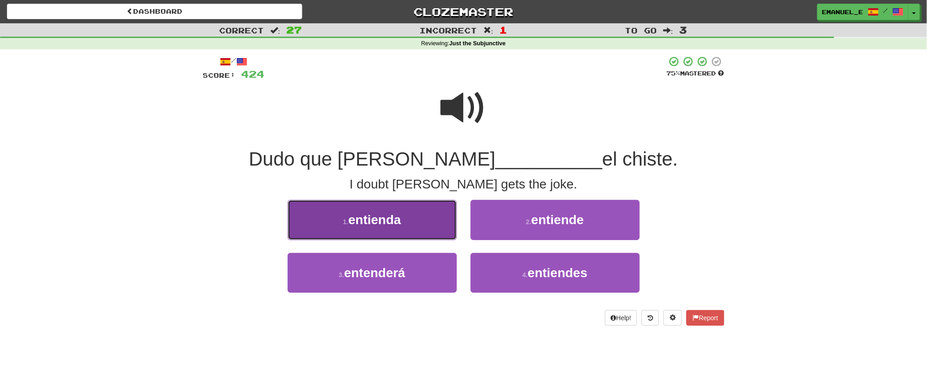
click at [434, 208] on button "1 . entienda" at bounding box center [372, 220] width 169 height 40
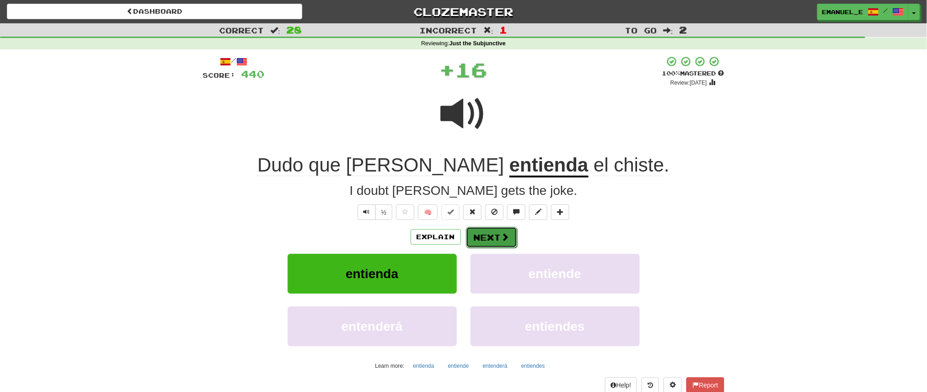
click at [478, 228] on button "Next" at bounding box center [491, 237] width 51 height 21
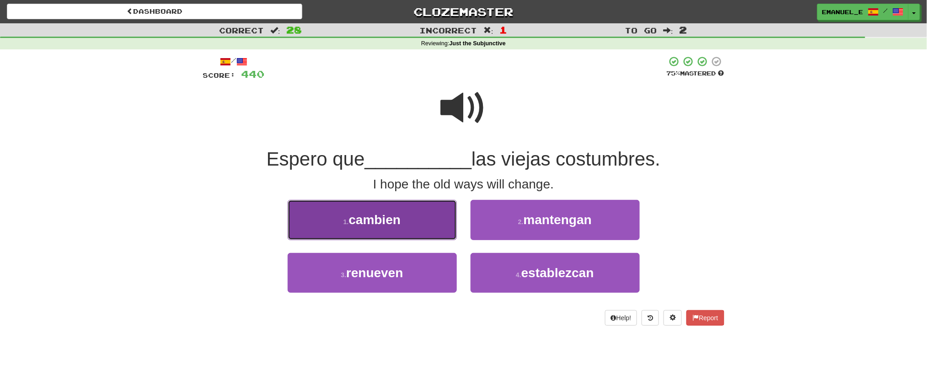
click at [439, 224] on button "1 . cambien" at bounding box center [372, 220] width 169 height 40
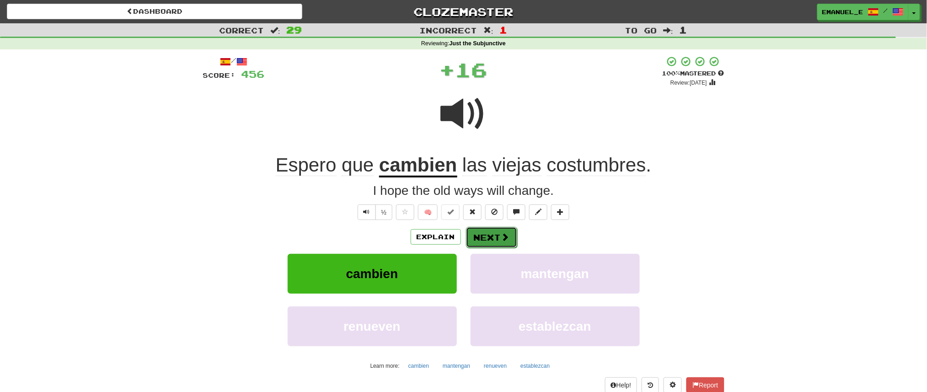
click at [489, 234] on button "Next" at bounding box center [491, 237] width 51 height 21
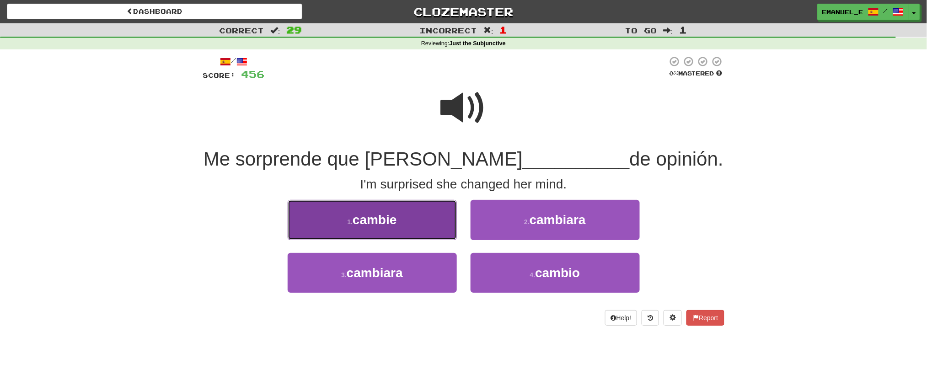
click at [437, 223] on button "1 . cambie" at bounding box center [372, 220] width 169 height 40
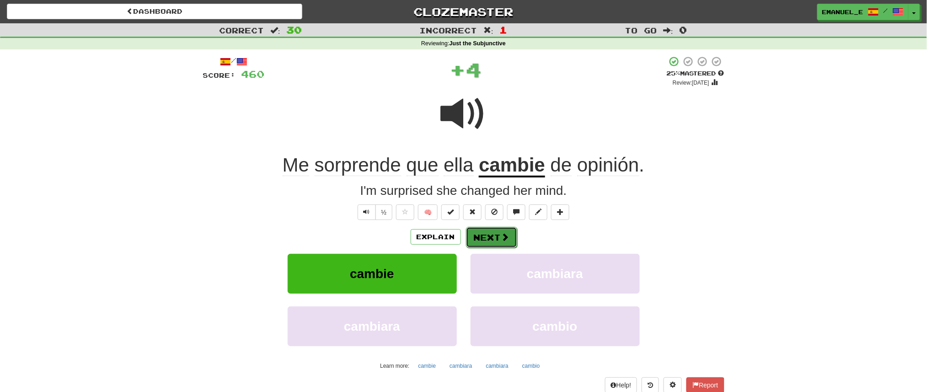
click at [508, 236] on span at bounding box center [505, 237] width 8 height 8
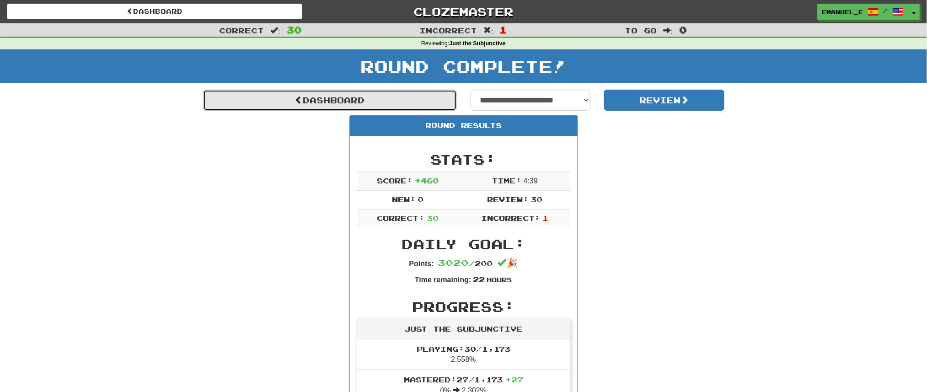
click at [345, 97] on link "Dashboard" at bounding box center [330, 100] width 254 height 21
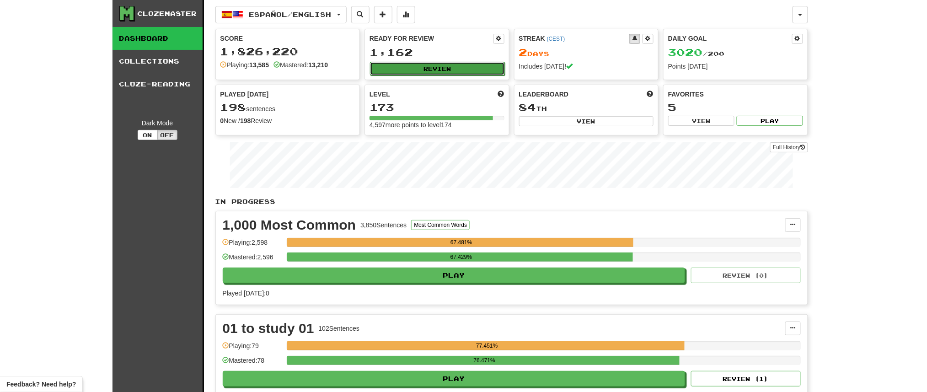
click at [437, 65] on button "Review" at bounding box center [437, 69] width 135 height 14
